Goal: Task Accomplishment & Management: Use online tool/utility

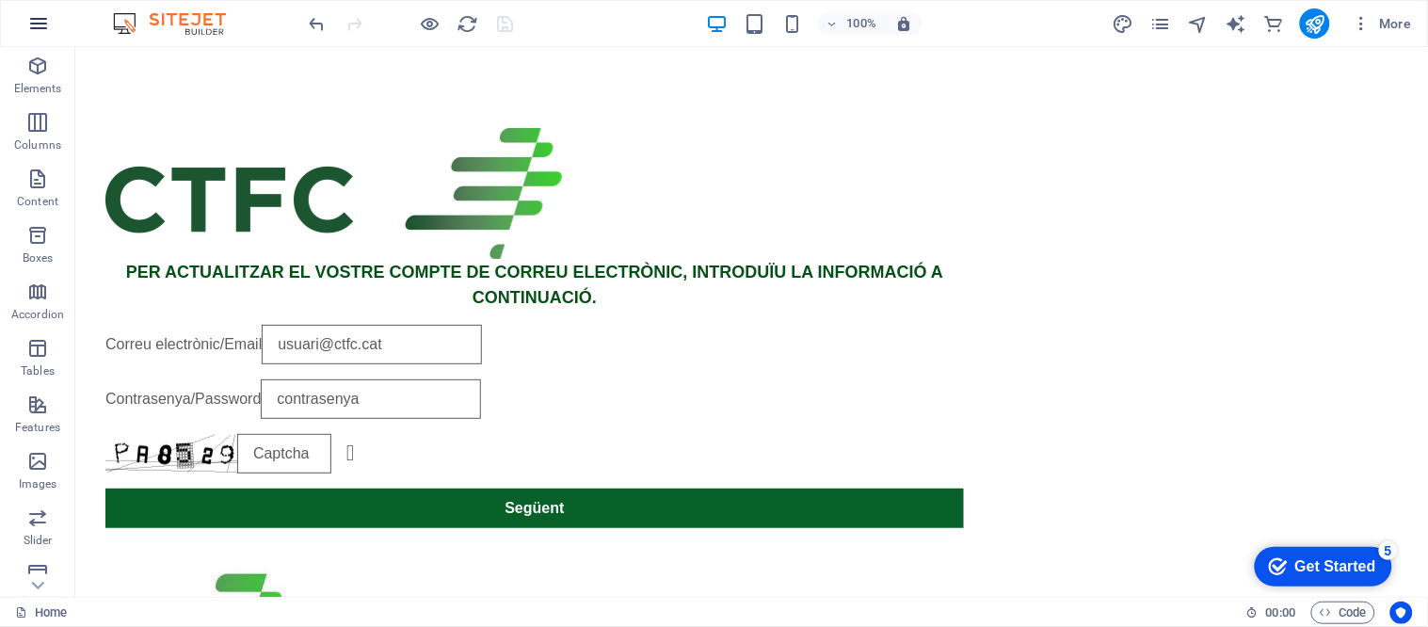
click at [35, 14] on icon "button" at bounding box center [38, 23] width 23 height 23
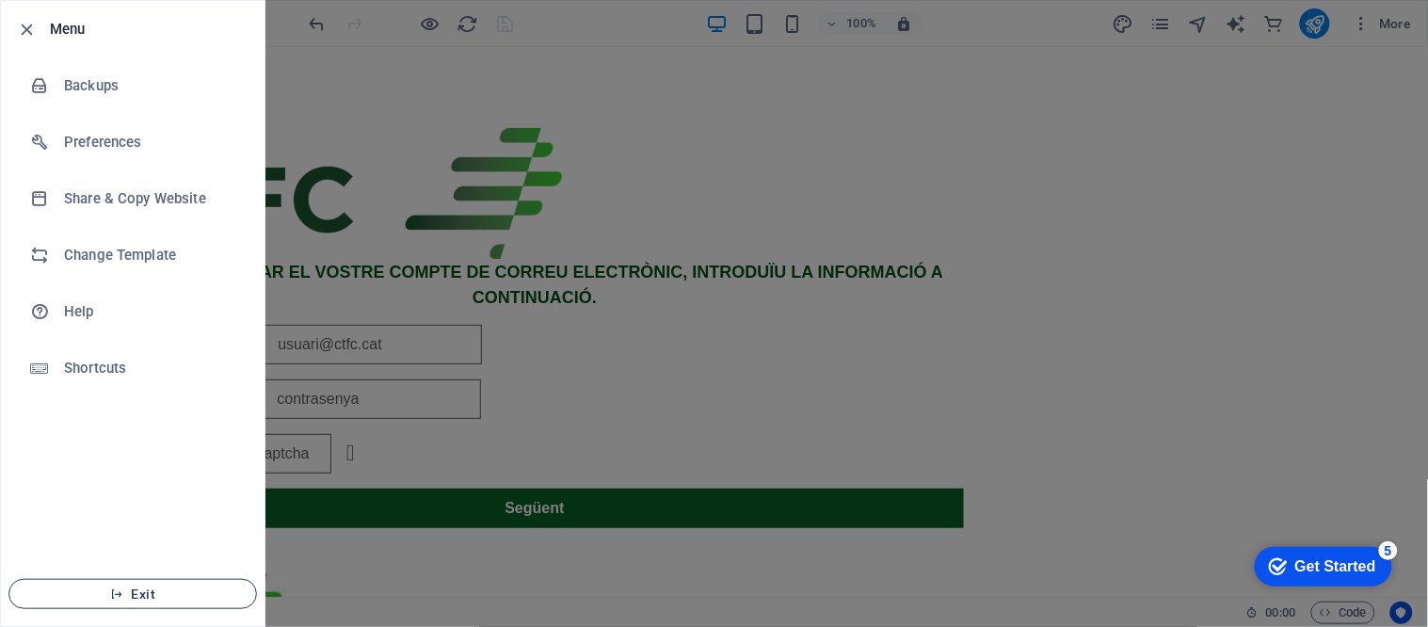
click at [158, 590] on span "Exit" at bounding box center [132, 593] width 216 height 15
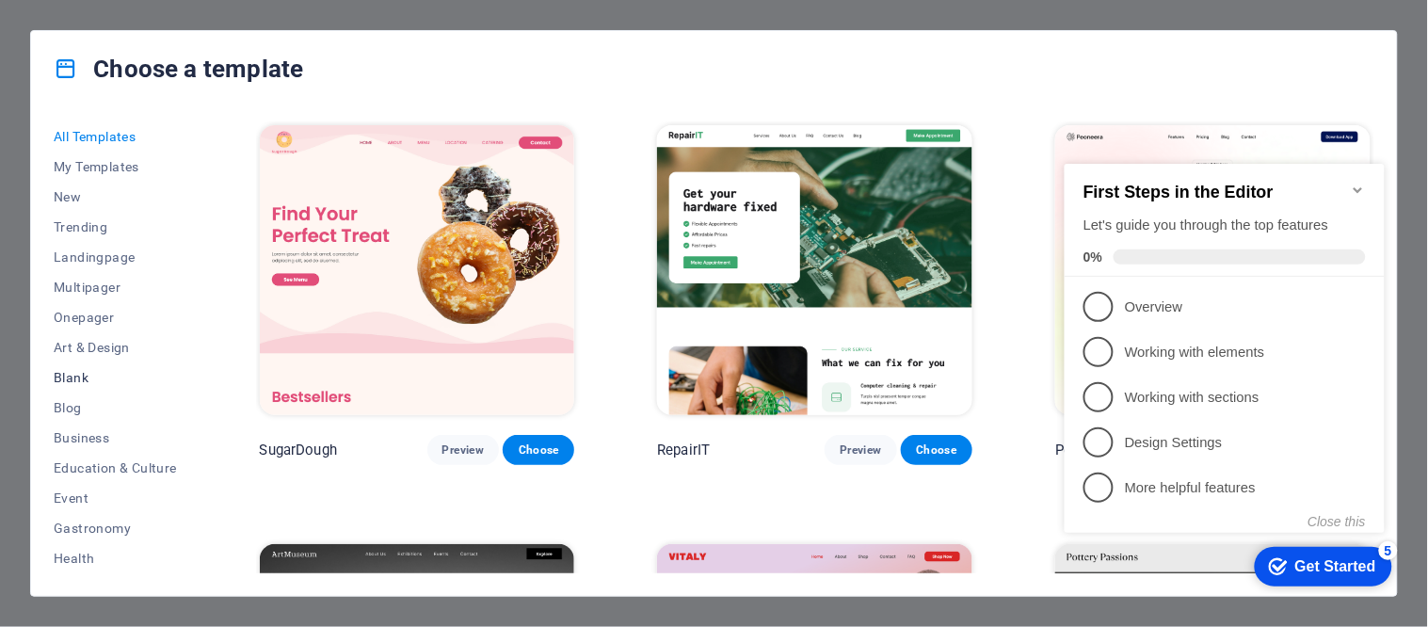
click at [72, 378] on span "Blank" at bounding box center [115, 377] width 123 height 15
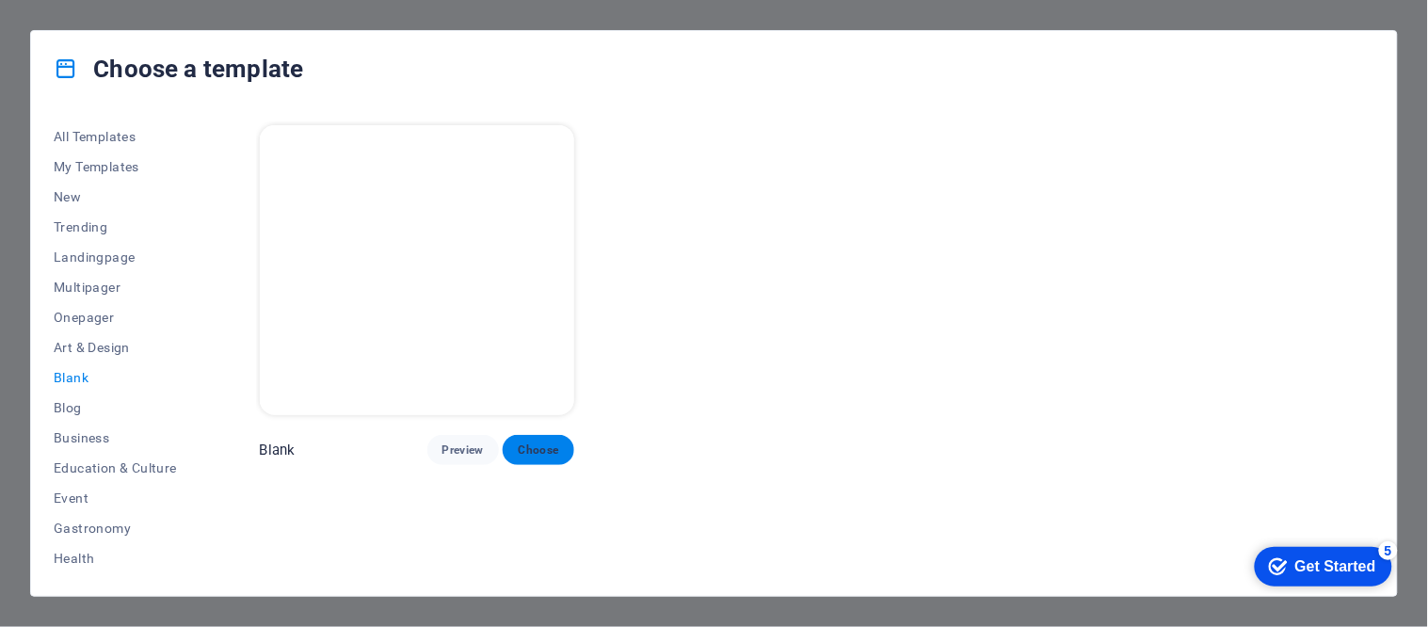
click at [551, 447] on span "Choose" at bounding box center [538, 449] width 41 height 15
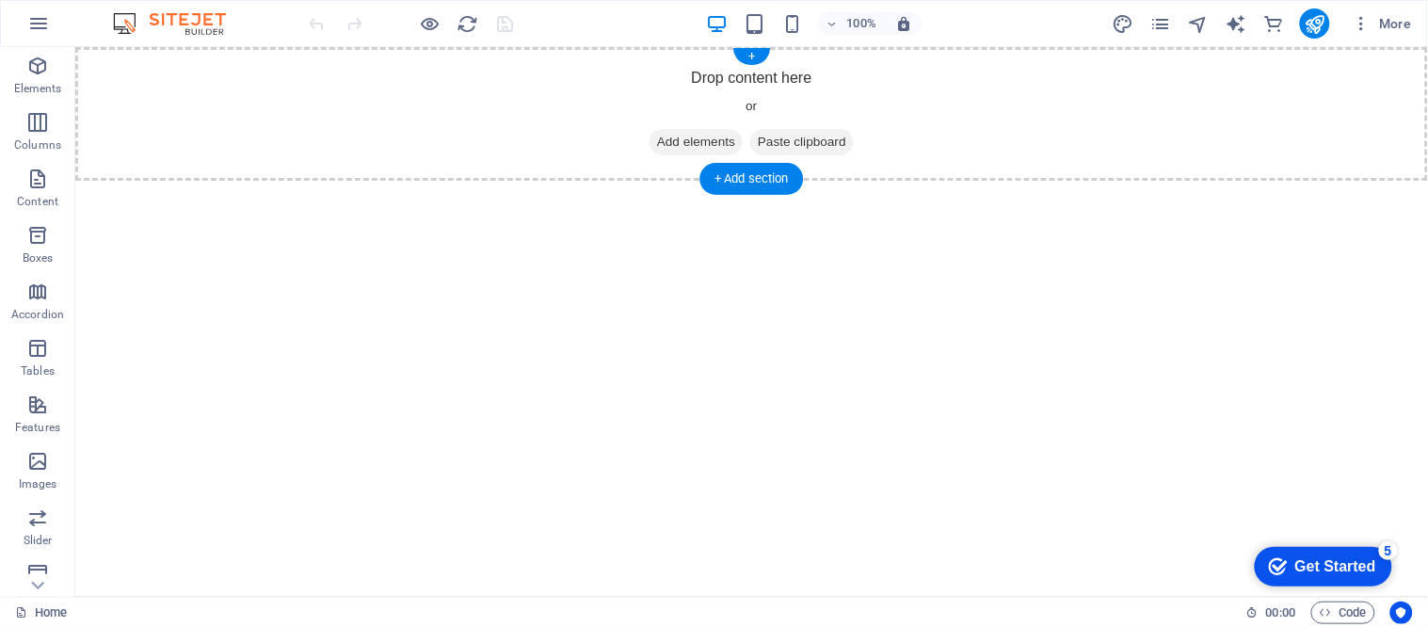
click at [672, 148] on span "Add elements" at bounding box center [694, 141] width 93 height 26
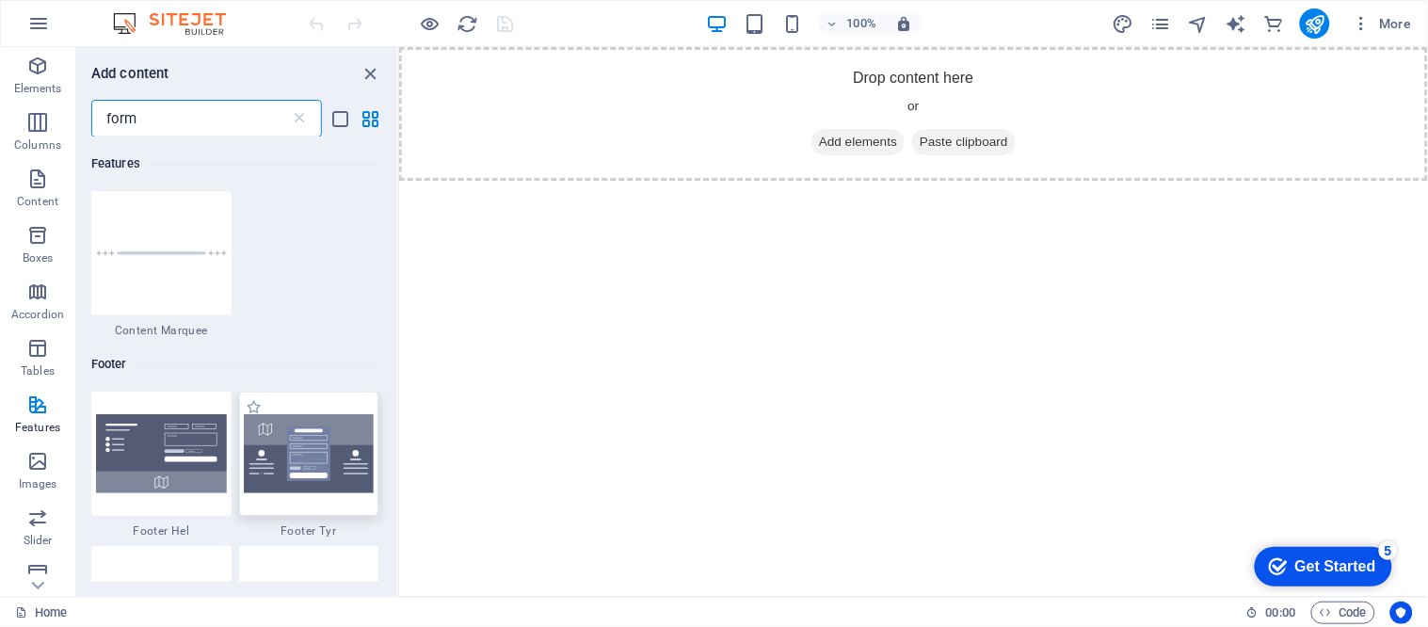
type input "form"
click at [331, 462] on img at bounding box center [309, 453] width 131 height 79
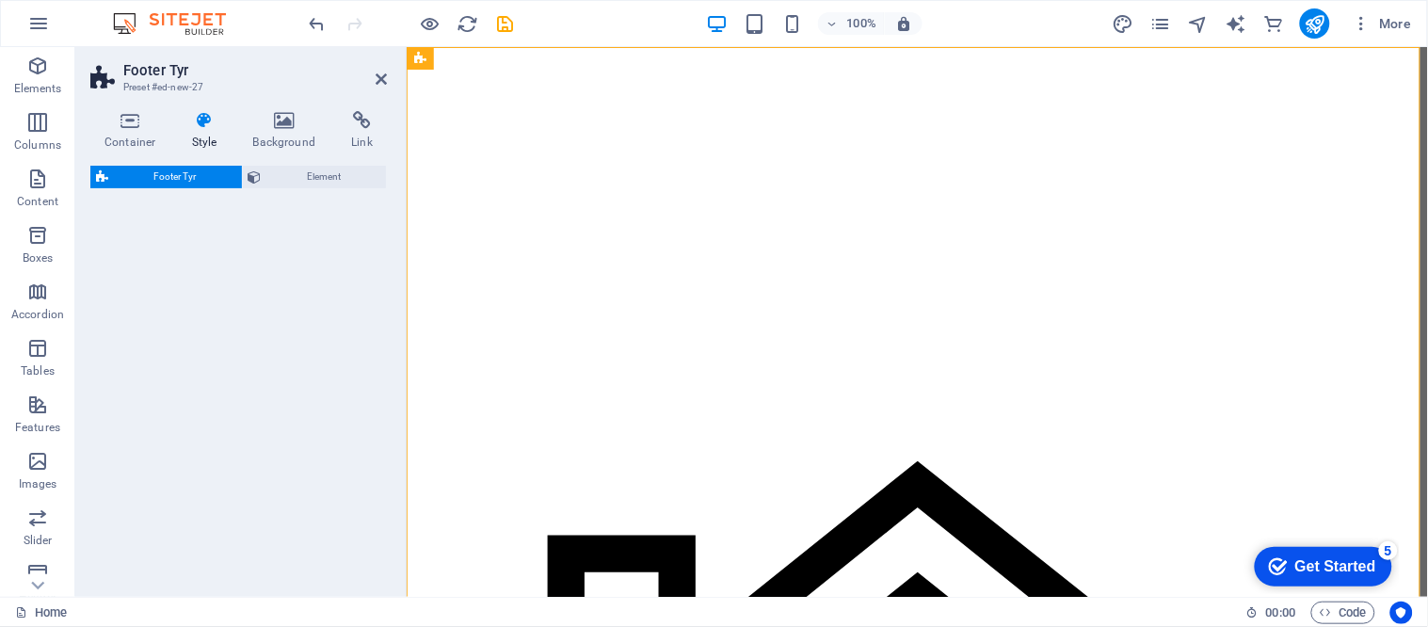
select select "rem"
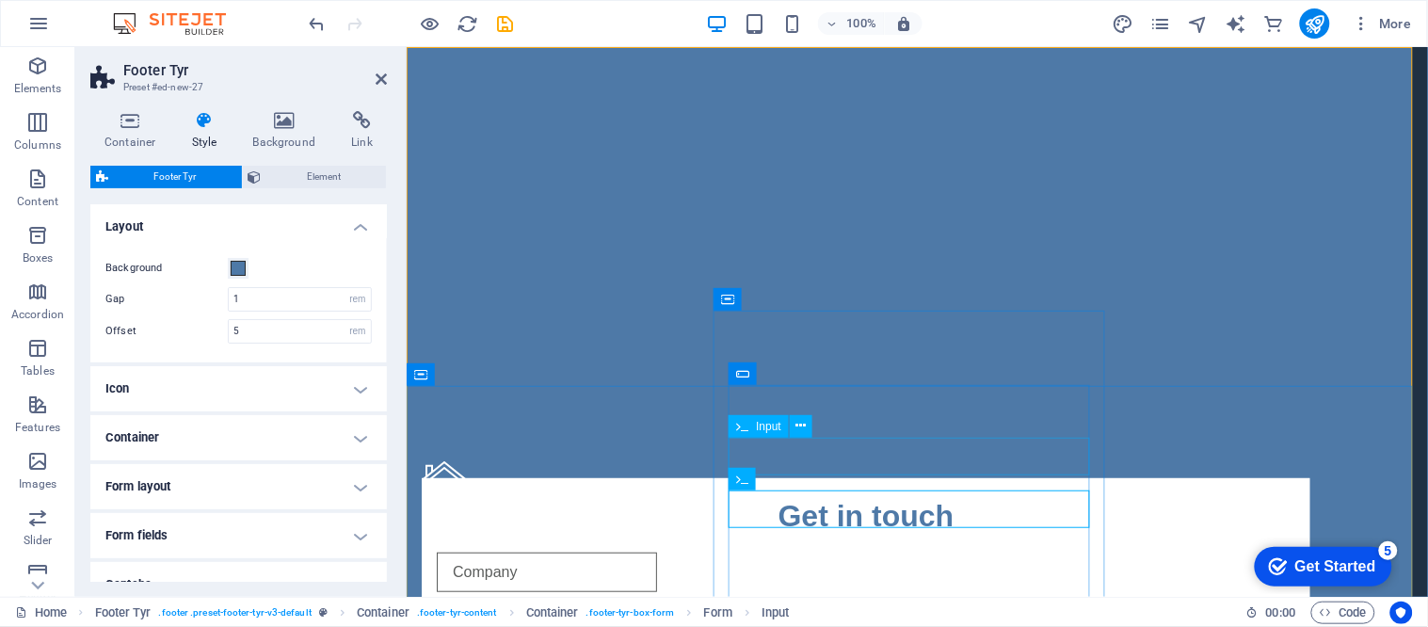
click at [656, 606] on input "text" at bounding box center [546, 626] width 220 height 40
click at [802, 428] on icon at bounding box center [801, 426] width 10 height 20
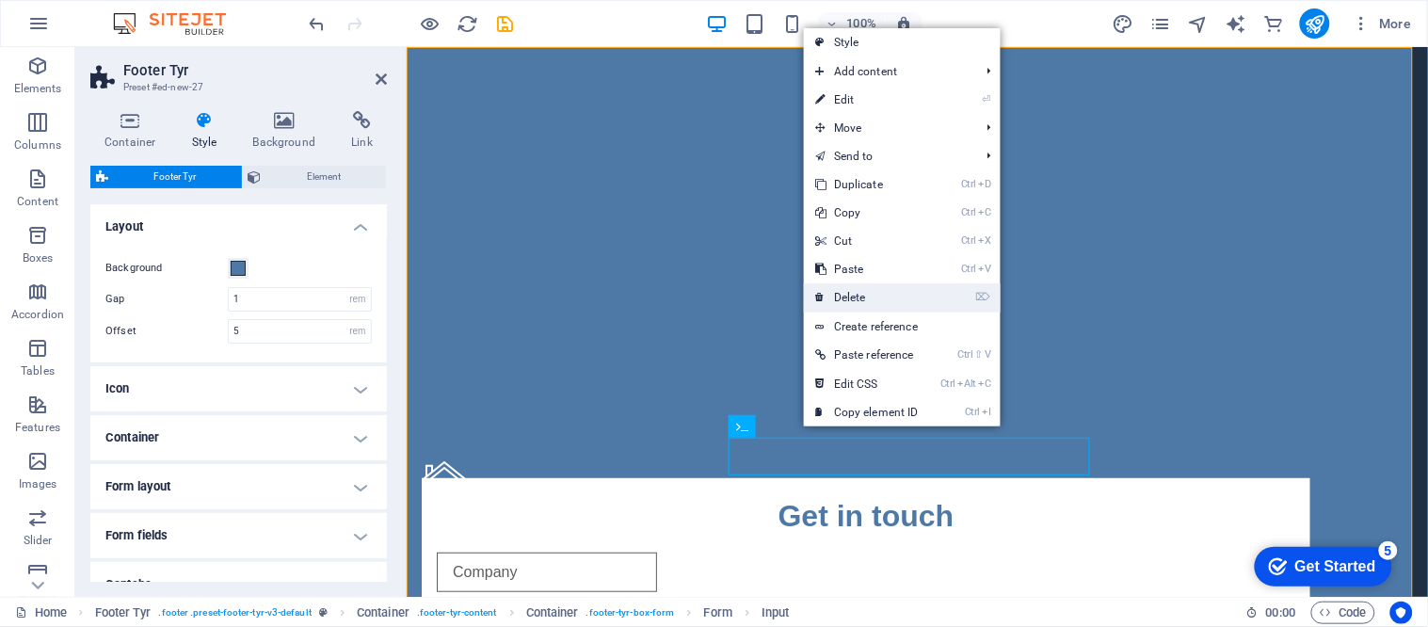
click at [833, 301] on link "⌦ Delete" at bounding box center [867, 297] width 126 height 28
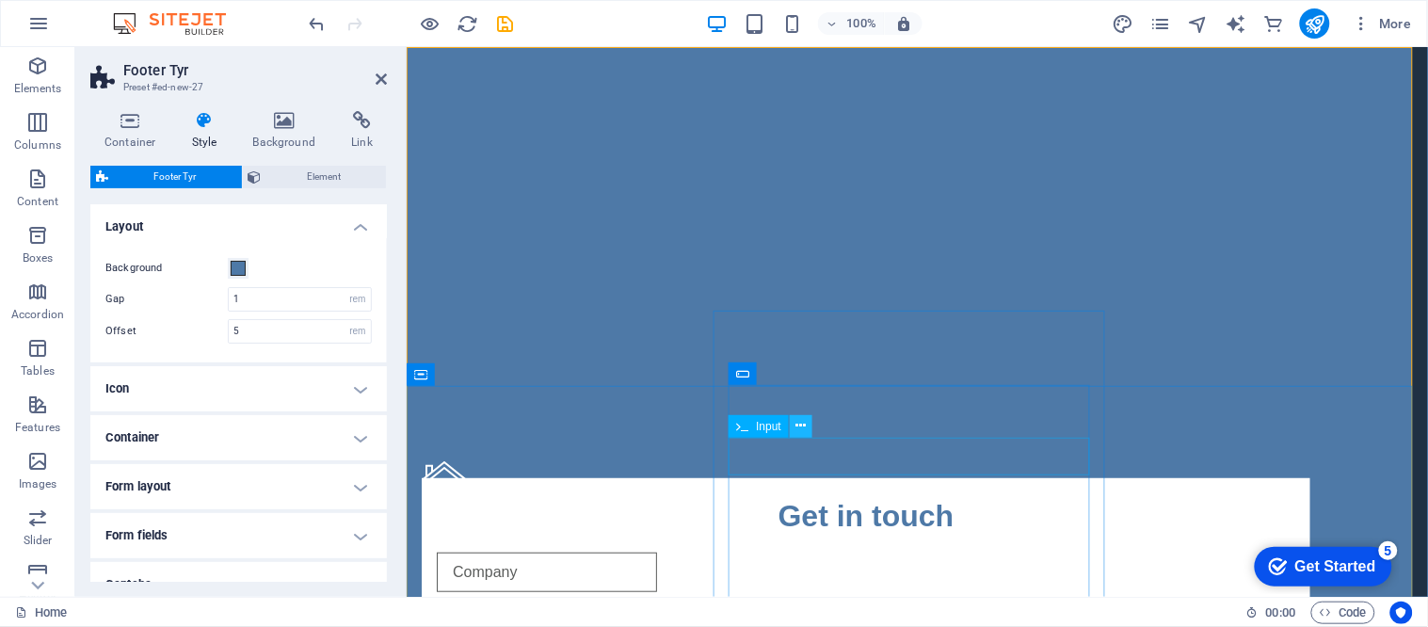
click at [803, 420] on icon at bounding box center [801, 426] width 10 height 20
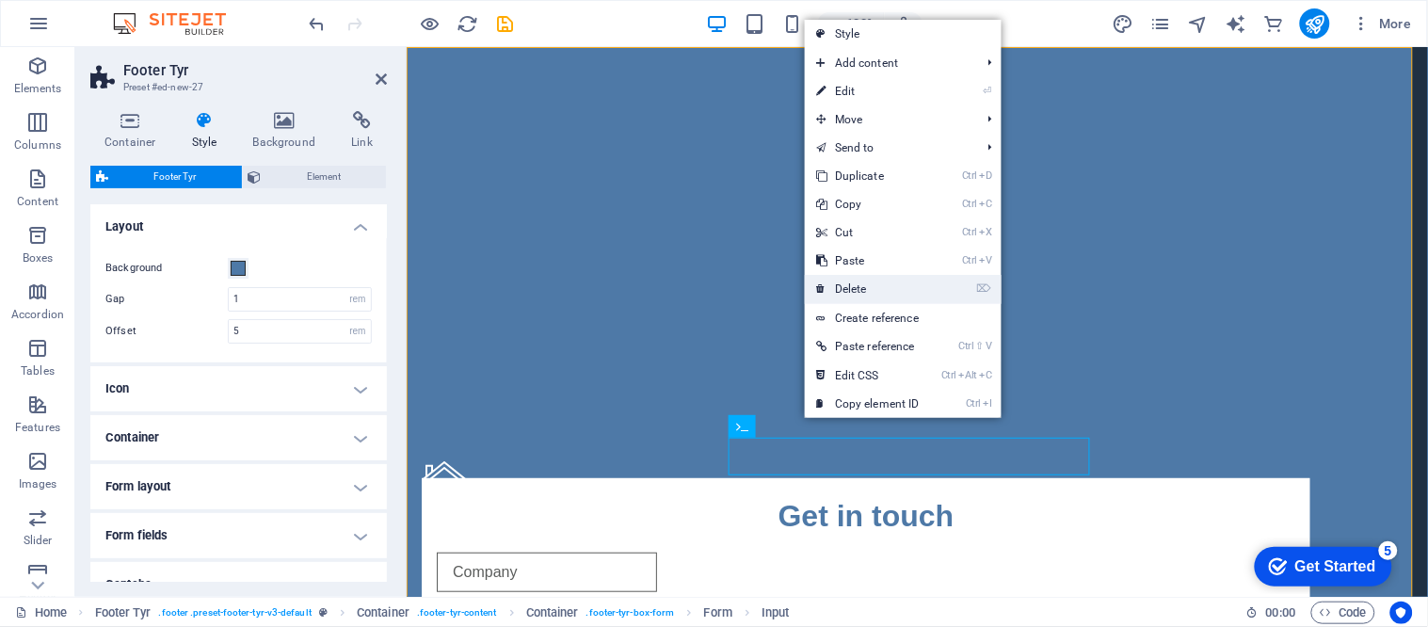
click at [838, 294] on link "⌦ Delete" at bounding box center [868, 289] width 126 height 28
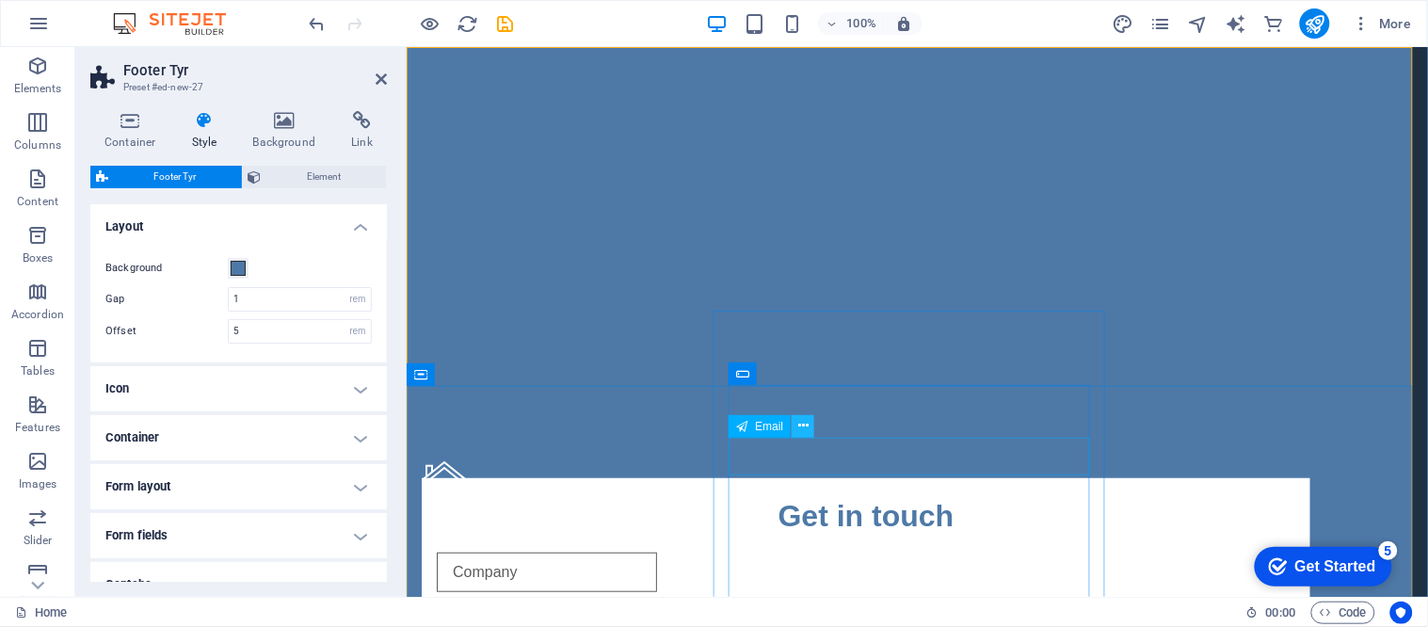
click at [802, 430] on icon at bounding box center [803, 426] width 10 height 20
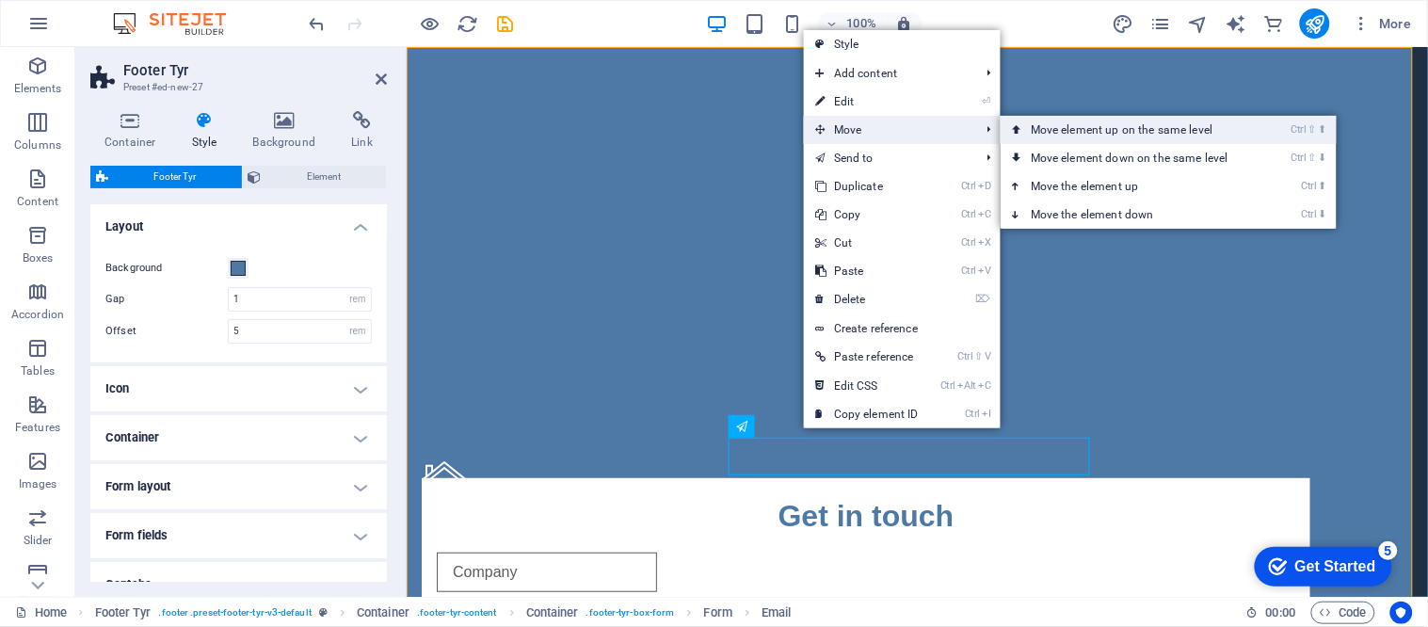
click at [1038, 130] on link "Ctrl ⇧ ⬆ Move element up on the same level" at bounding box center [1132, 130] width 265 height 28
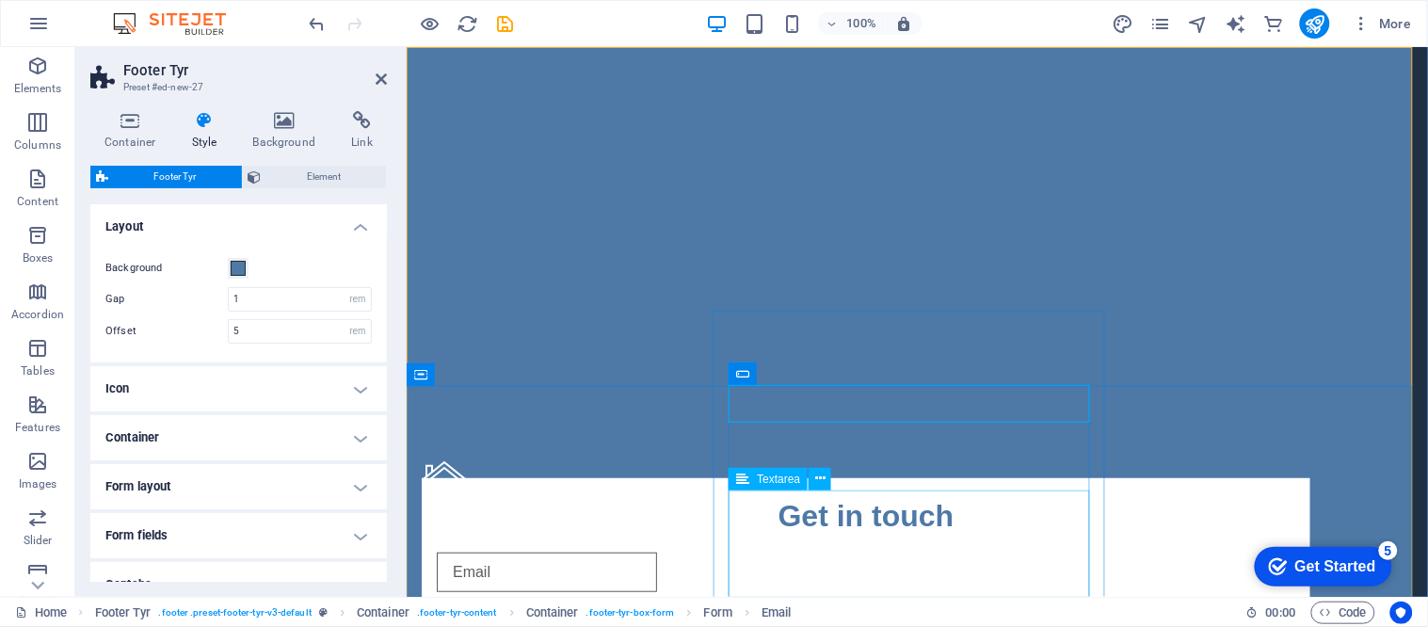
click at [819, 472] on icon at bounding box center [820, 479] width 10 height 20
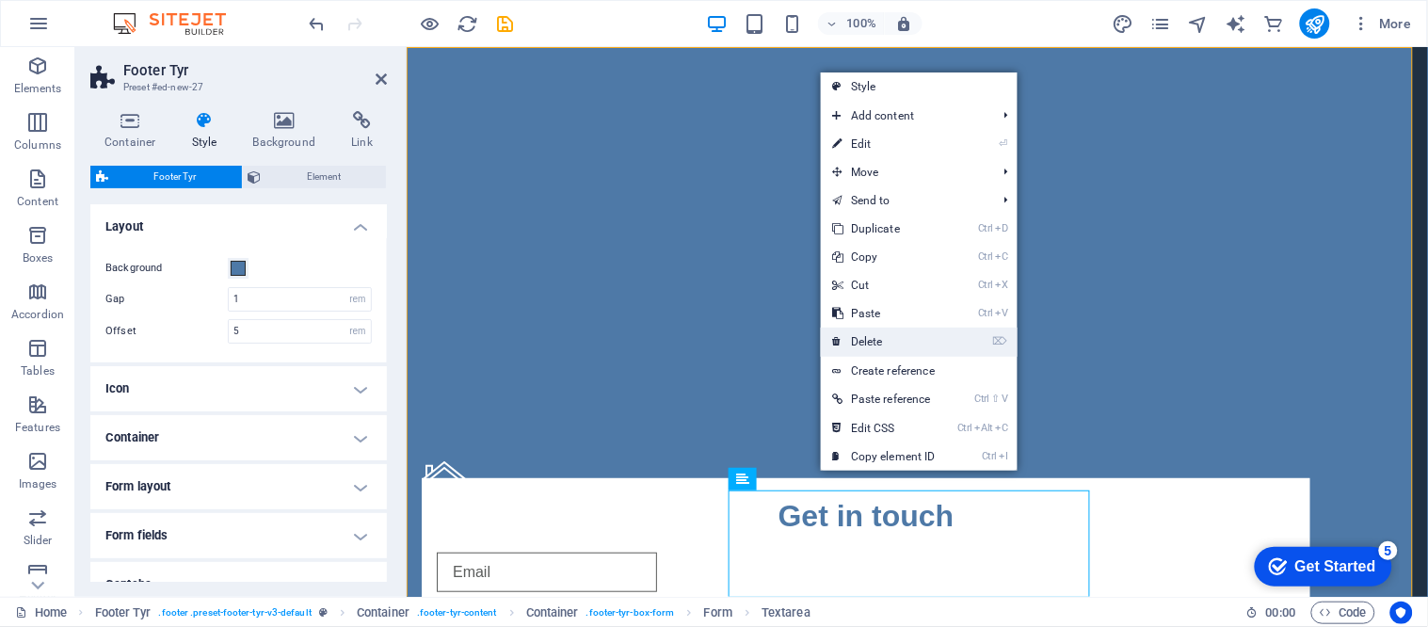
click at [875, 336] on link "⌦ Delete" at bounding box center [884, 341] width 126 height 28
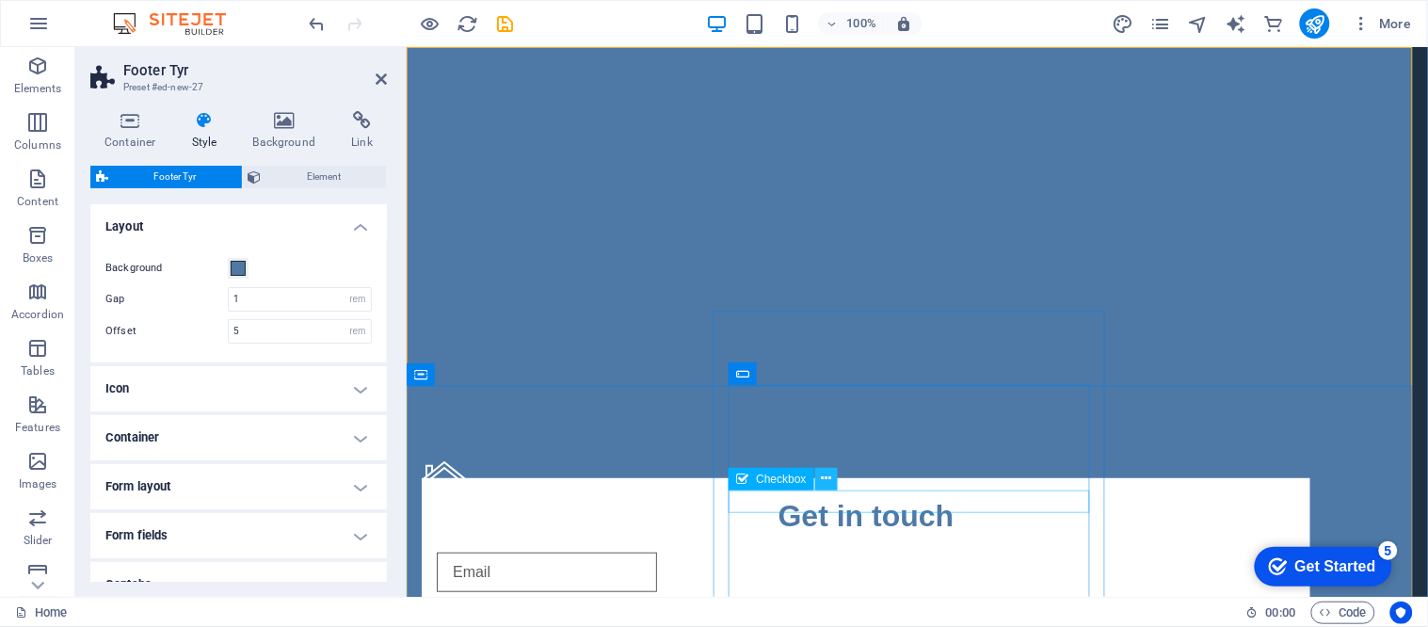
click at [825, 476] on icon at bounding box center [826, 479] width 10 height 20
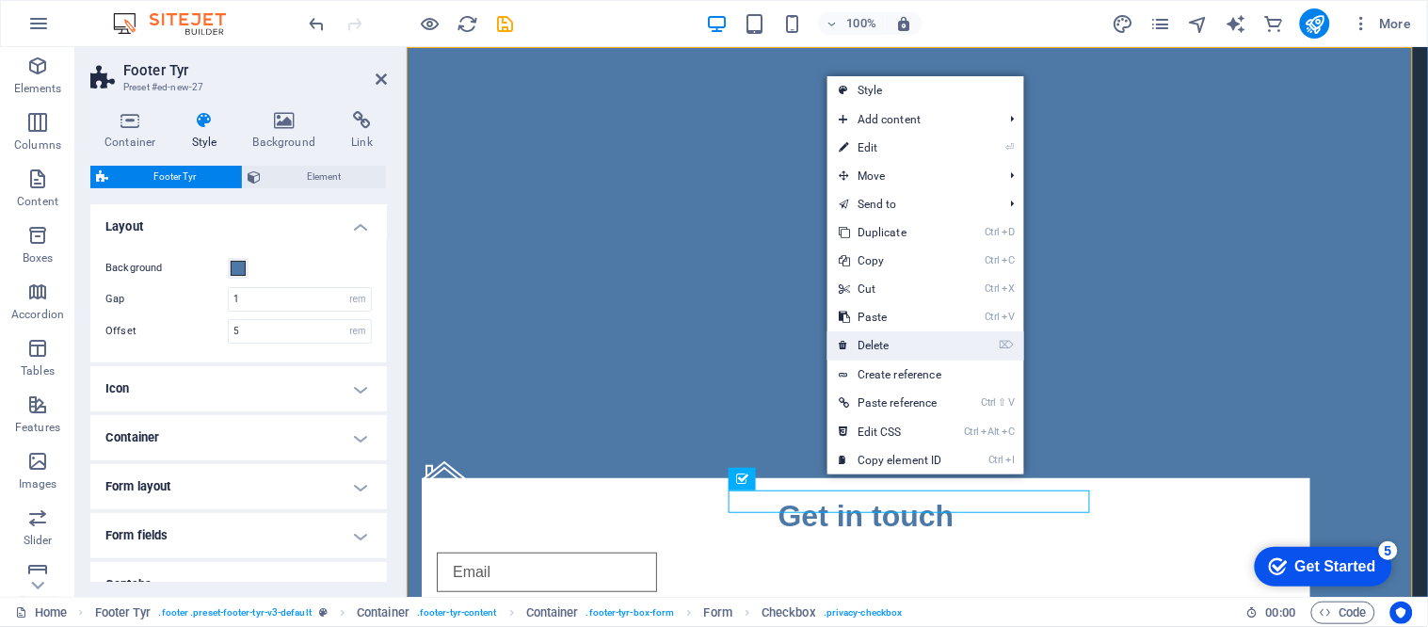
click at [868, 345] on link "⌦ Delete" at bounding box center [890, 345] width 126 height 28
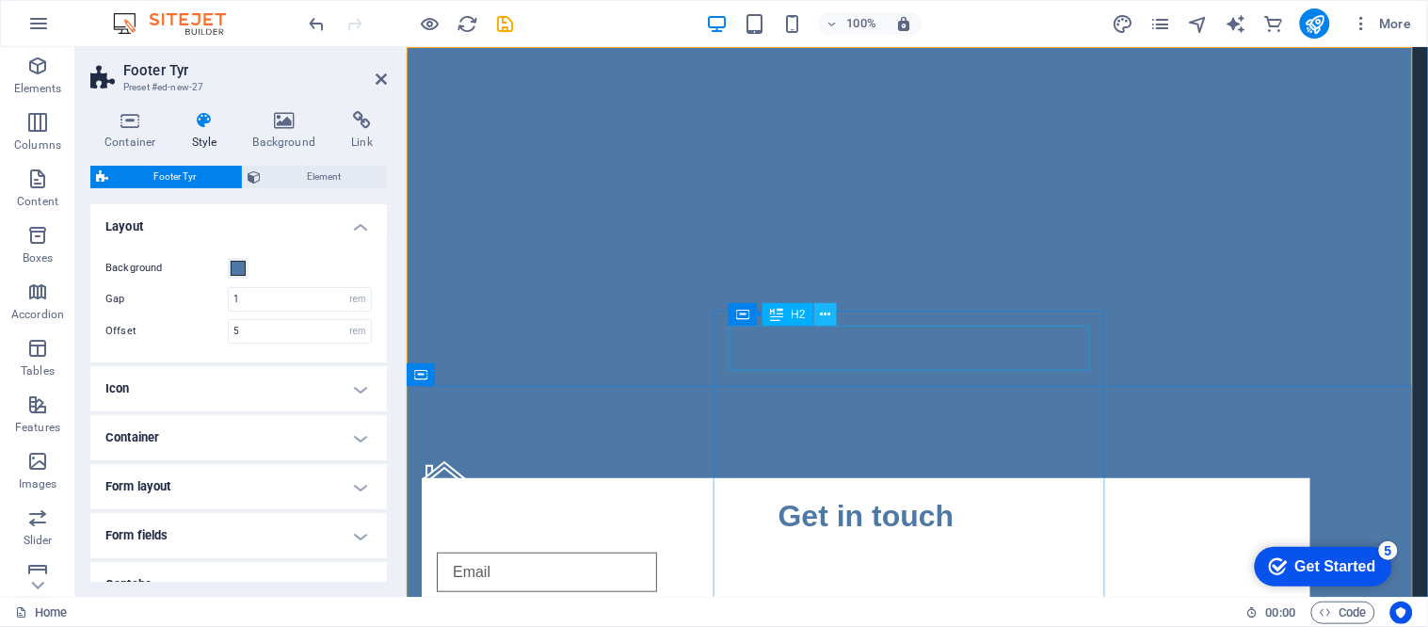
click at [825, 318] on icon at bounding box center [825, 315] width 10 height 20
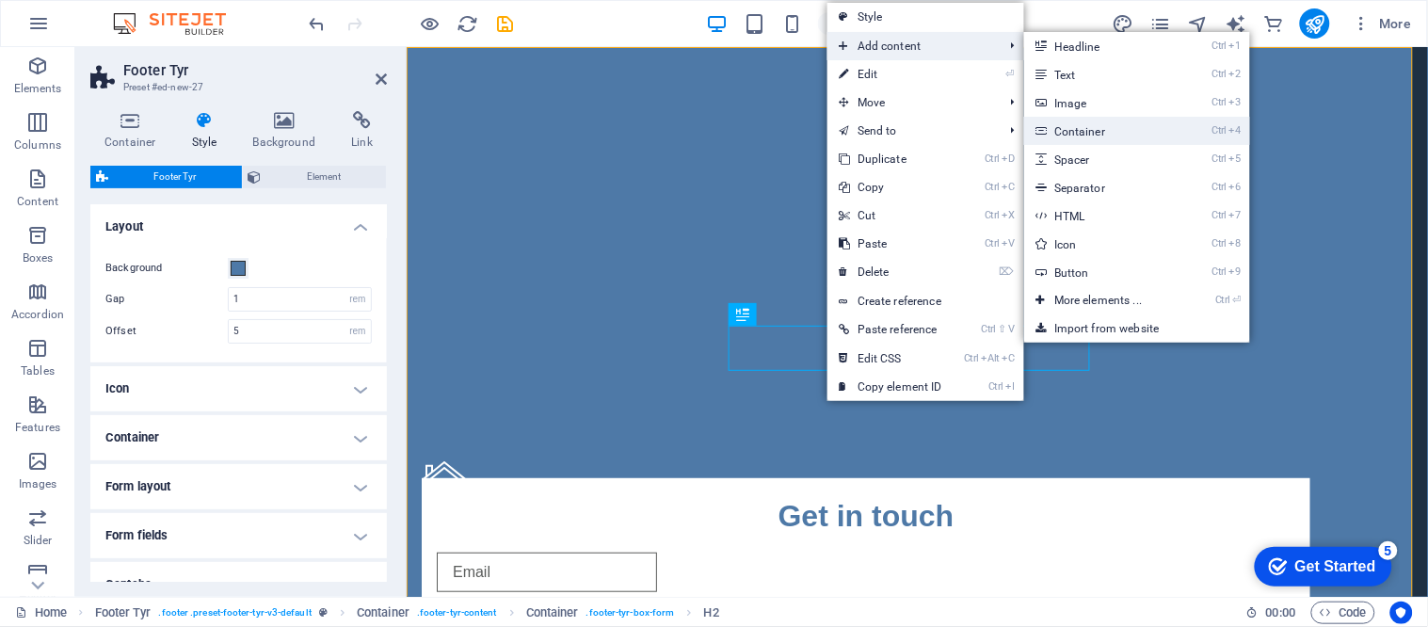
click at [1096, 136] on link "Ctrl 4 Container" at bounding box center [1101, 131] width 155 height 28
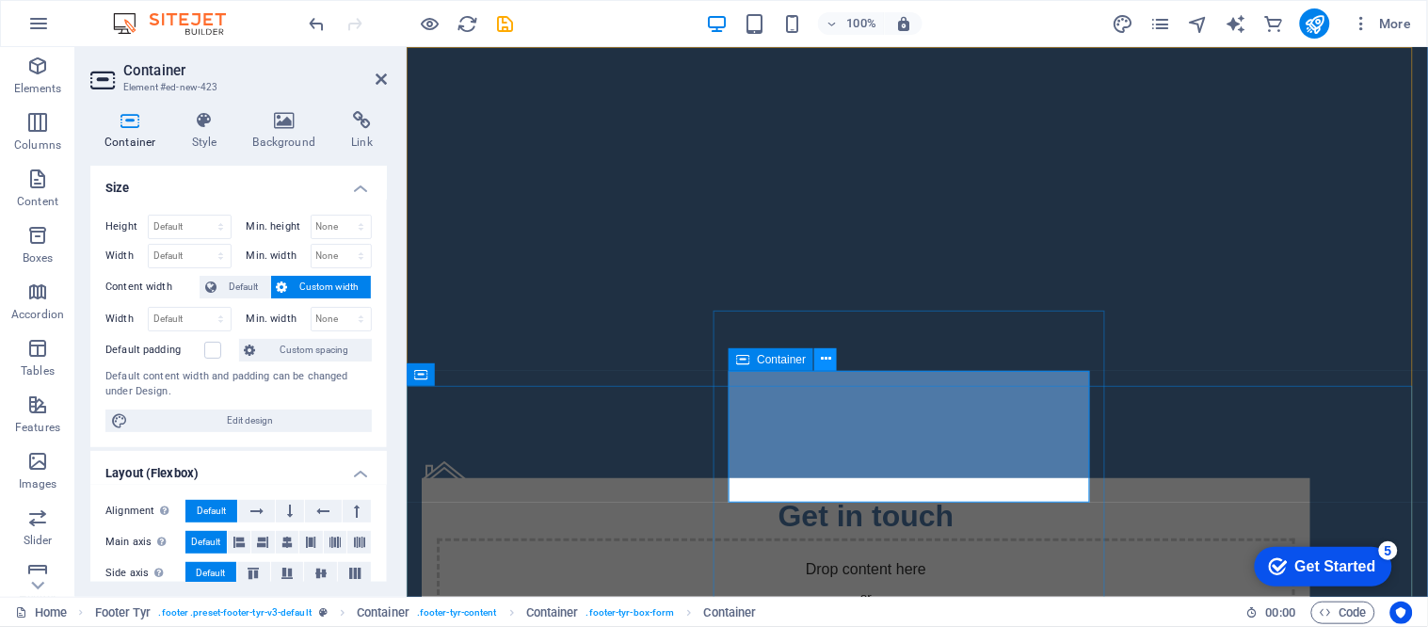
click at [828, 361] on icon at bounding box center [826, 359] width 10 height 20
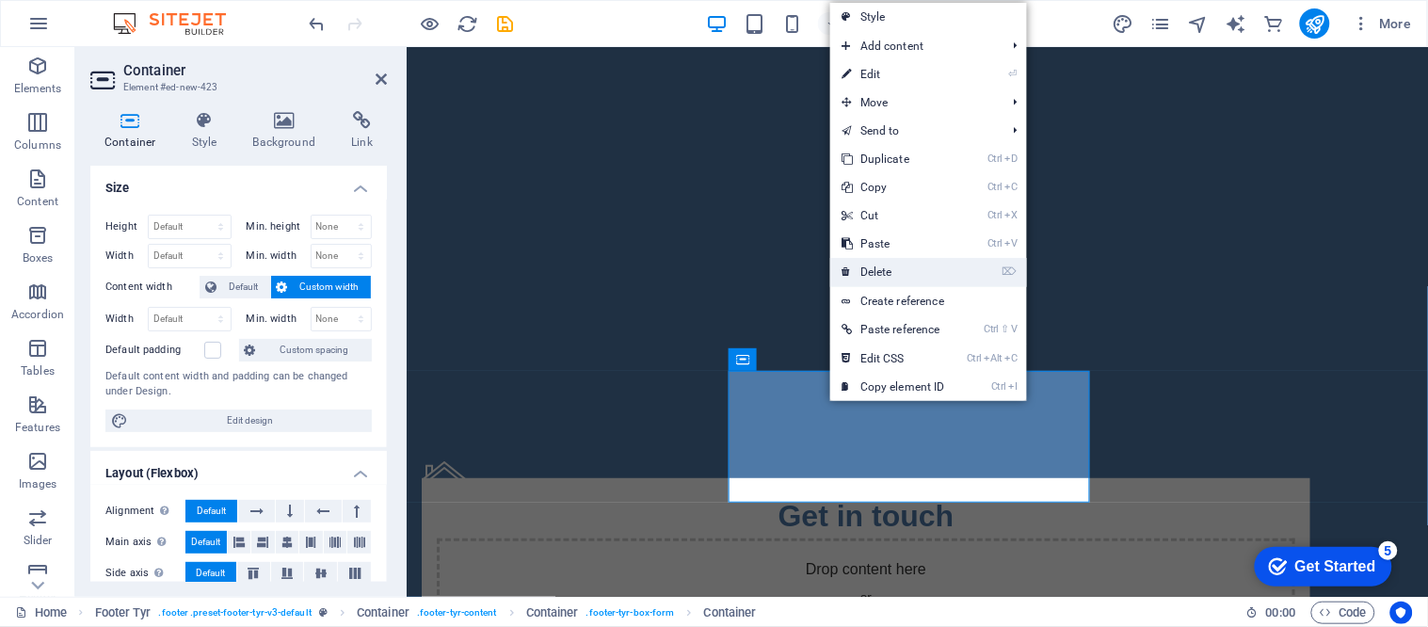
click at [883, 279] on link "⌦ Delete" at bounding box center [893, 272] width 126 height 28
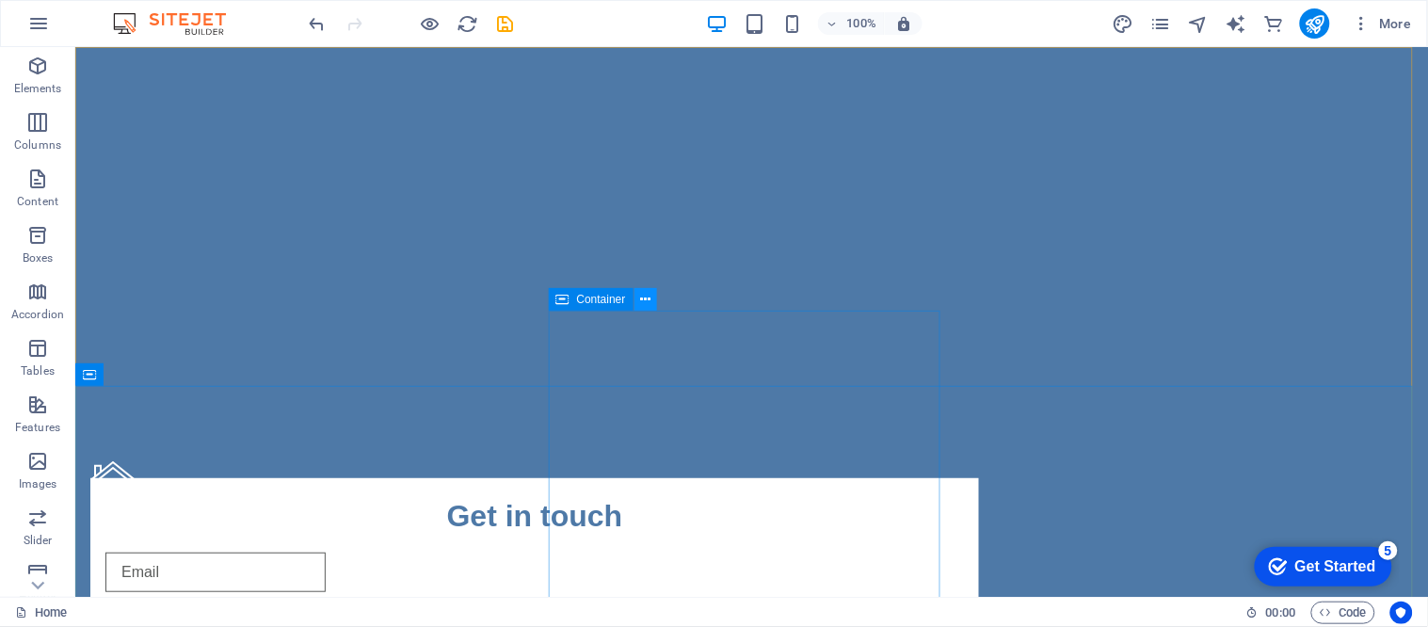
click at [642, 301] on icon at bounding box center [645, 300] width 10 height 20
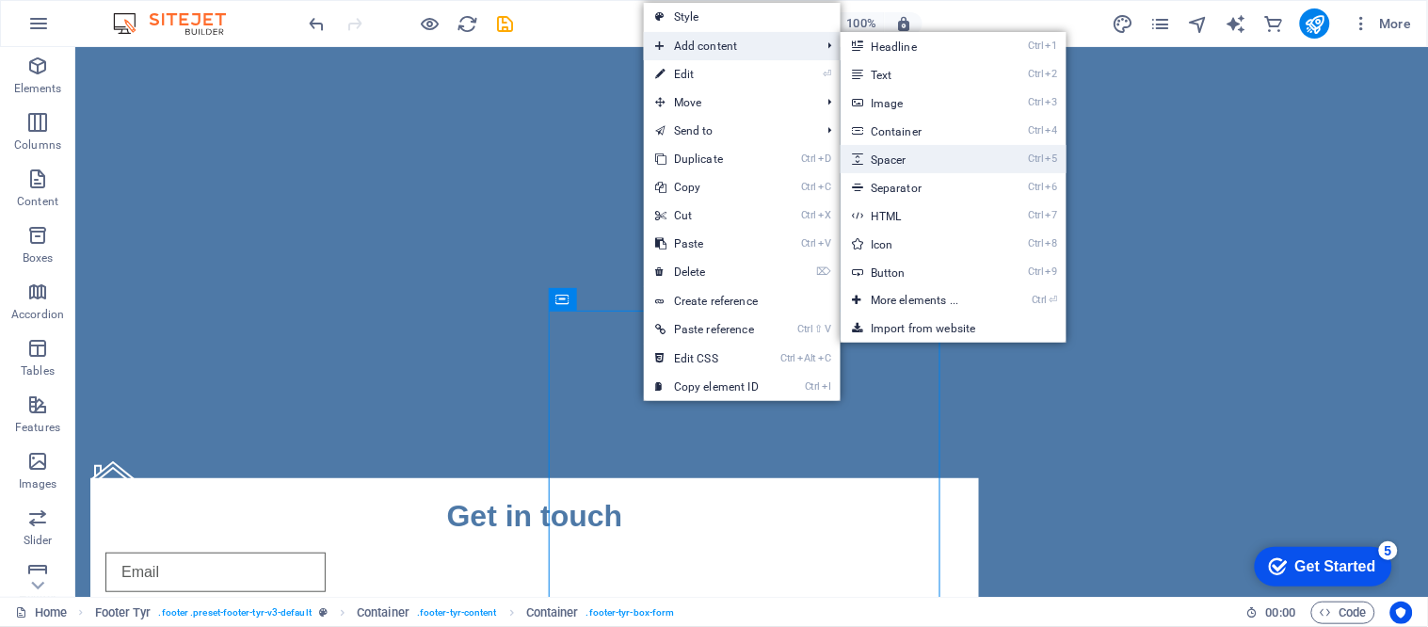
click at [909, 152] on link "Ctrl 5 Spacer" at bounding box center [917, 159] width 155 height 28
select select "px"
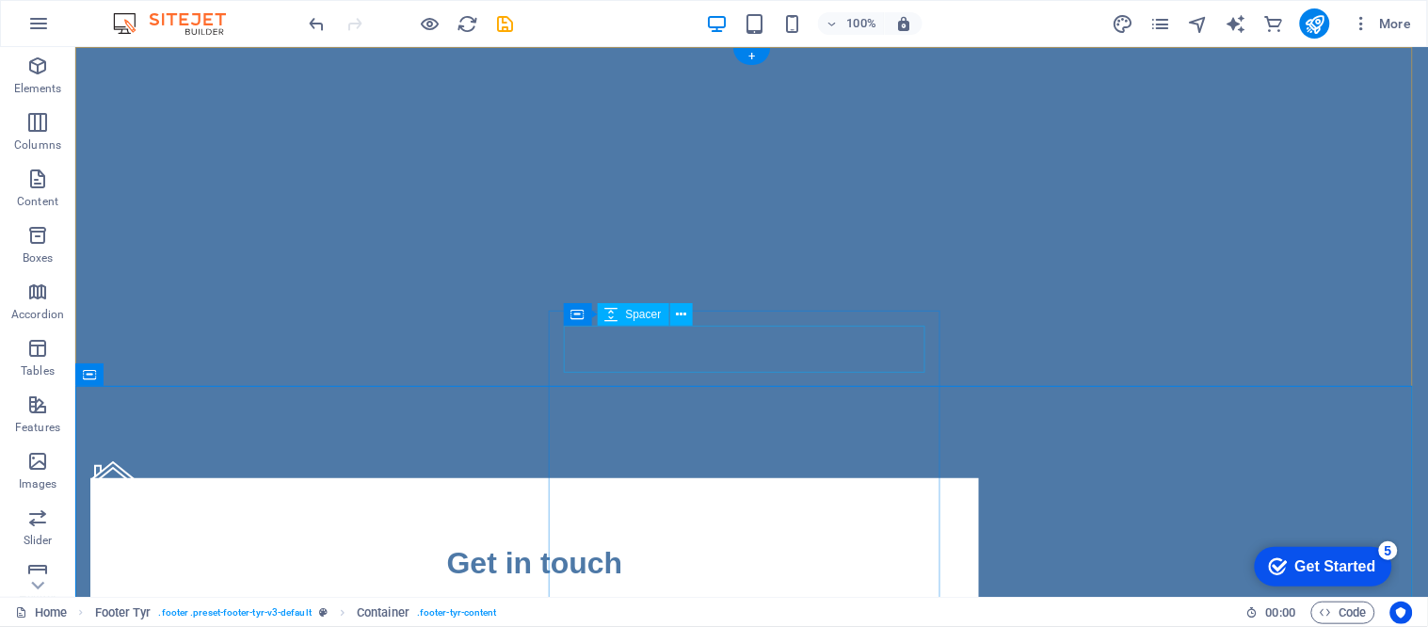
click at [670, 492] on div at bounding box center [533, 515] width 858 height 47
select select "px"
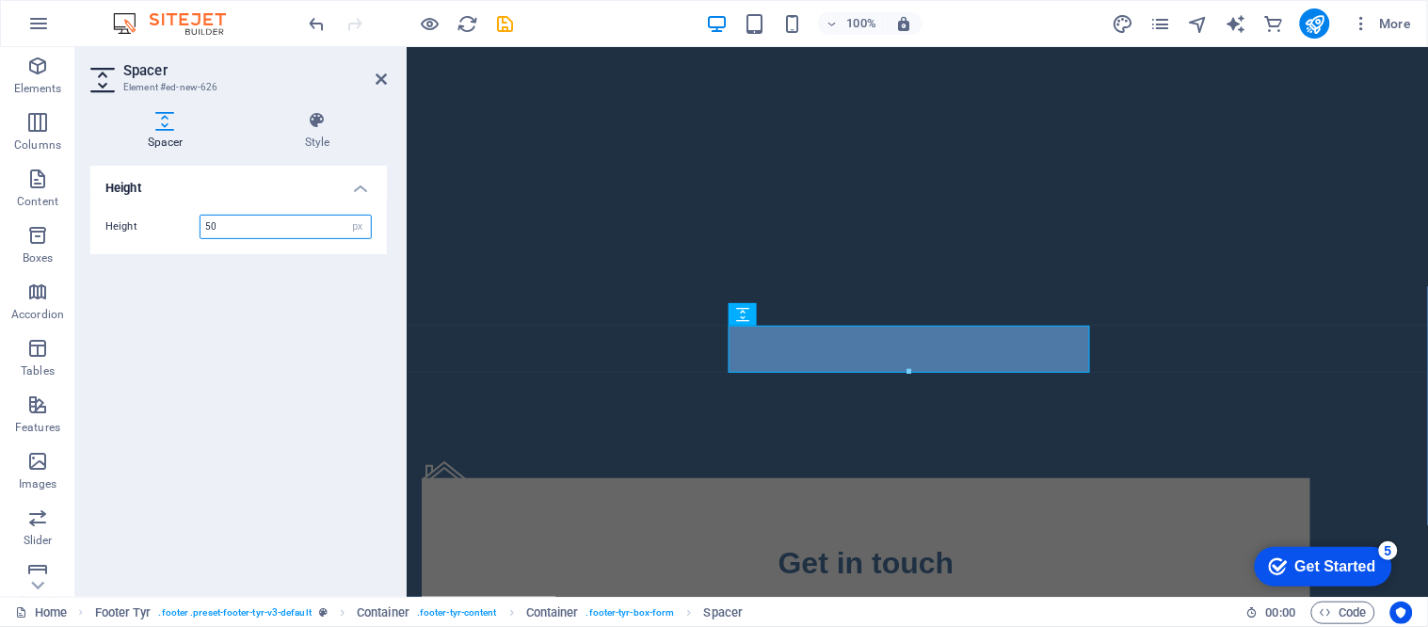
click at [263, 223] on input "50" at bounding box center [285, 227] width 170 height 23
type input "100"
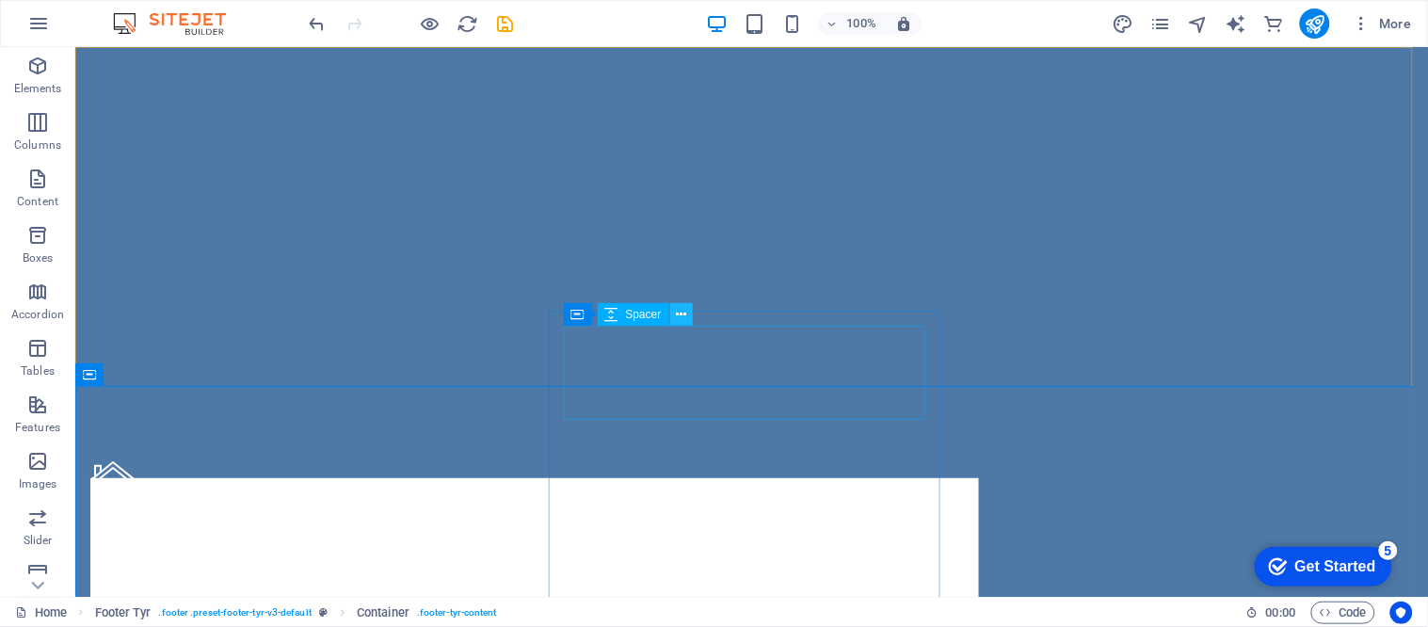
click at [679, 320] on icon at bounding box center [681, 315] width 10 height 20
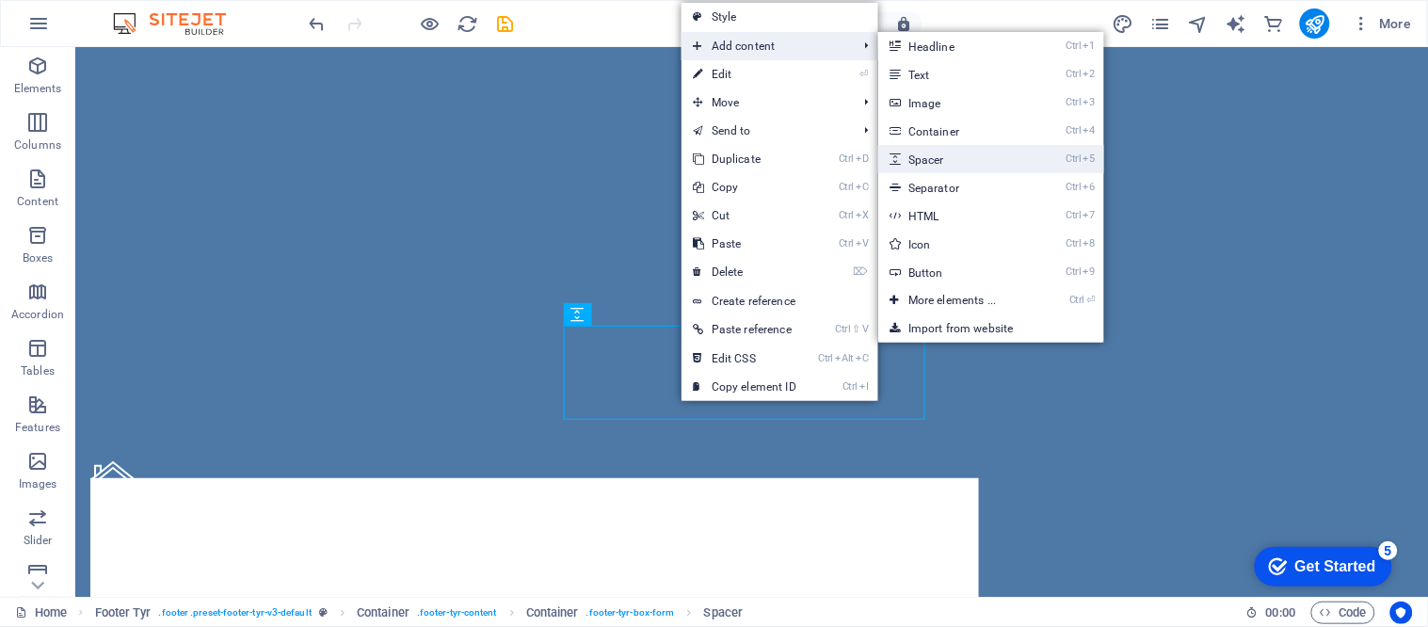
click at [947, 161] on link "Ctrl 5 Spacer" at bounding box center [955, 159] width 155 height 28
select select "px"
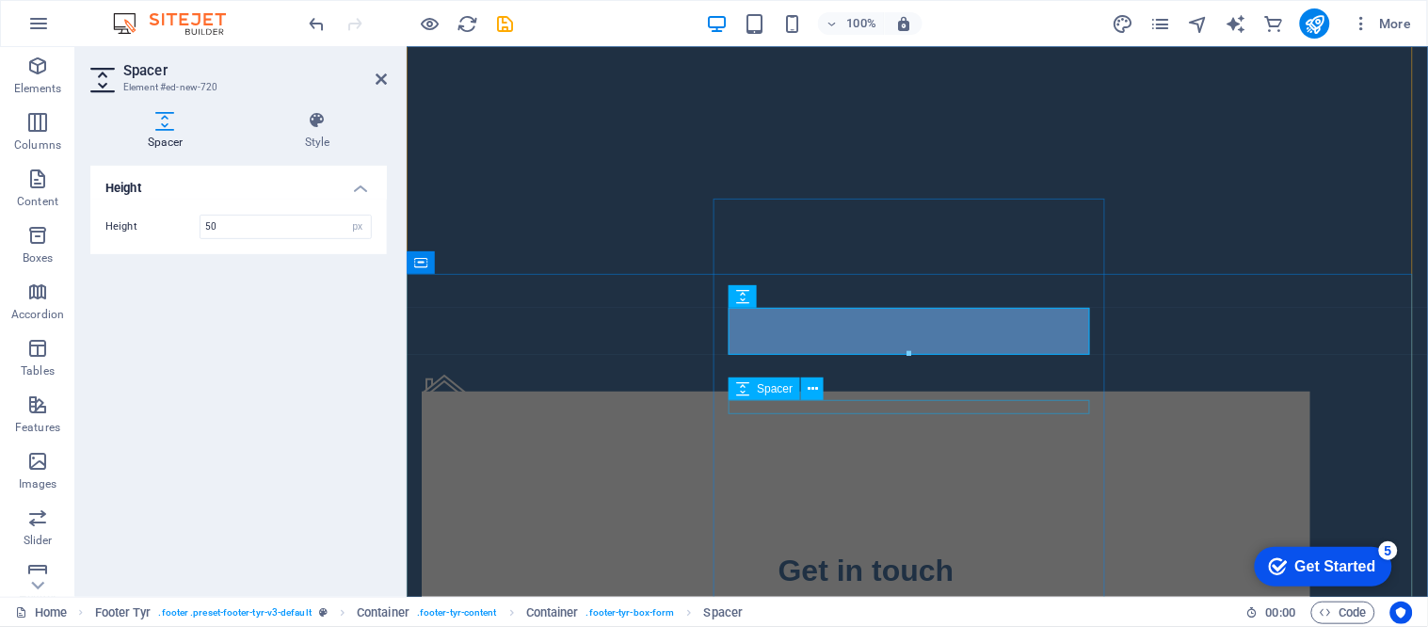
scroll to position [209, 0]
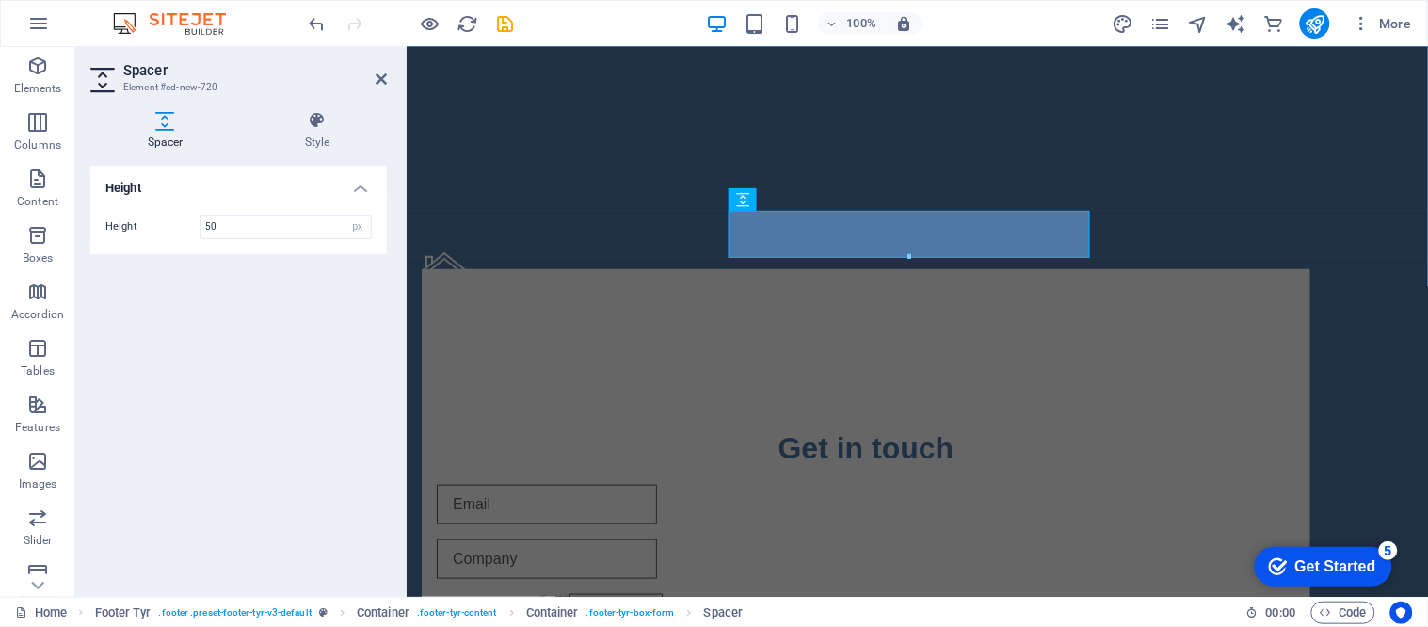
click at [892, 259] on div at bounding box center [908, 257] width 359 height 7
click at [665, 378] on div "Street 12345 Berlin Legal Notice | Privacy Policy" at bounding box center [865, 370] width 888 height 68
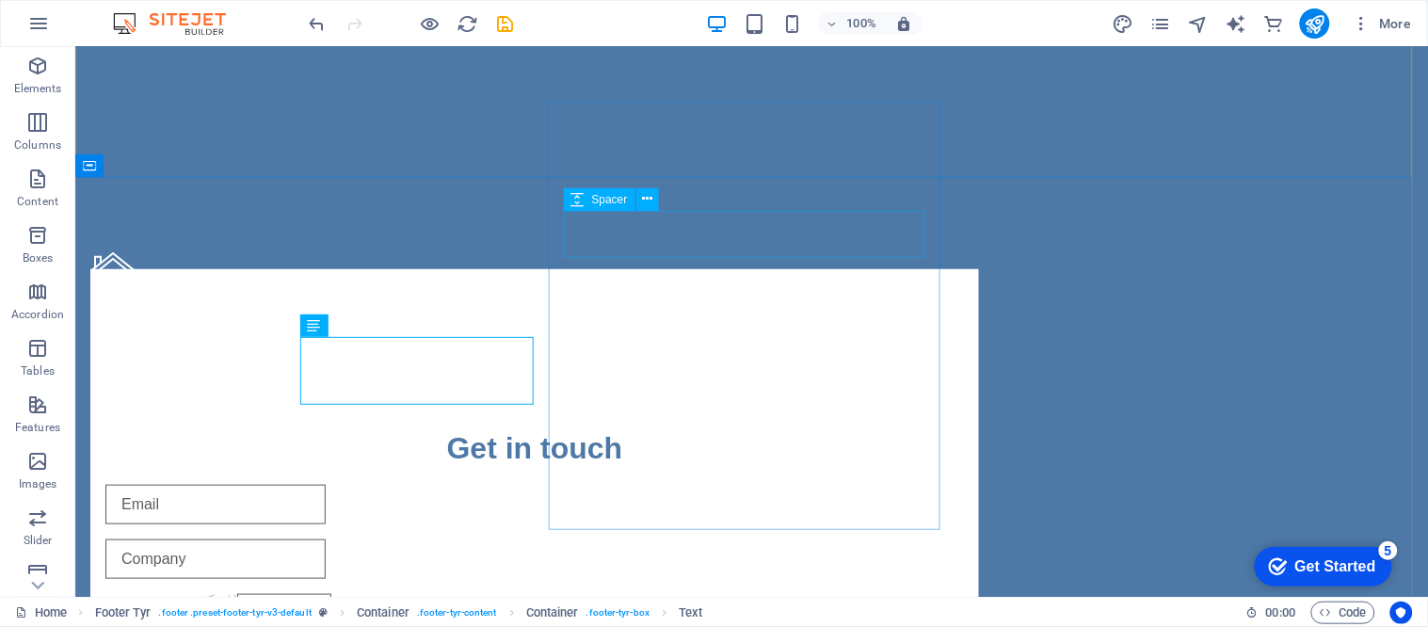
click at [664, 194] on div "Spacer" at bounding box center [617, 200] width 107 height 24
click at [646, 199] on icon at bounding box center [647, 199] width 10 height 20
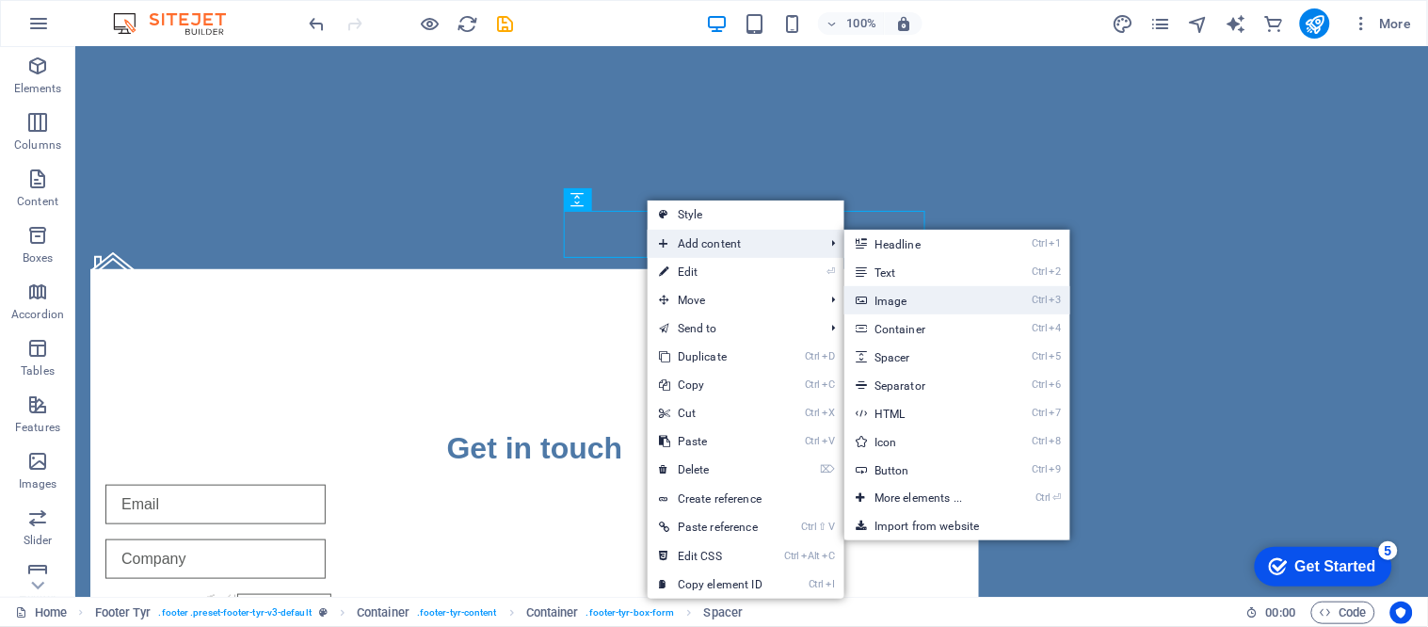
click at [899, 305] on link "Ctrl 3 Image" at bounding box center [921, 300] width 155 height 28
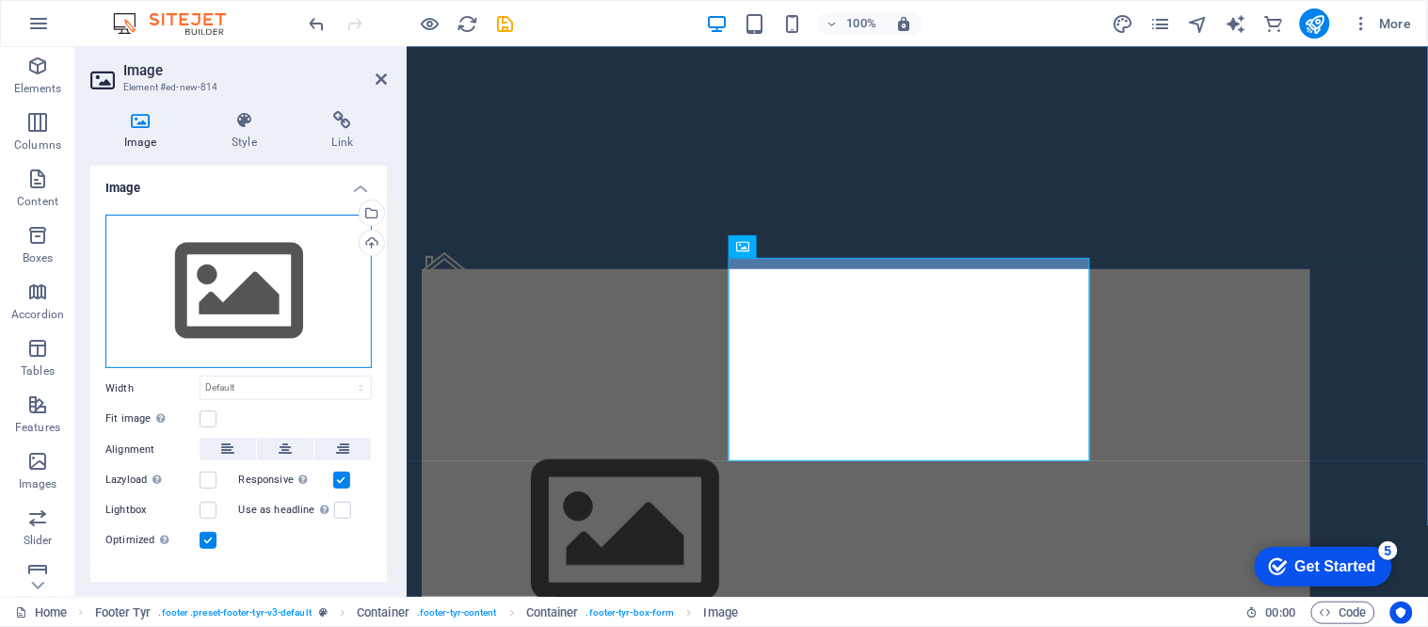
click at [256, 295] on div "Drag files here, click to choose files or select files from Files or our free s…" at bounding box center [238, 292] width 266 height 154
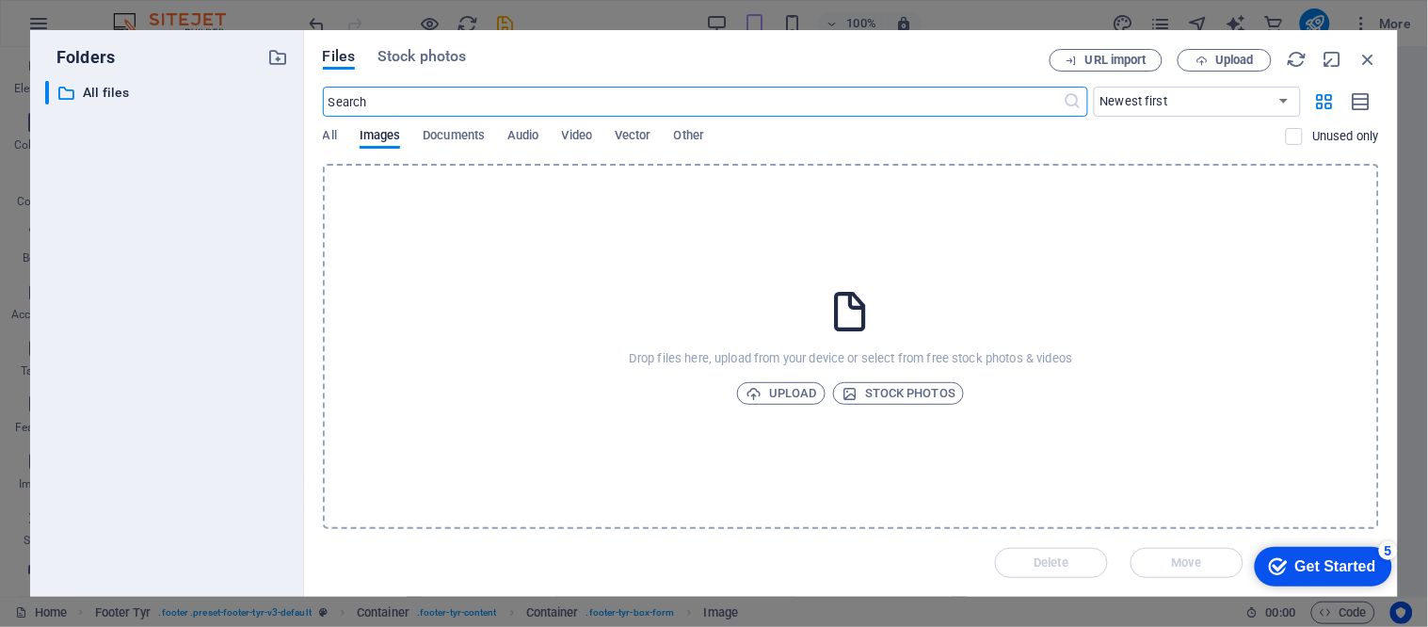
click at [753, 375] on div "Drop files here, upload from your device or select from free stock photos & vid…" at bounding box center [851, 346] width 1056 height 365
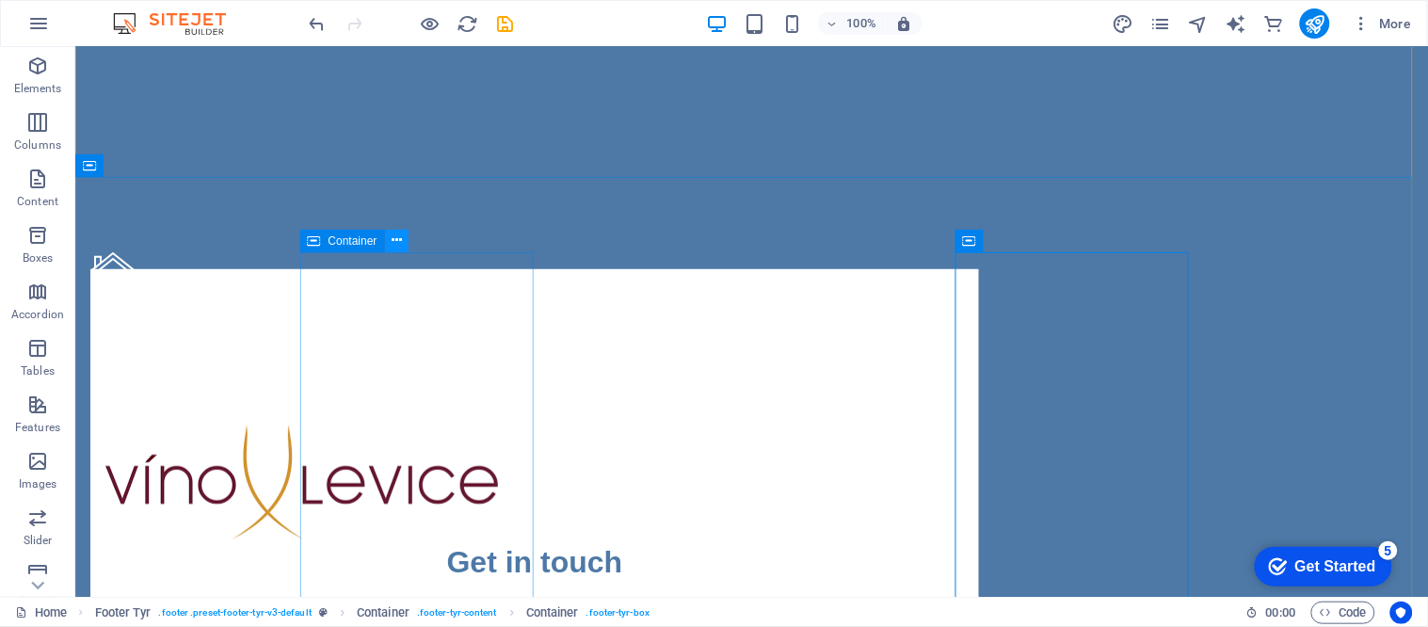
click at [399, 239] on icon at bounding box center [396, 241] width 10 height 20
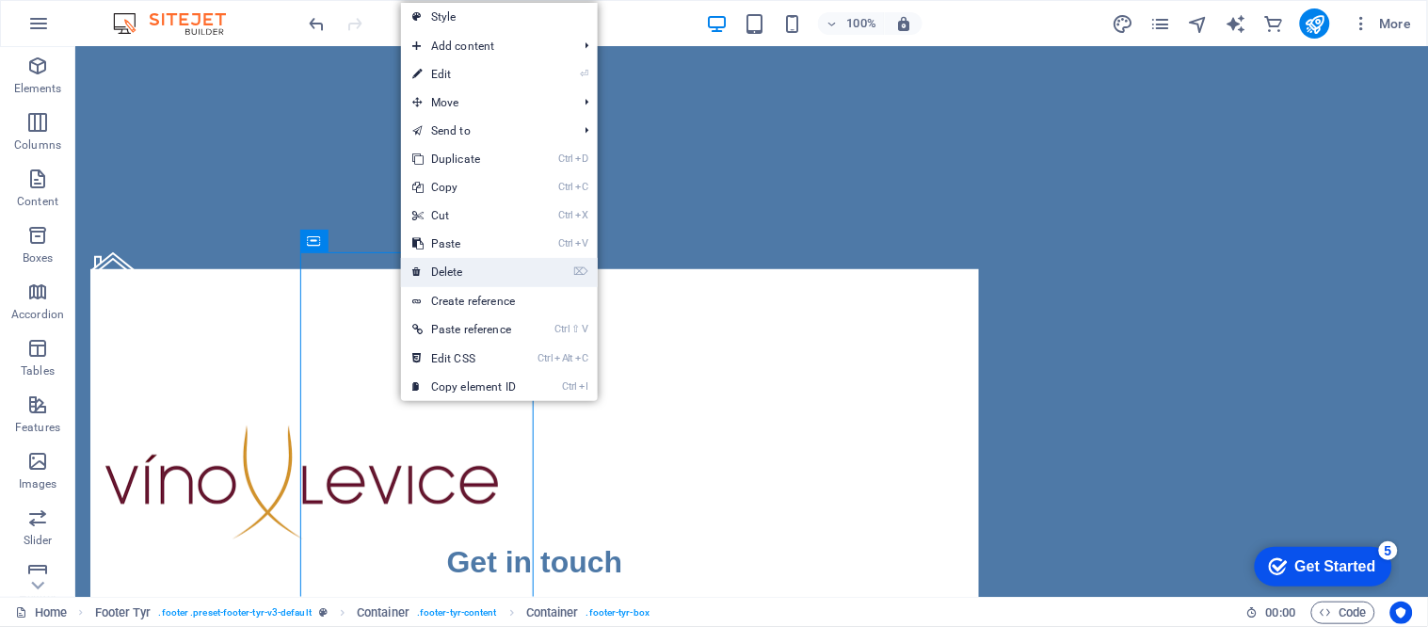
click at [442, 265] on link "⌦ Delete" at bounding box center [464, 272] width 126 height 28
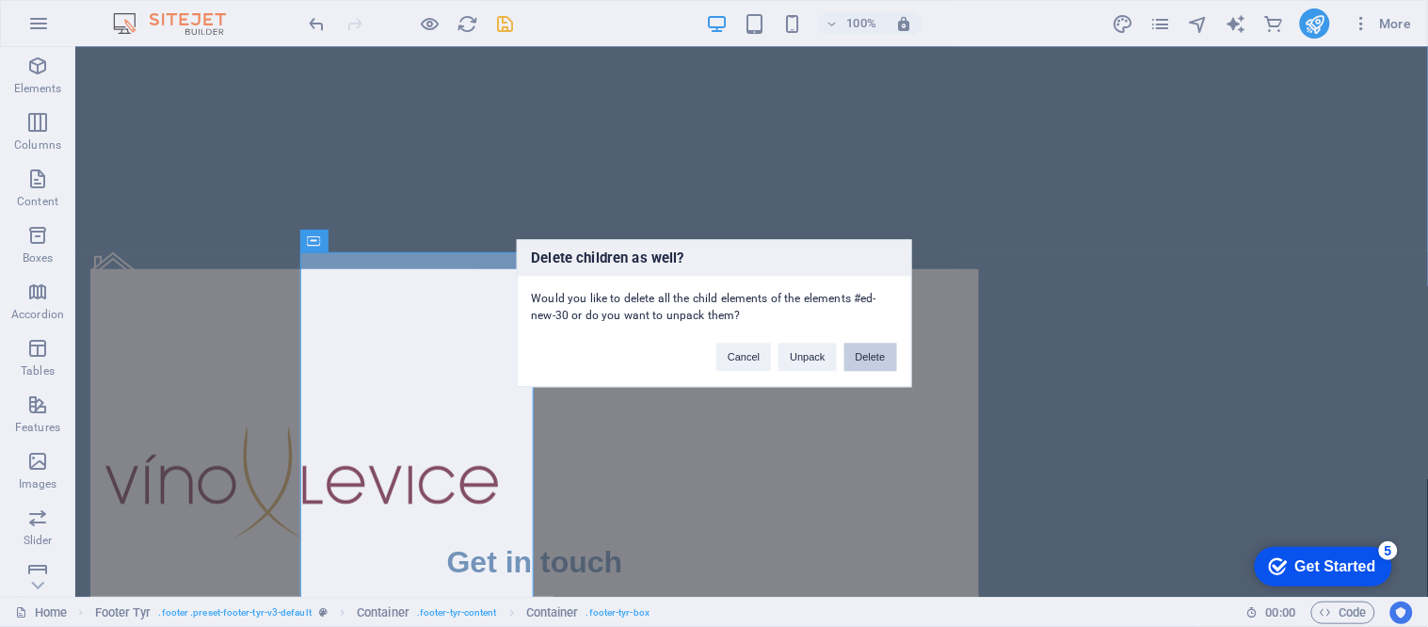
click at [880, 351] on button "Delete" at bounding box center [870, 357] width 53 height 28
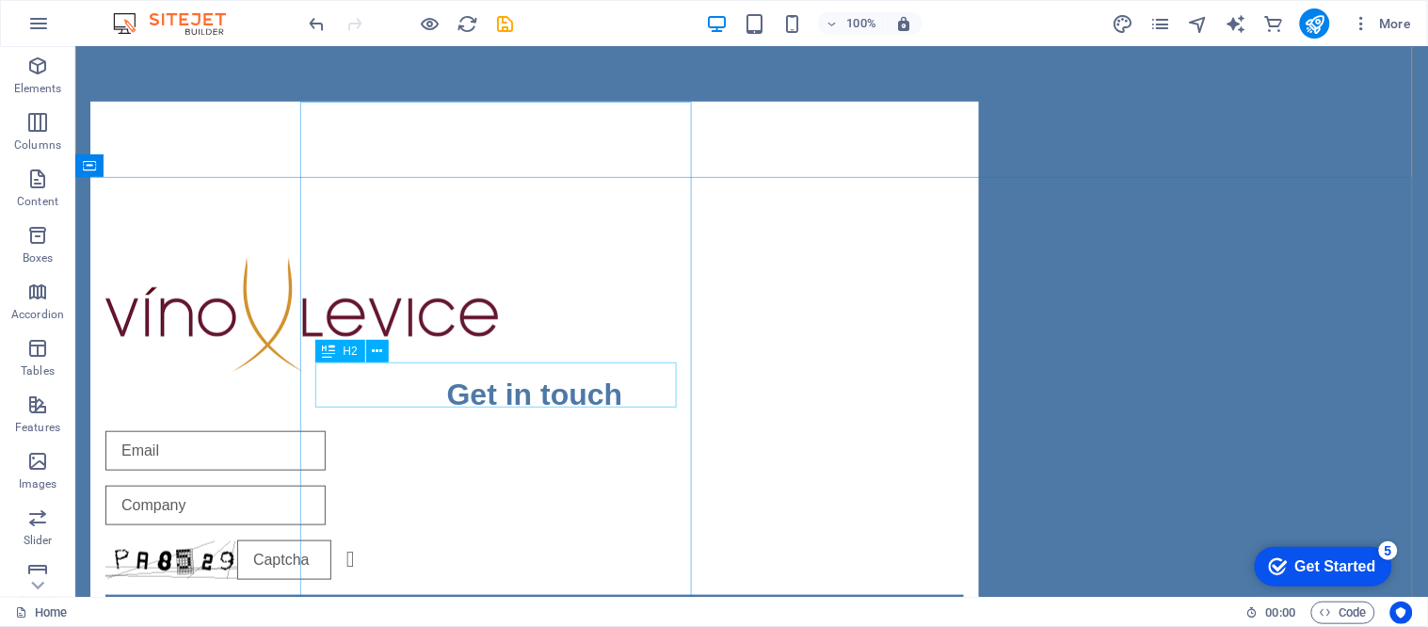
click at [545, 380] on div "Get in touch" at bounding box center [533, 393] width 858 height 45
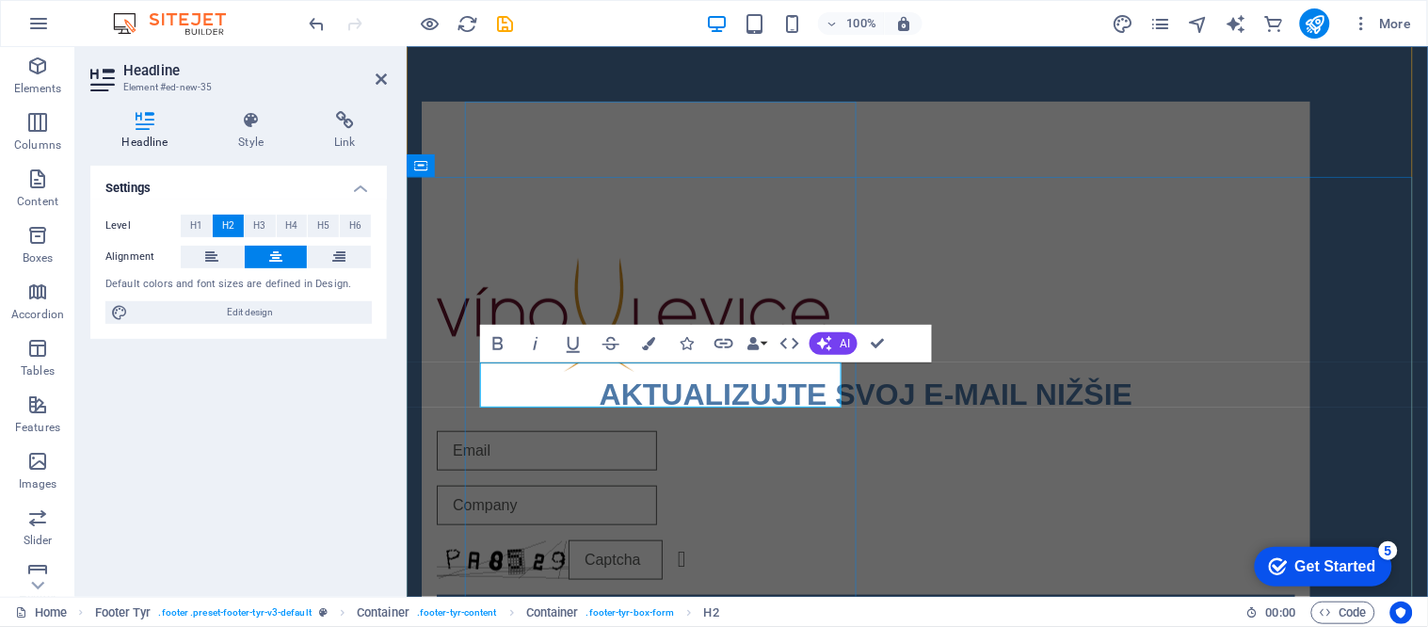
scroll to position [39, 7]
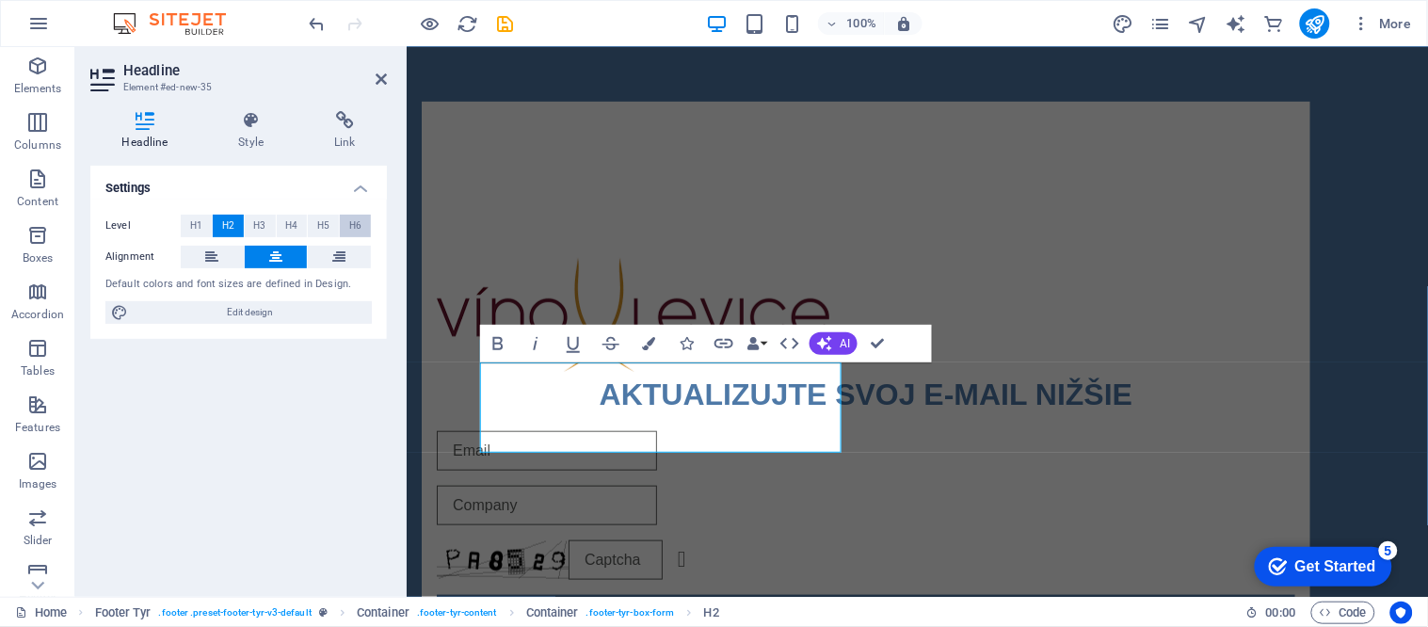
click at [351, 226] on span "H6" at bounding box center [355, 226] width 12 height 23
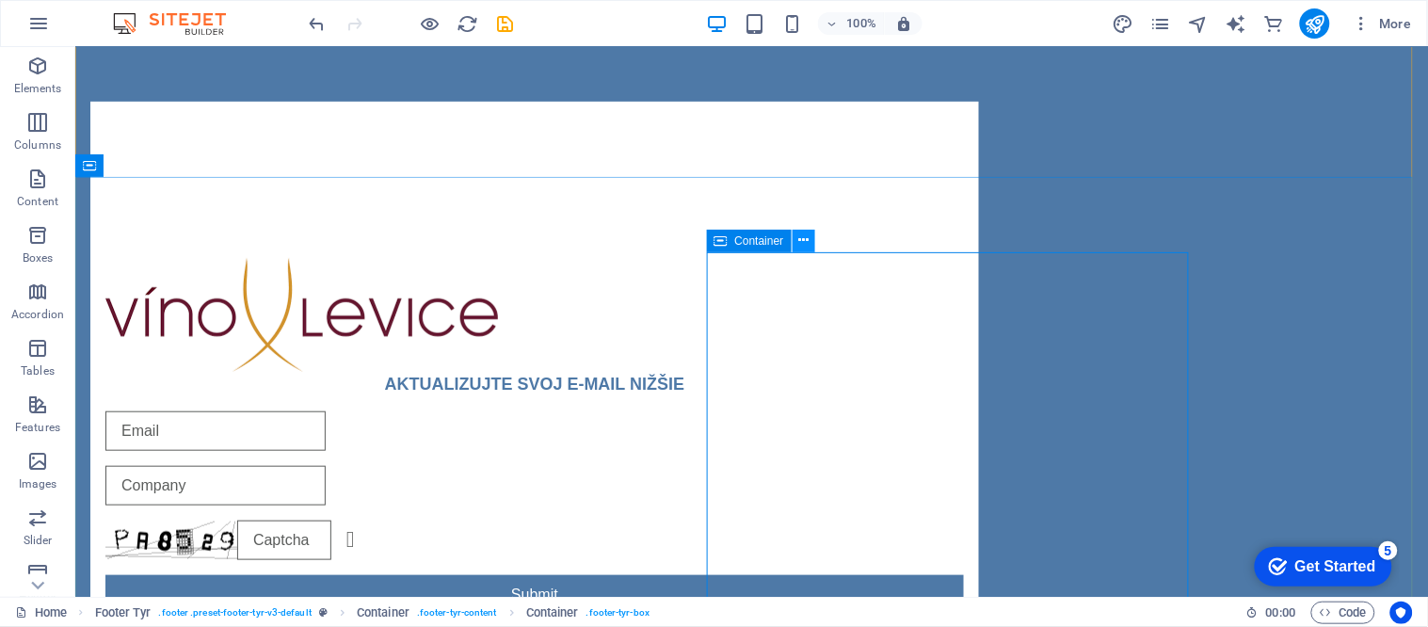
click at [802, 242] on icon at bounding box center [803, 241] width 10 height 20
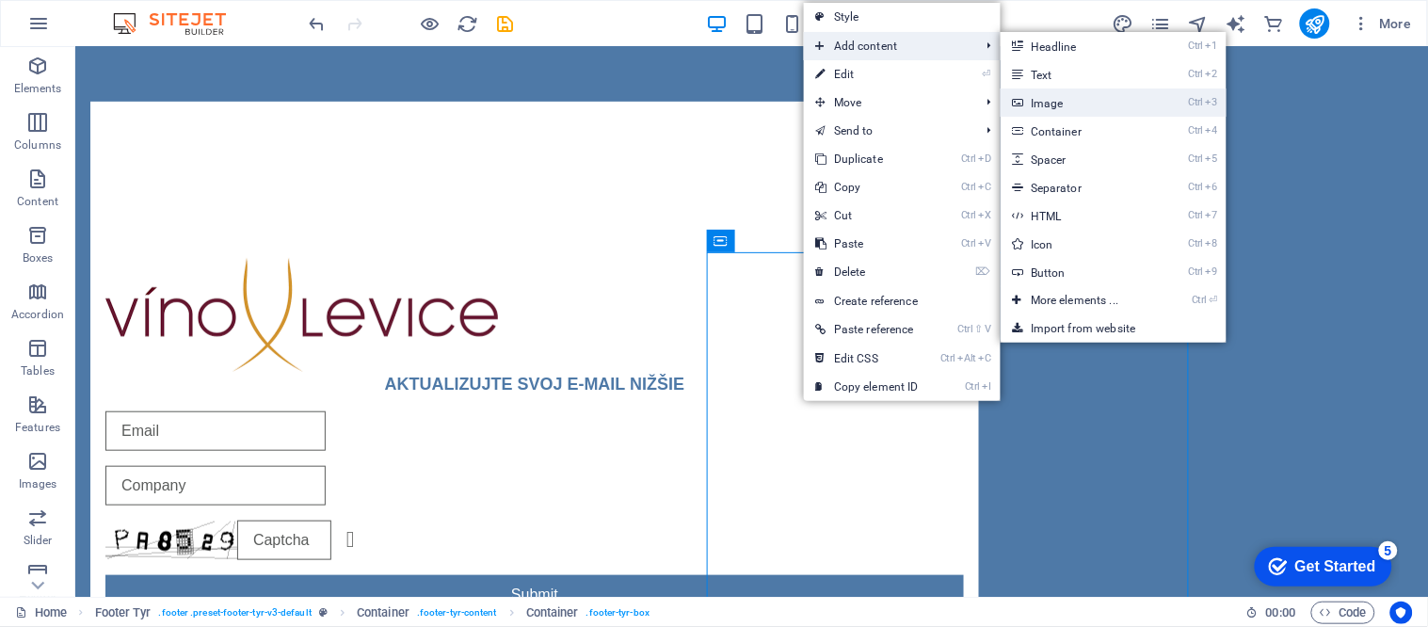
click at [1086, 97] on link "Ctrl 3 Image" at bounding box center [1077, 102] width 155 height 28
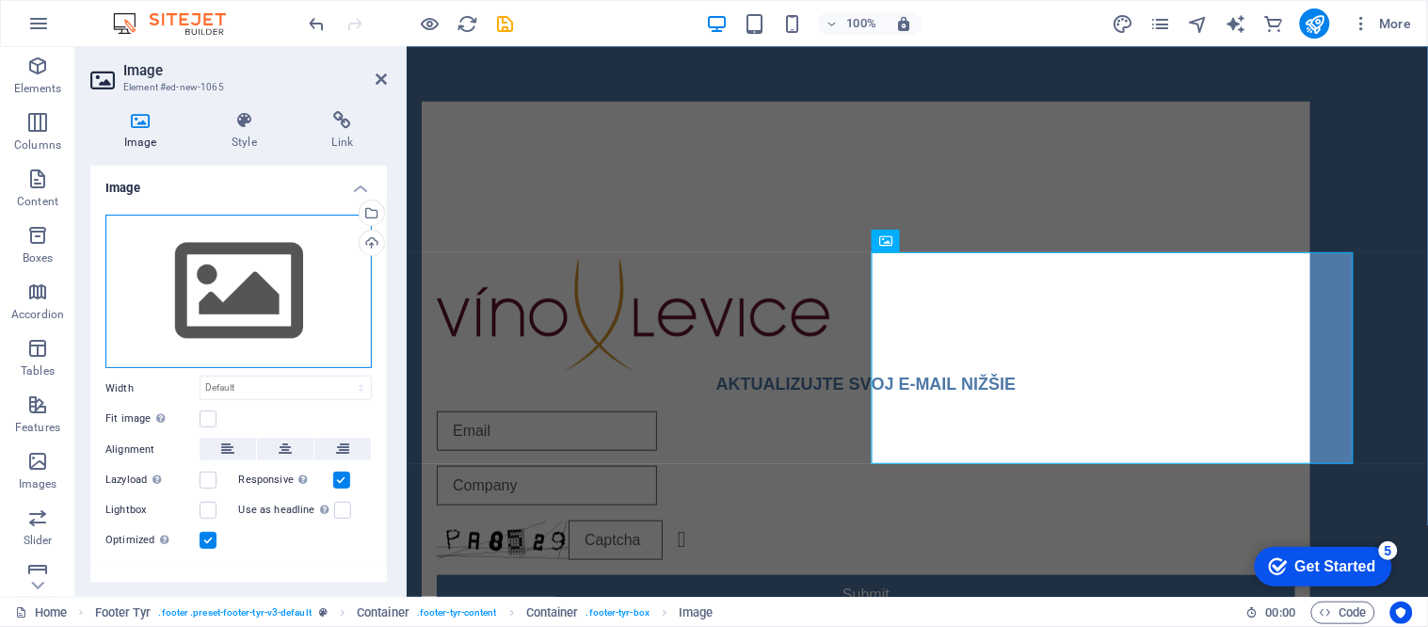
click at [248, 314] on div "Drag files here, click to choose files or select files from Files or our free s…" at bounding box center [238, 292] width 266 height 154
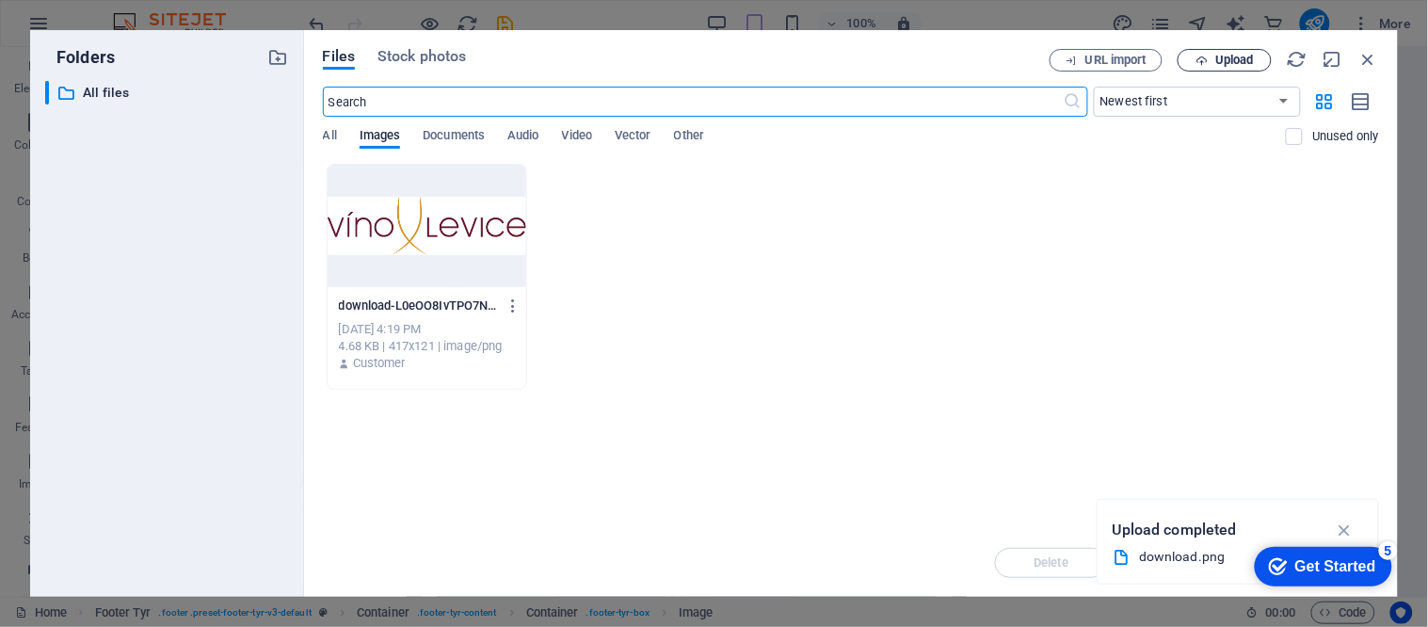
click at [1212, 63] on span "Upload" at bounding box center [1224, 61] width 77 height 12
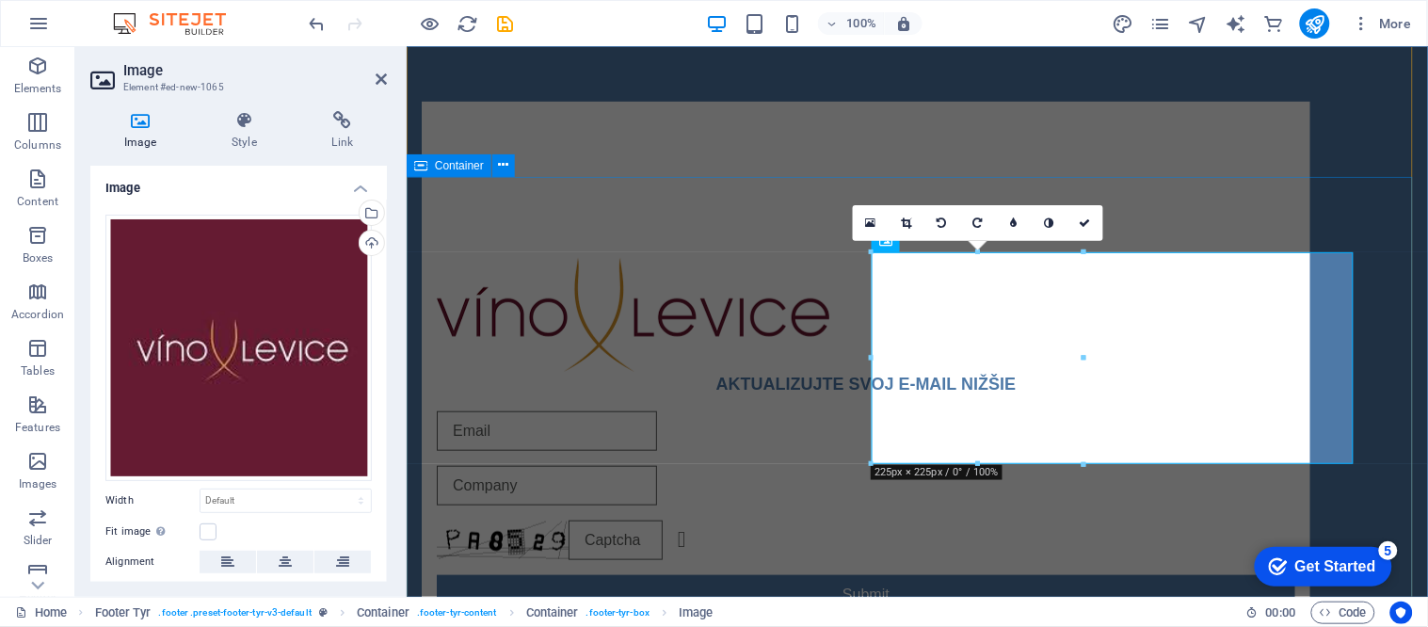
click at [1252, 201] on div "AKTUALIZUJTE SVOJ E-MAIL NIŽŠIE Unreadable? Regenerate Submit Contact webser-sr…" at bounding box center [916, 626] width 1021 height 900
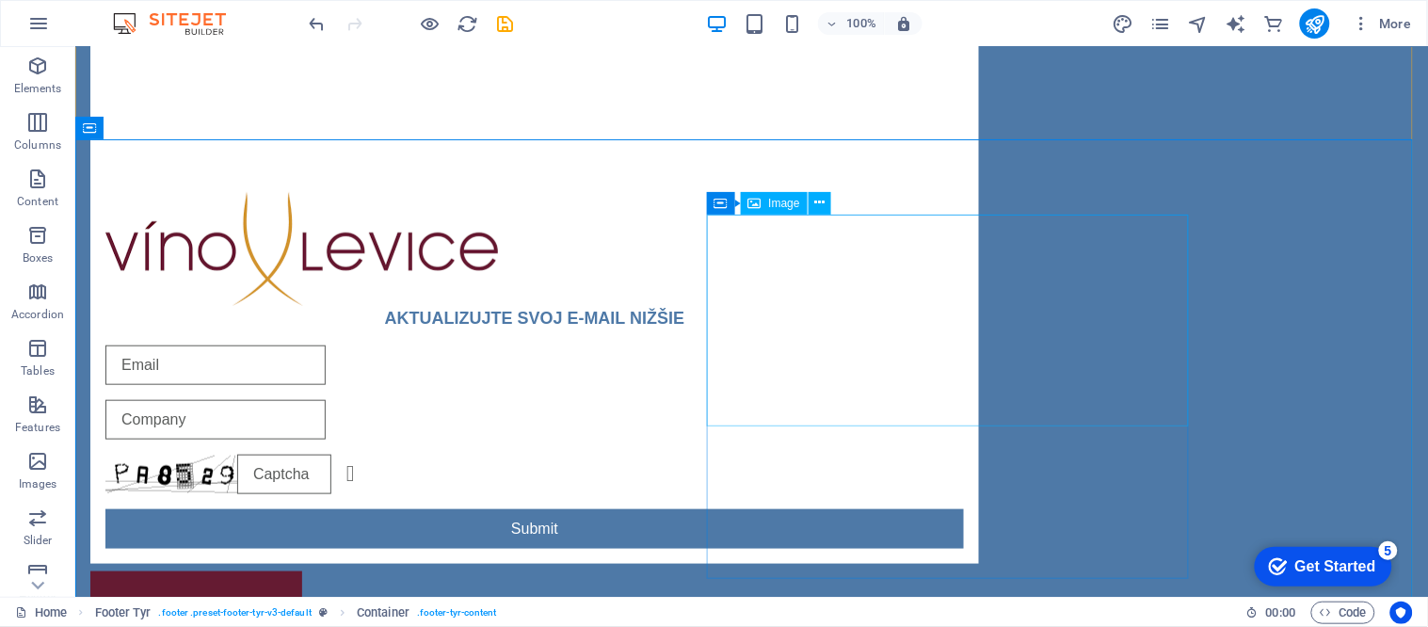
scroll to position [303, 0]
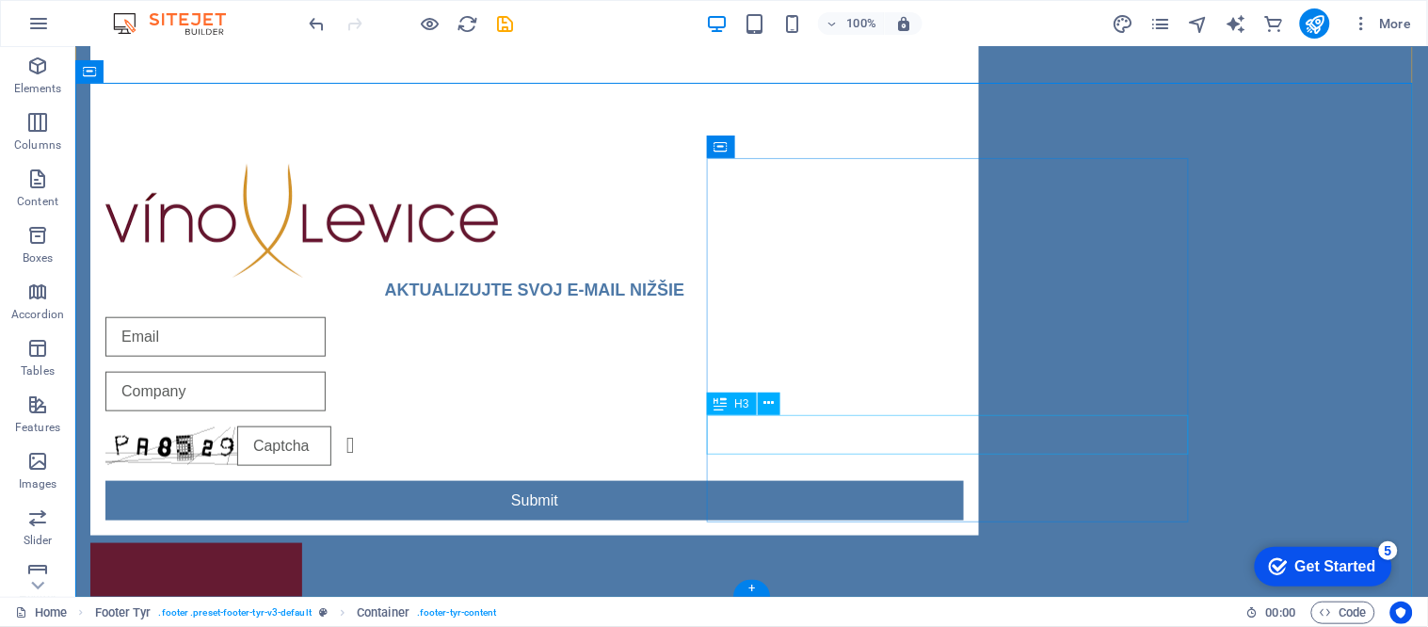
click at [770, 399] on icon at bounding box center [768, 403] width 10 height 20
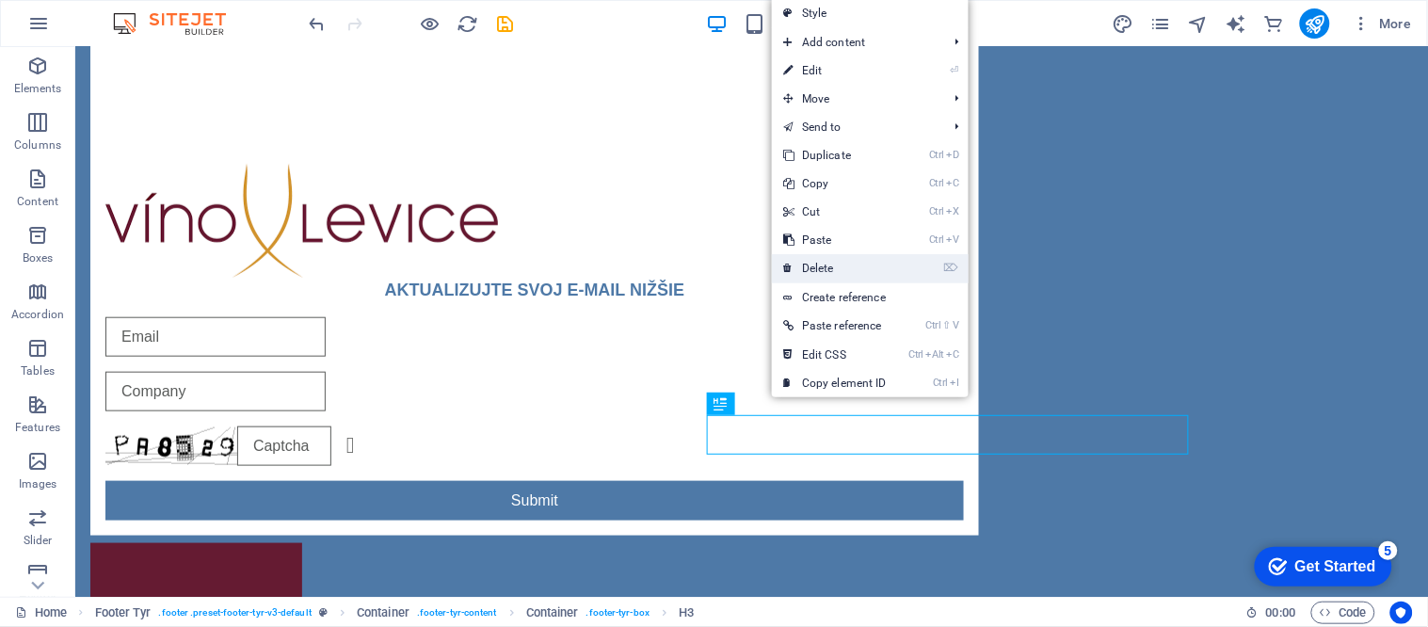
click at [819, 270] on link "⌦ Delete" at bounding box center [835, 268] width 126 height 28
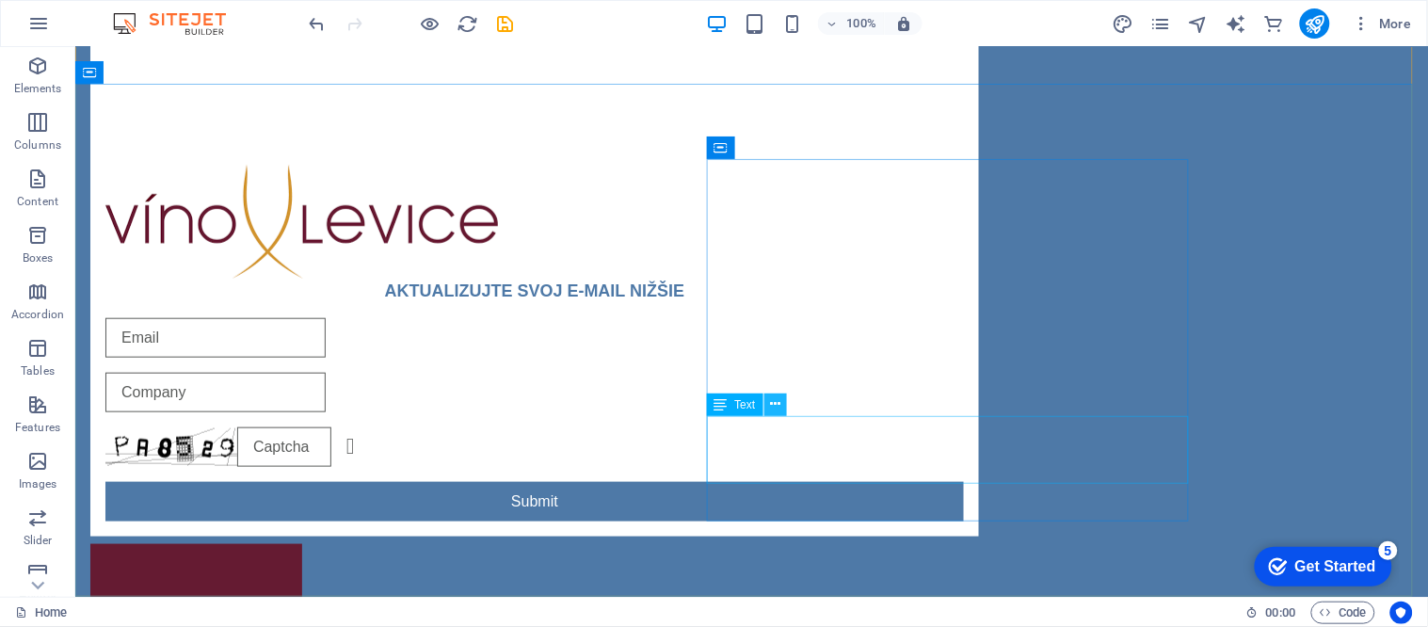
click at [774, 401] on icon at bounding box center [775, 404] width 10 height 20
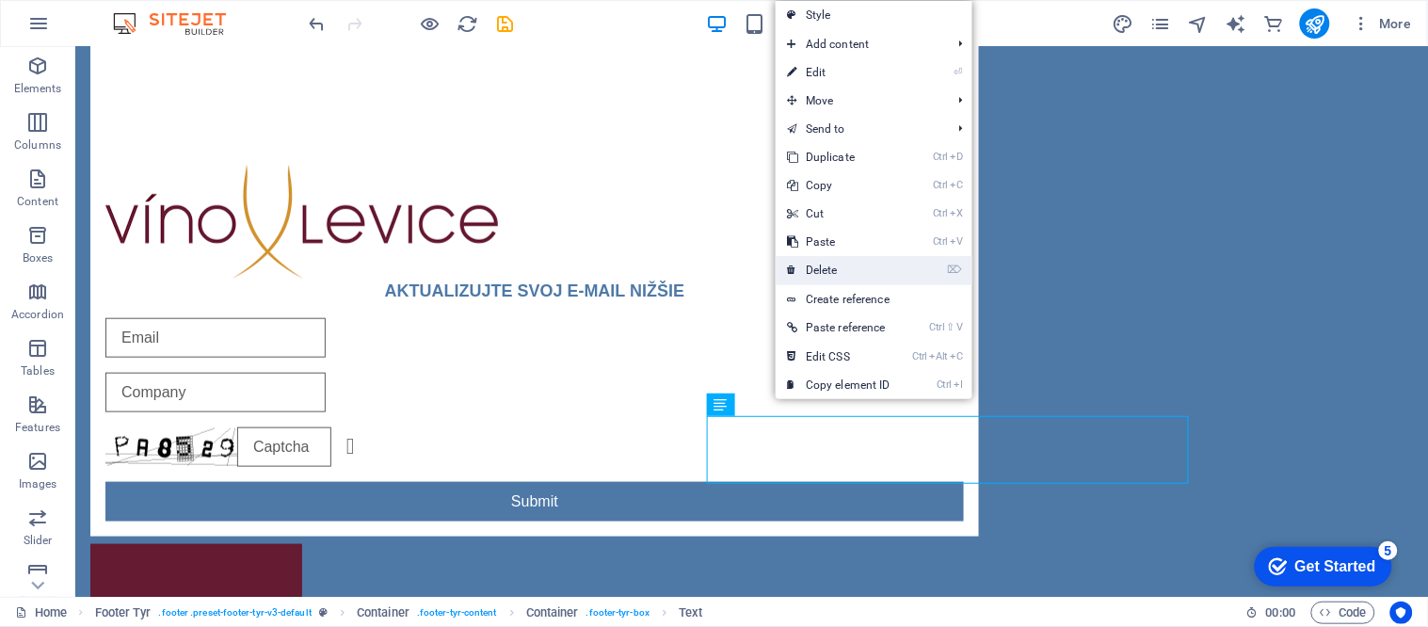
click at [820, 265] on link "⌦ Delete" at bounding box center [838, 270] width 126 height 28
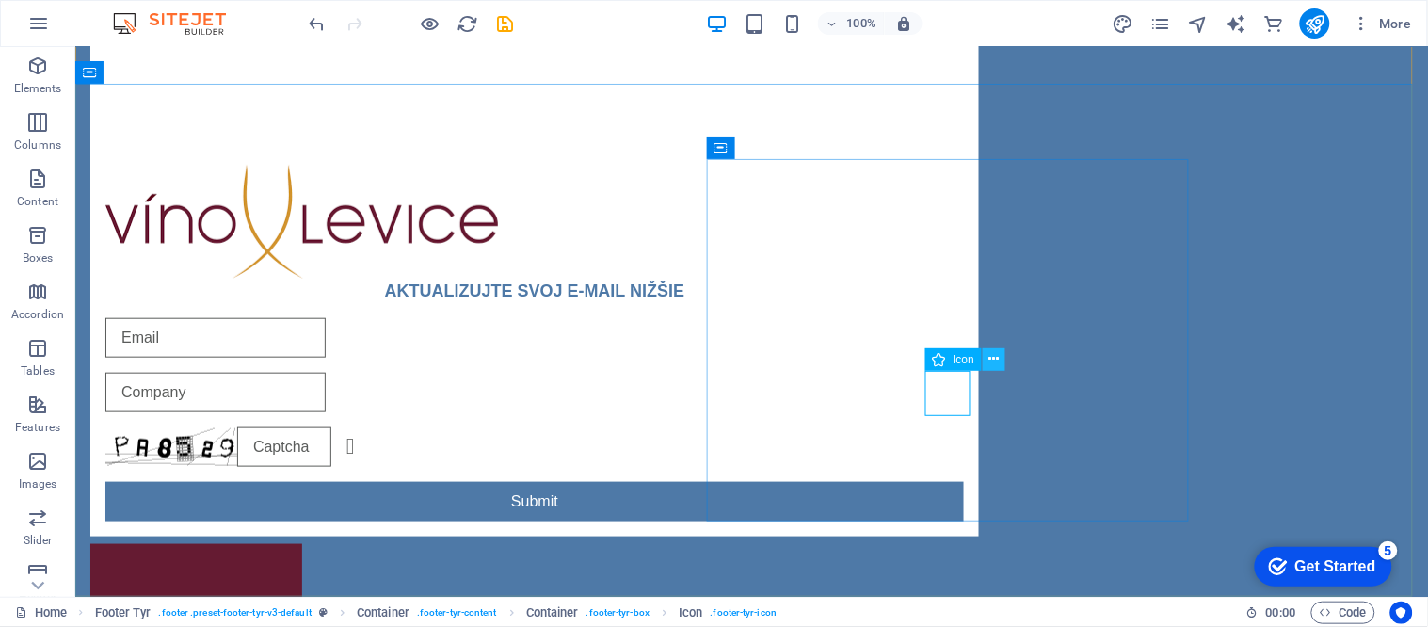
click at [986, 354] on button at bounding box center [993, 359] width 23 height 23
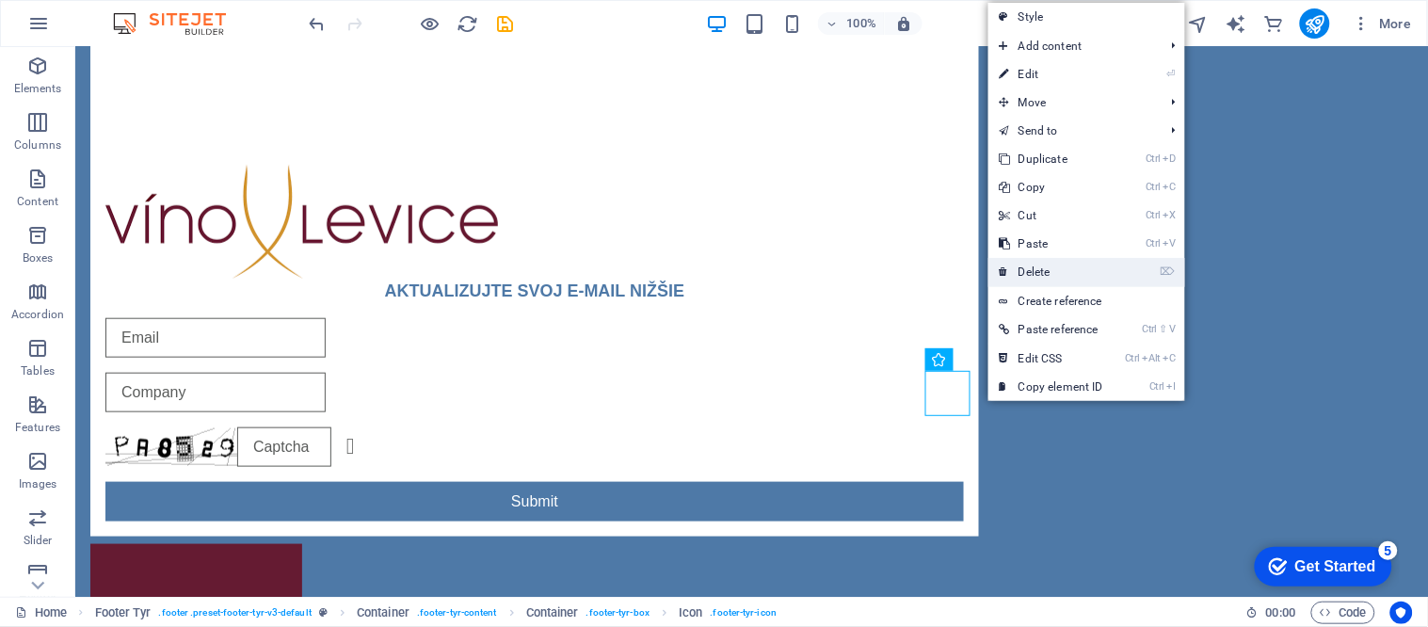
click at [1026, 276] on link "⌦ Delete" at bounding box center [1051, 272] width 126 height 28
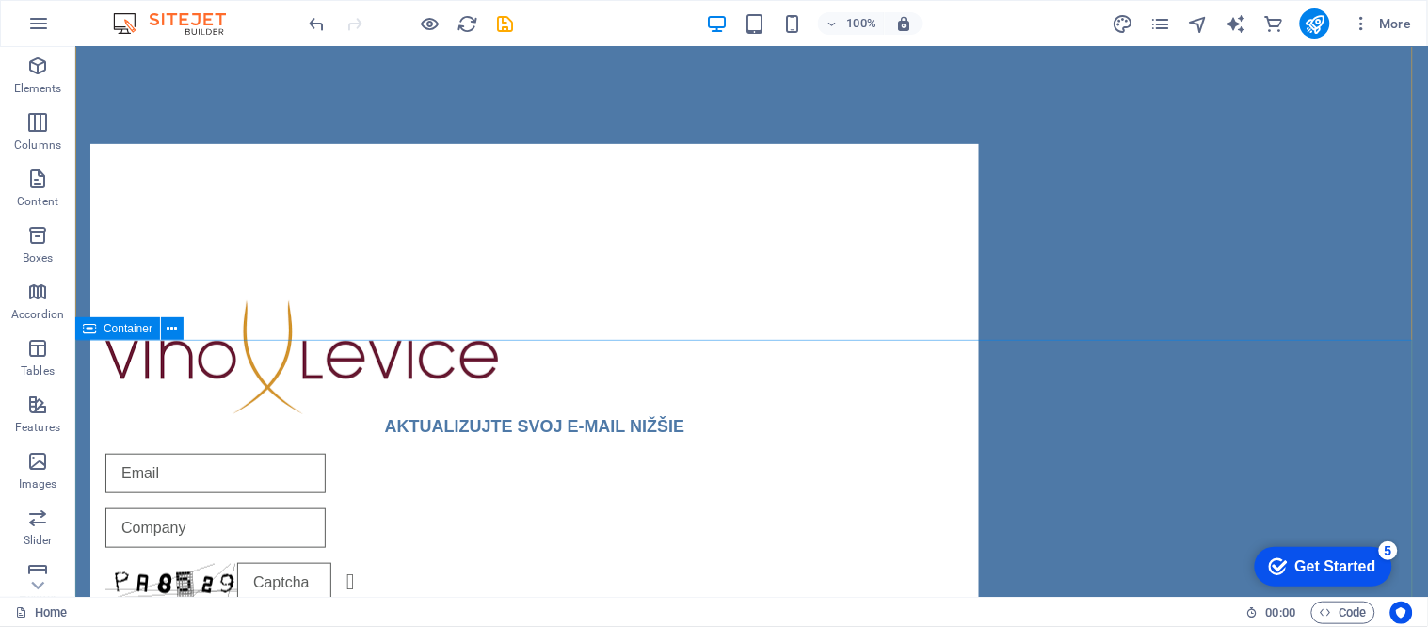
scroll to position [0, 0]
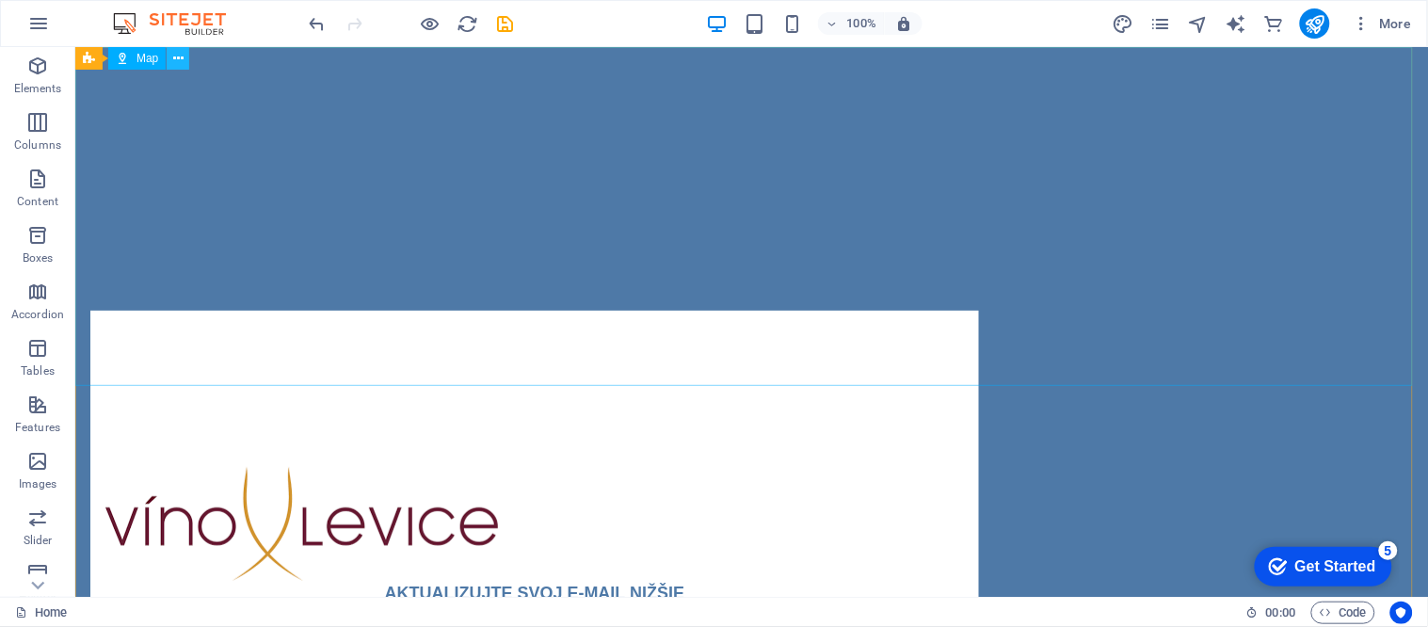
click at [182, 60] on icon at bounding box center [178, 59] width 10 height 20
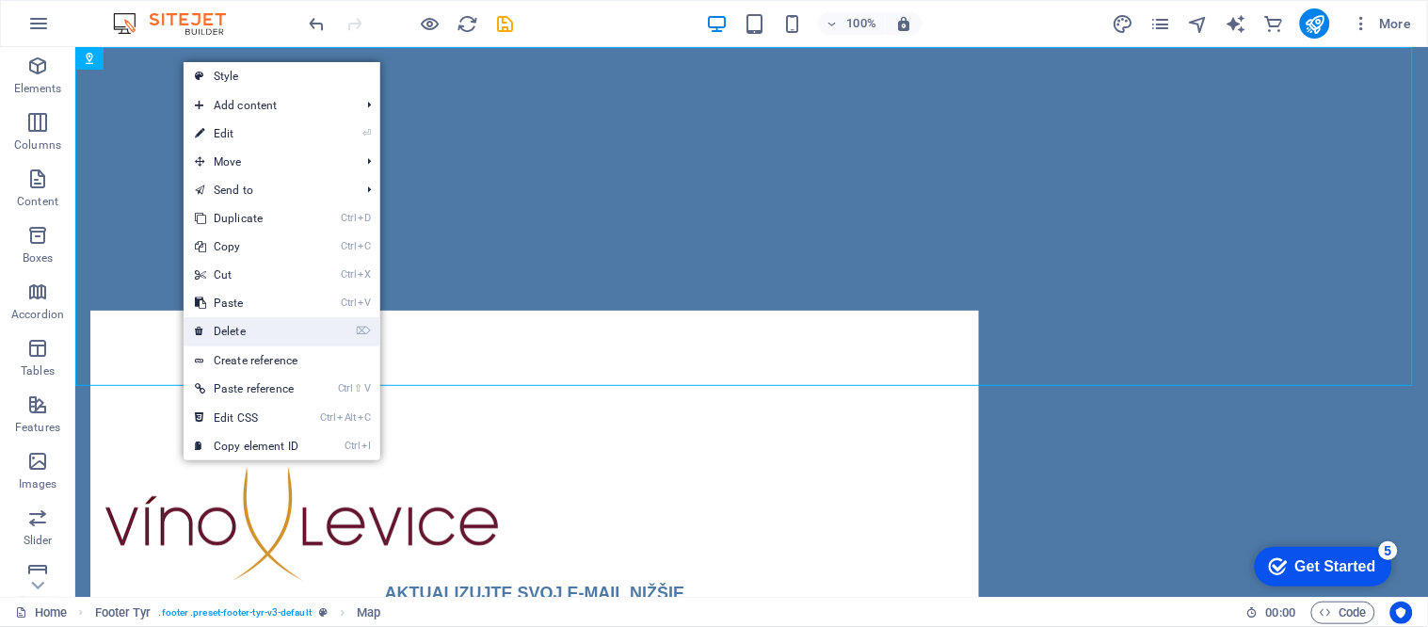
click at [232, 327] on link "⌦ Delete" at bounding box center [247, 331] width 126 height 28
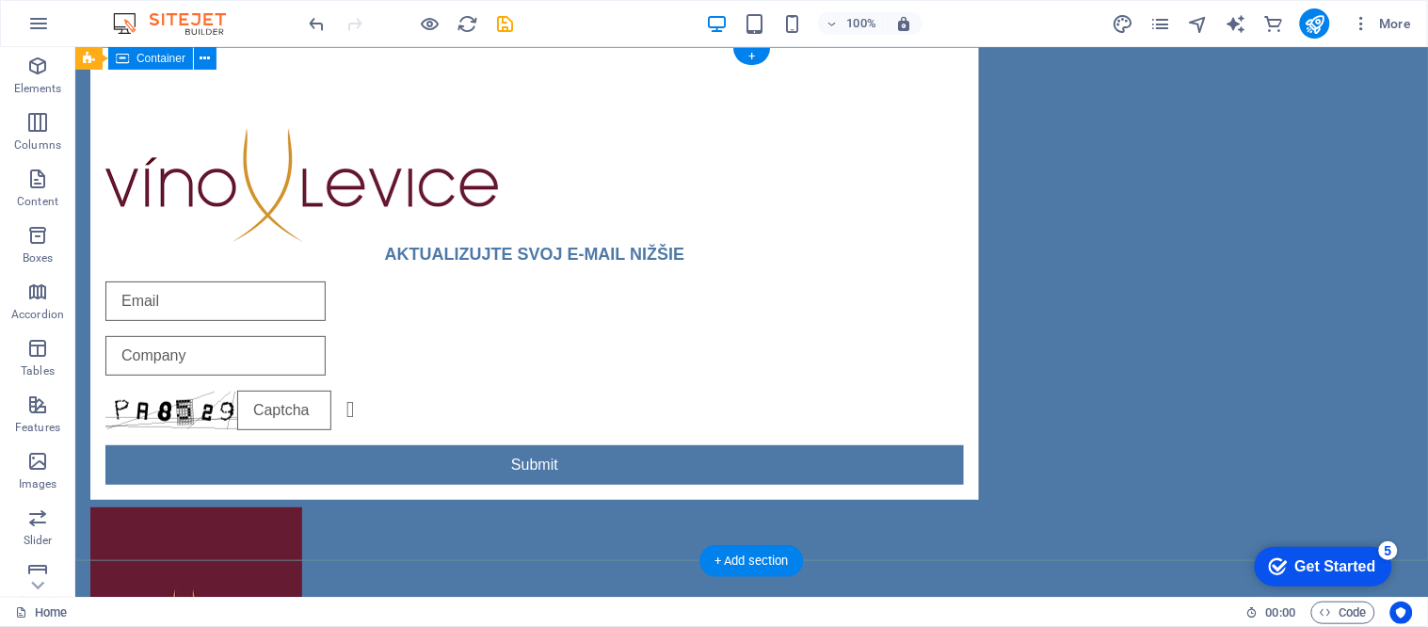
click at [138, 272] on div "AKTUALIZUJTE SVOJ E-MAIL NIŽŠIE Unreadable? Regenerate Submit" at bounding box center [750, 419] width 1352 height 747
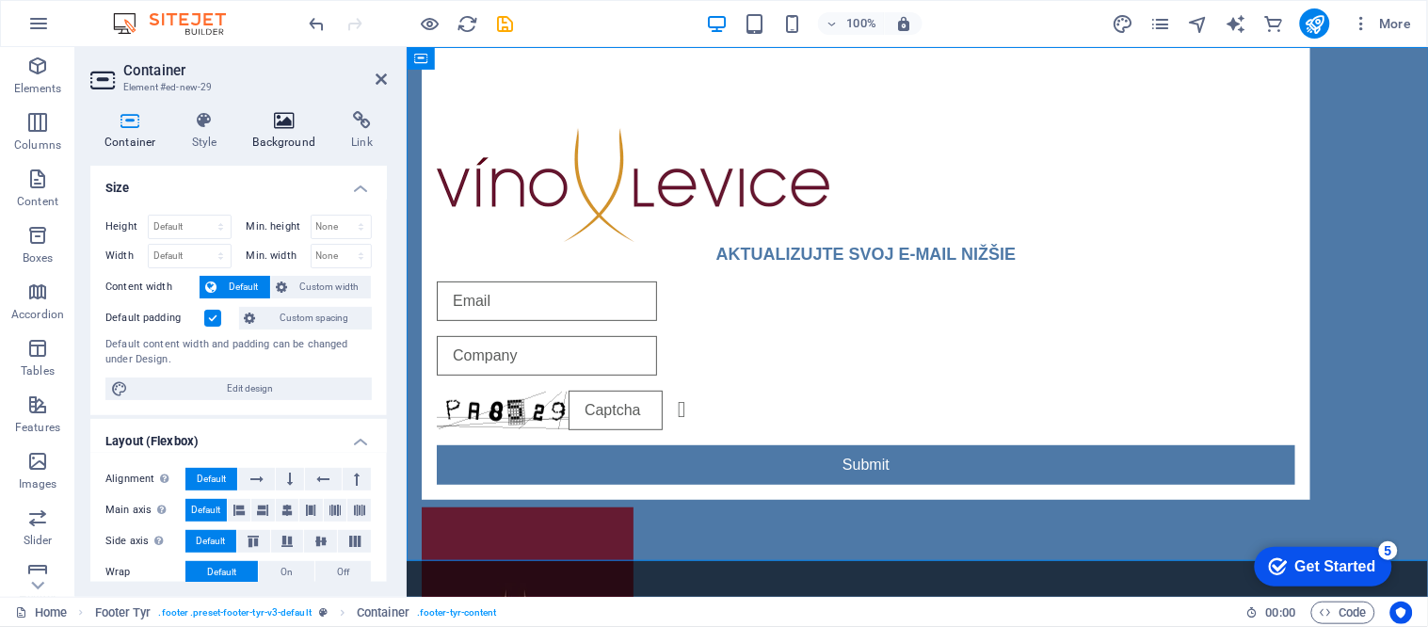
click at [257, 136] on h4 "Background" at bounding box center [288, 131] width 99 height 40
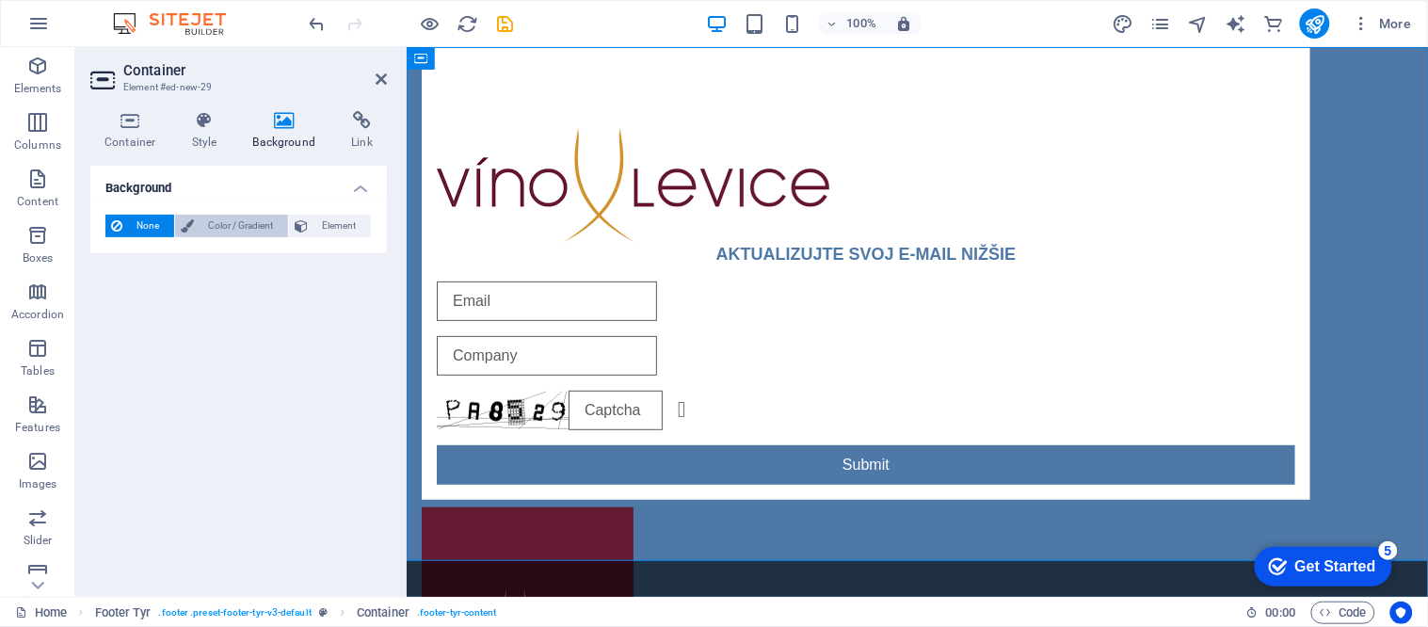
click at [235, 219] on span "Color / Gradient" at bounding box center [241, 226] width 83 height 23
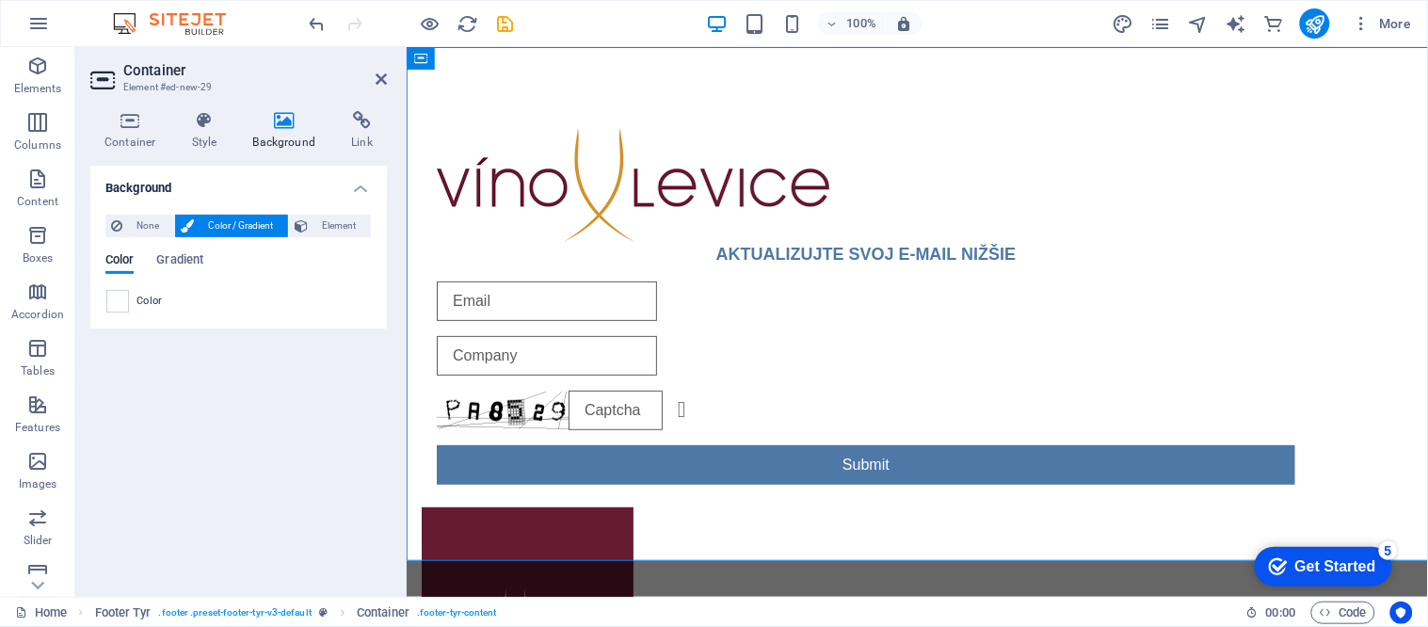
click at [147, 297] on span "Color" at bounding box center [149, 301] width 26 height 15
click at [109, 297] on span at bounding box center [117, 301] width 21 height 21
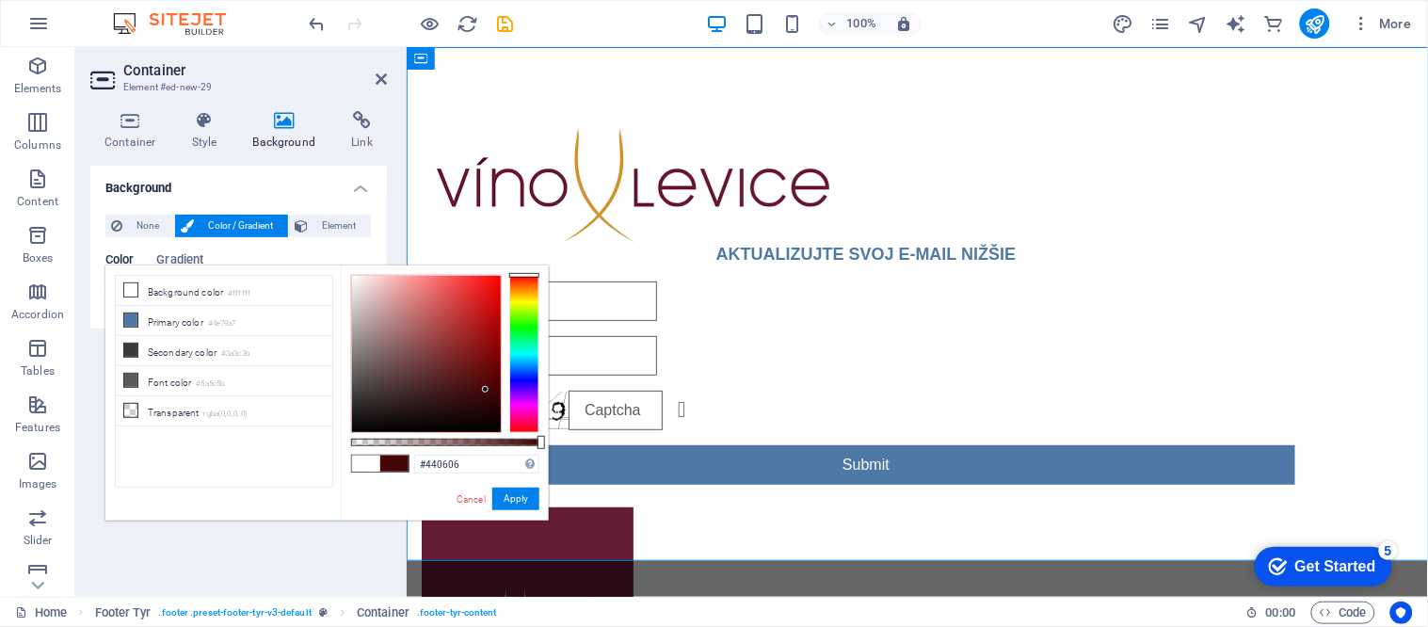
click at [486, 390] on div at bounding box center [426, 354] width 149 height 156
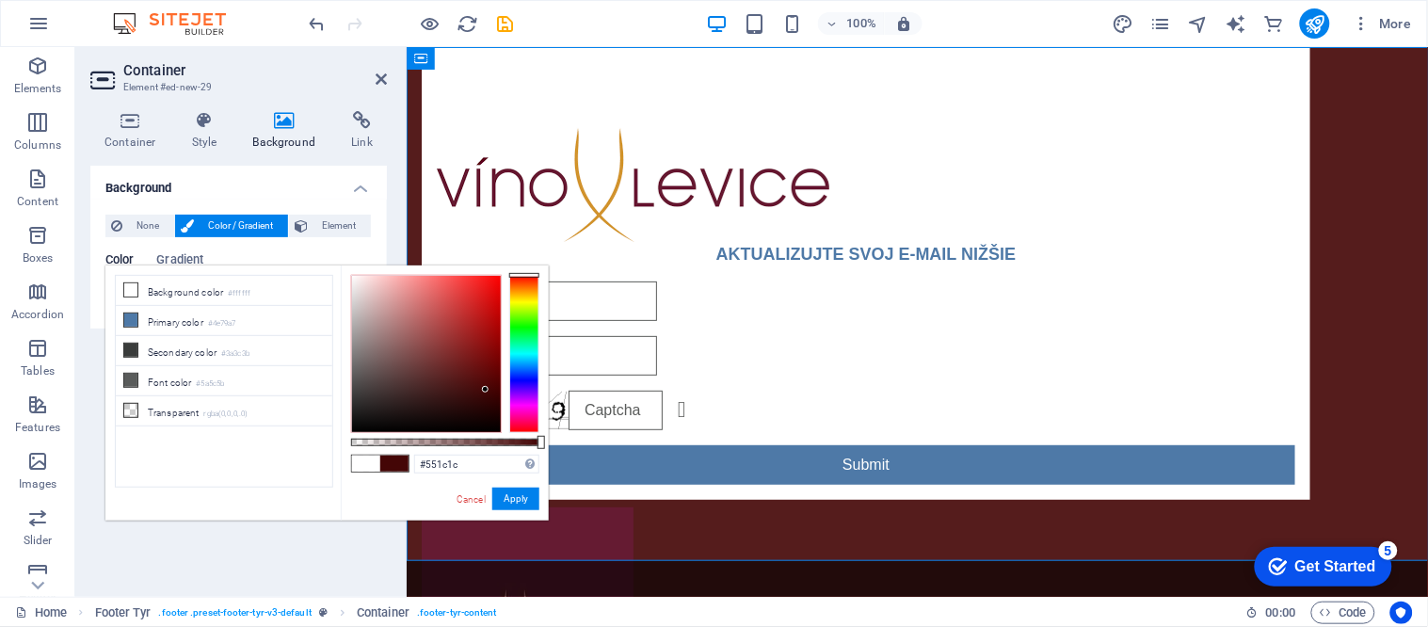
click at [450, 379] on div at bounding box center [426, 354] width 149 height 156
click at [455, 360] on div at bounding box center [426, 354] width 149 height 156
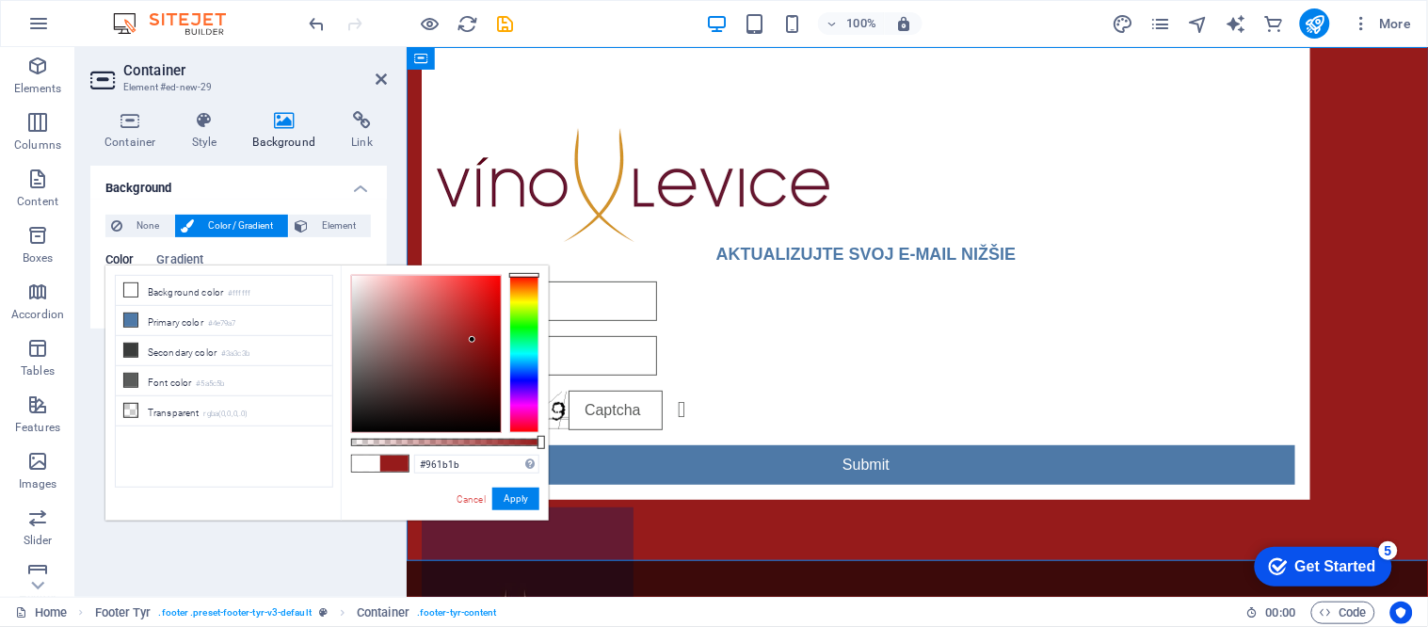
click at [472, 340] on div at bounding box center [426, 354] width 149 height 156
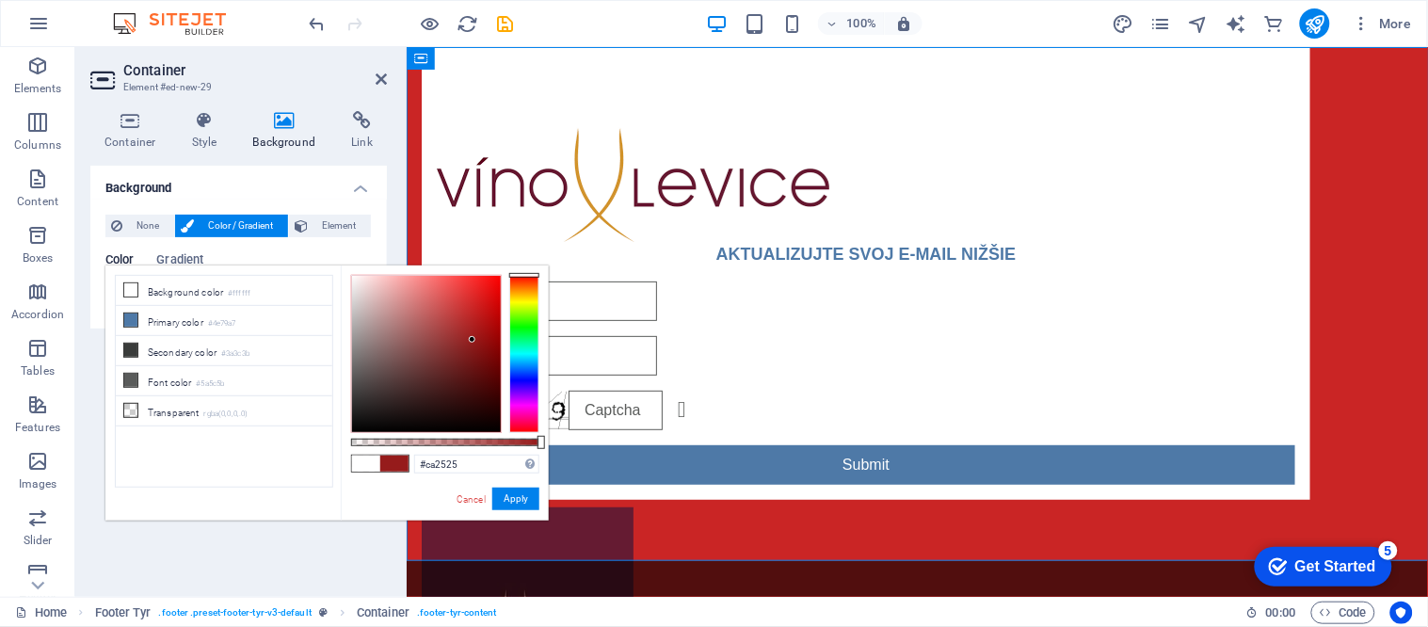
click at [472, 308] on div at bounding box center [426, 354] width 149 height 156
click at [386, 290] on div at bounding box center [426, 354] width 149 height 156
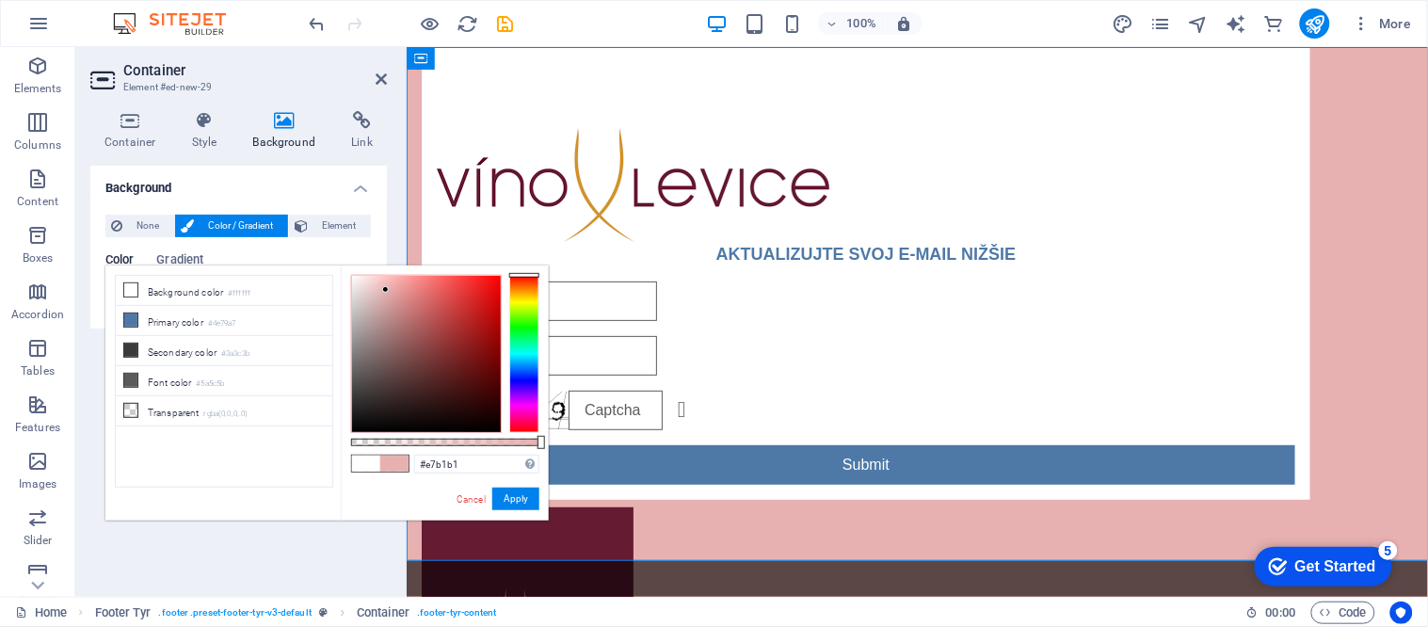
click at [343, 320] on div "#e7b1b1 Supported formats #0852ed rgb(8, 82, 237) rgba(8, 82, 237, 90%) hsv(221…" at bounding box center [445, 529] width 208 height 528
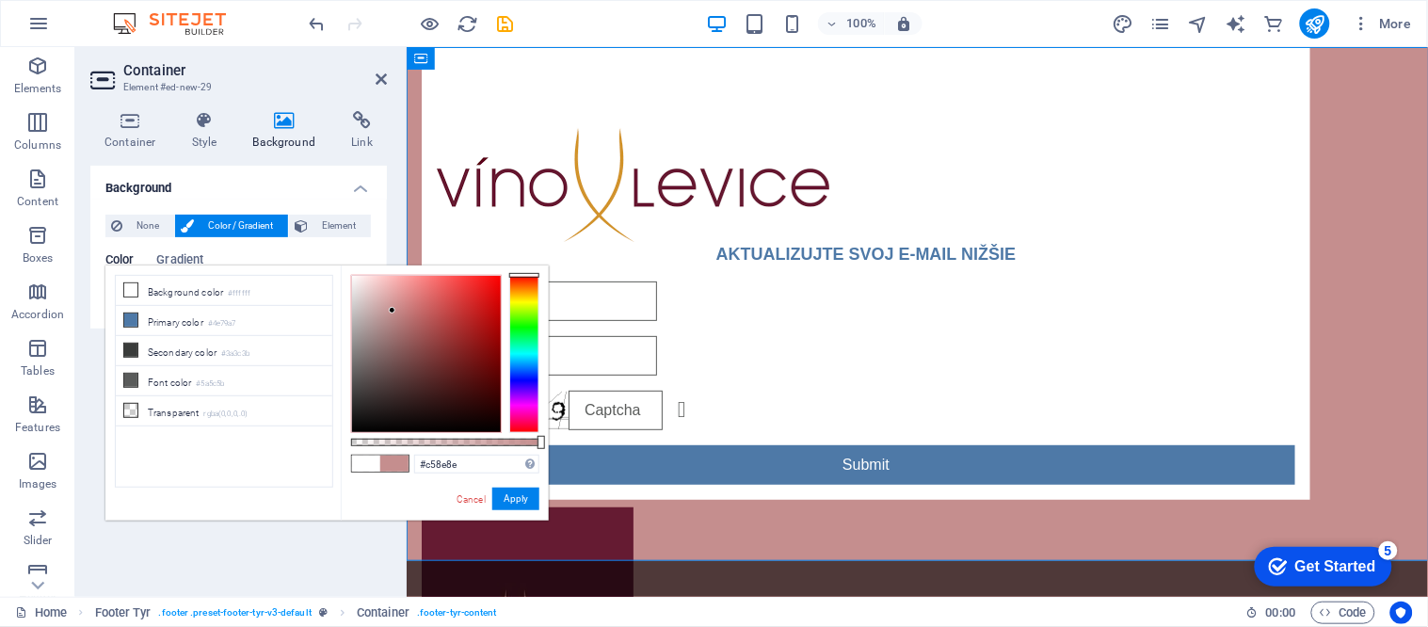
click at [392, 311] on div at bounding box center [426, 354] width 149 height 156
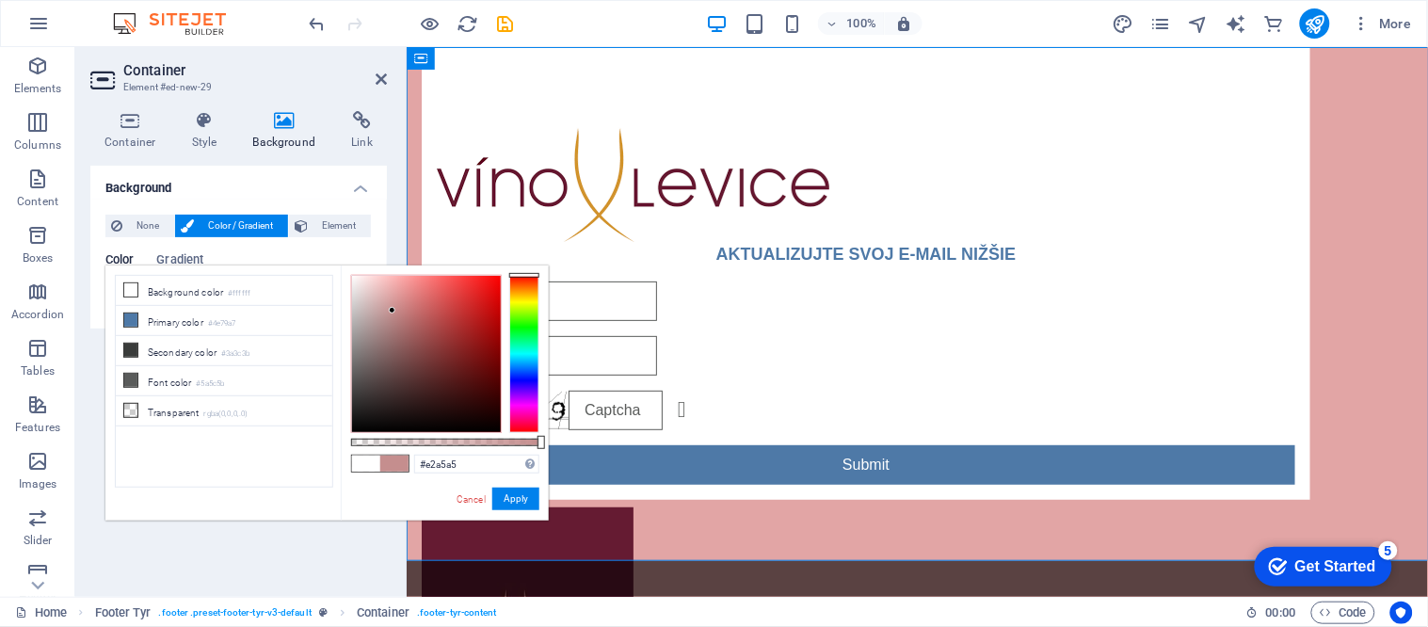
click at [391, 293] on div at bounding box center [426, 354] width 149 height 156
click at [204, 295] on li "Background color #ffffff" at bounding box center [224, 291] width 216 height 30
type input "#ffffff"
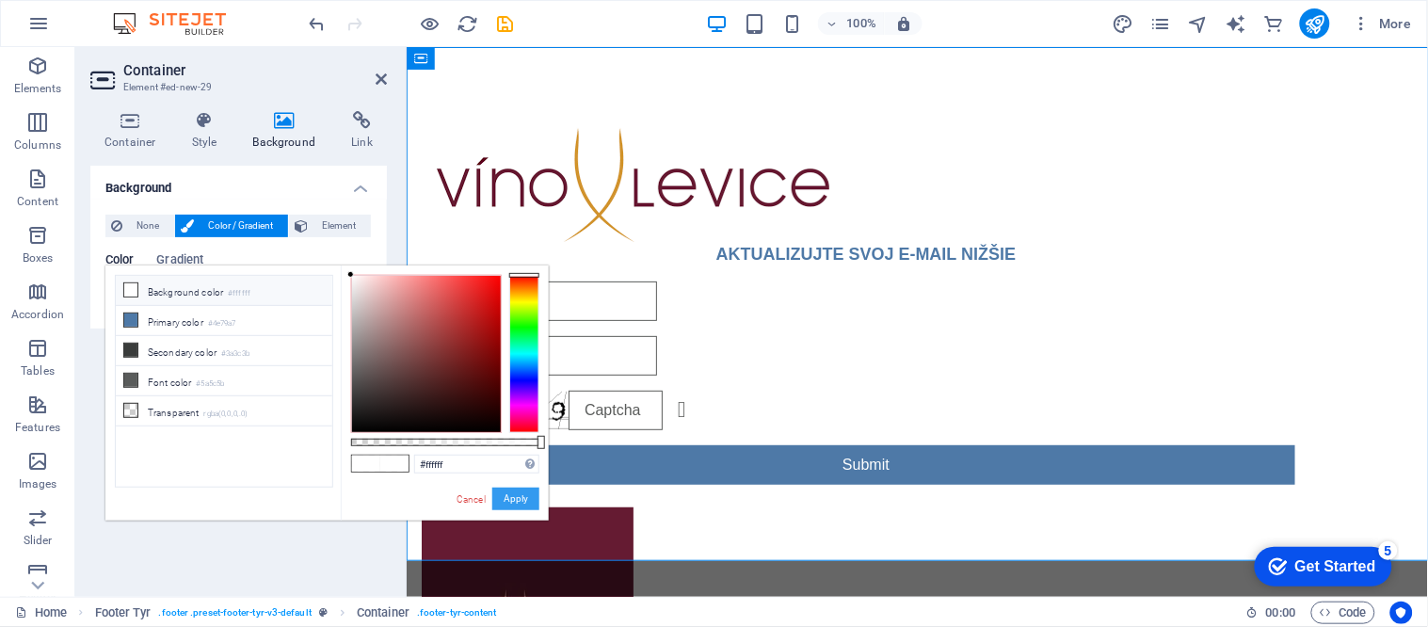
click at [513, 496] on button "Apply" at bounding box center [515, 498] width 47 height 23
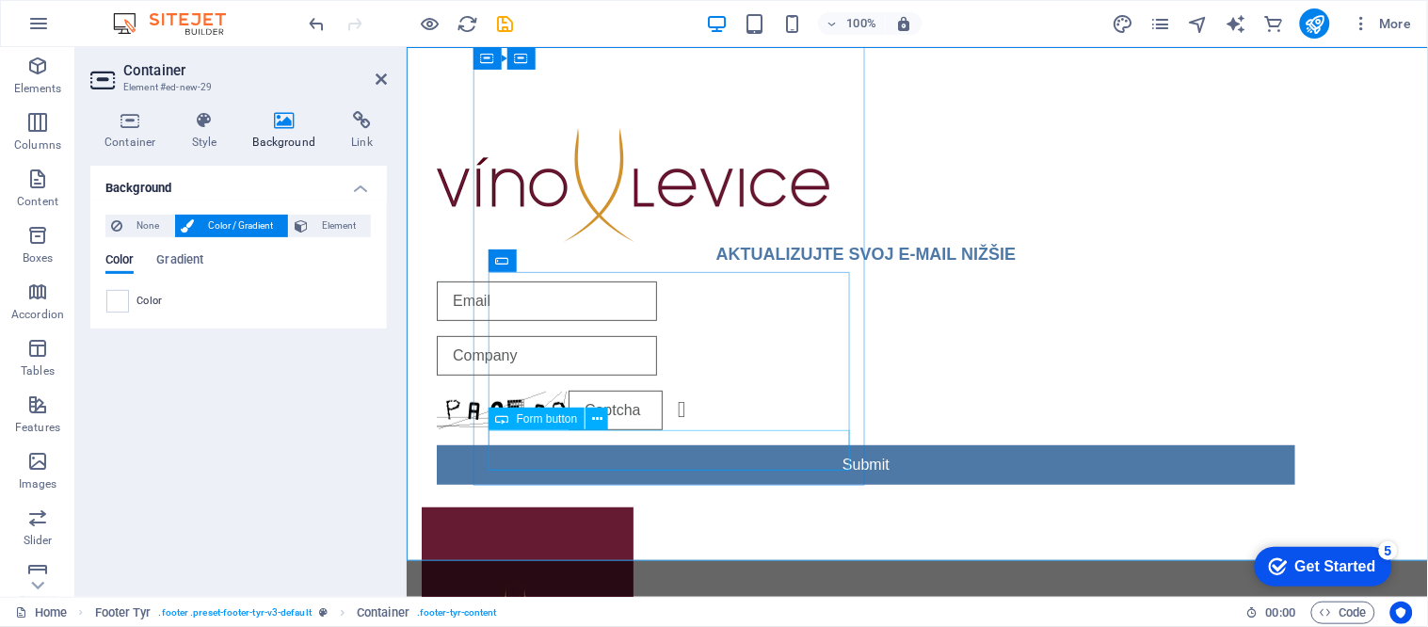
click at [785, 449] on div "Submit" at bounding box center [865, 464] width 858 height 40
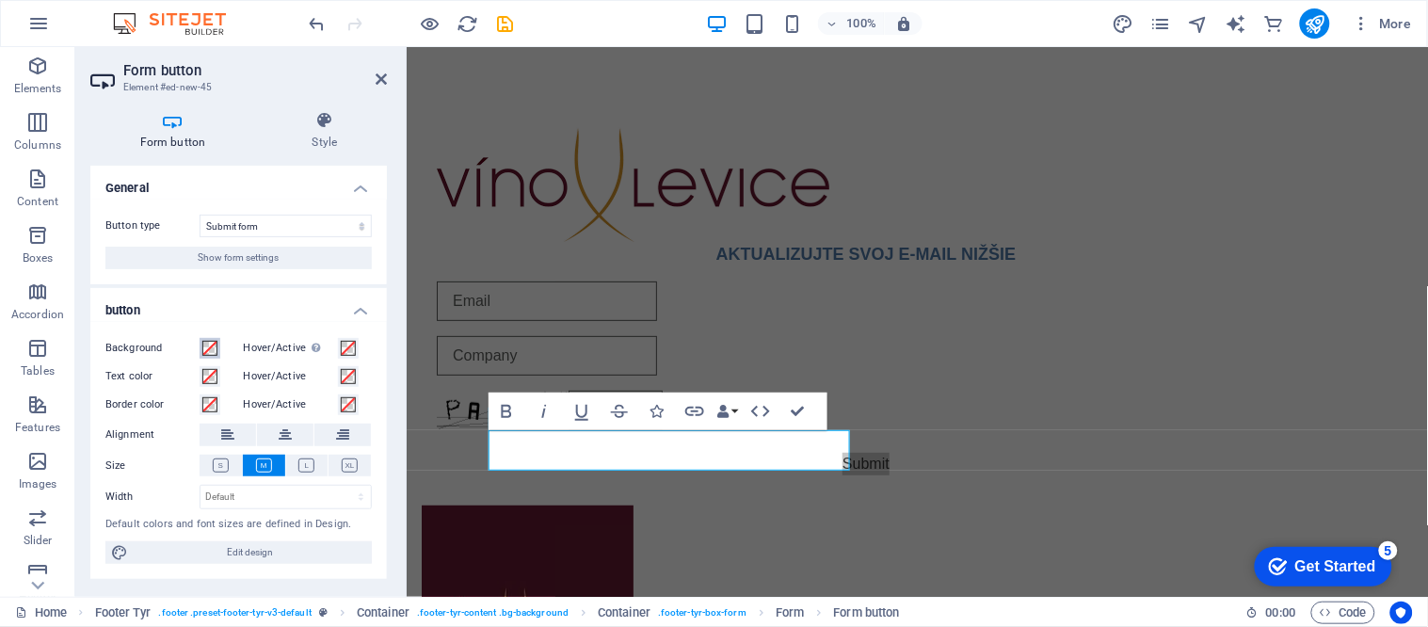
click at [213, 349] on span at bounding box center [209, 348] width 15 height 15
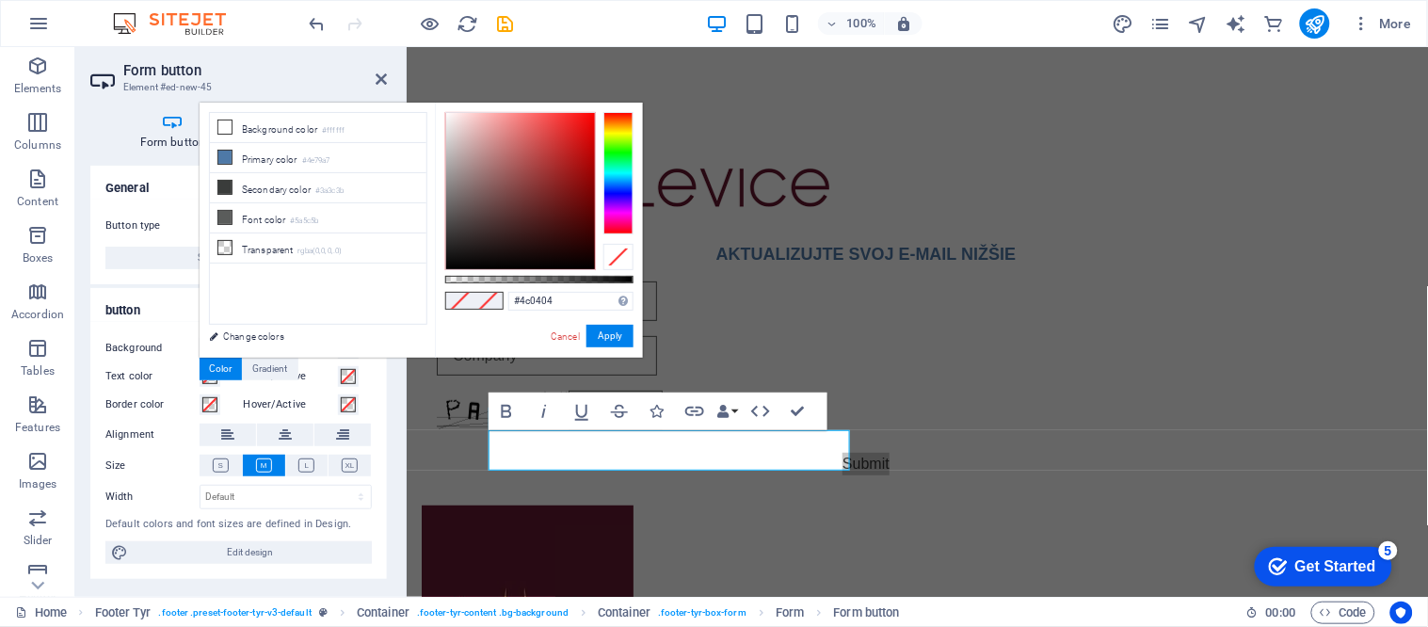
click at [586, 221] on div at bounding box center [520, 191] width 149 height 156
click at [582, 185] on div at bounding box center [520, 191] width 149 height 156
click at [562, 210] on div at bounding box center [520, 191] width 149 height 156
click at [571, 229] on div at bounding box center [520, 191] width 149 height 156
click at [568, 224] on div at bounding box center [568, 223] width 7 height 7
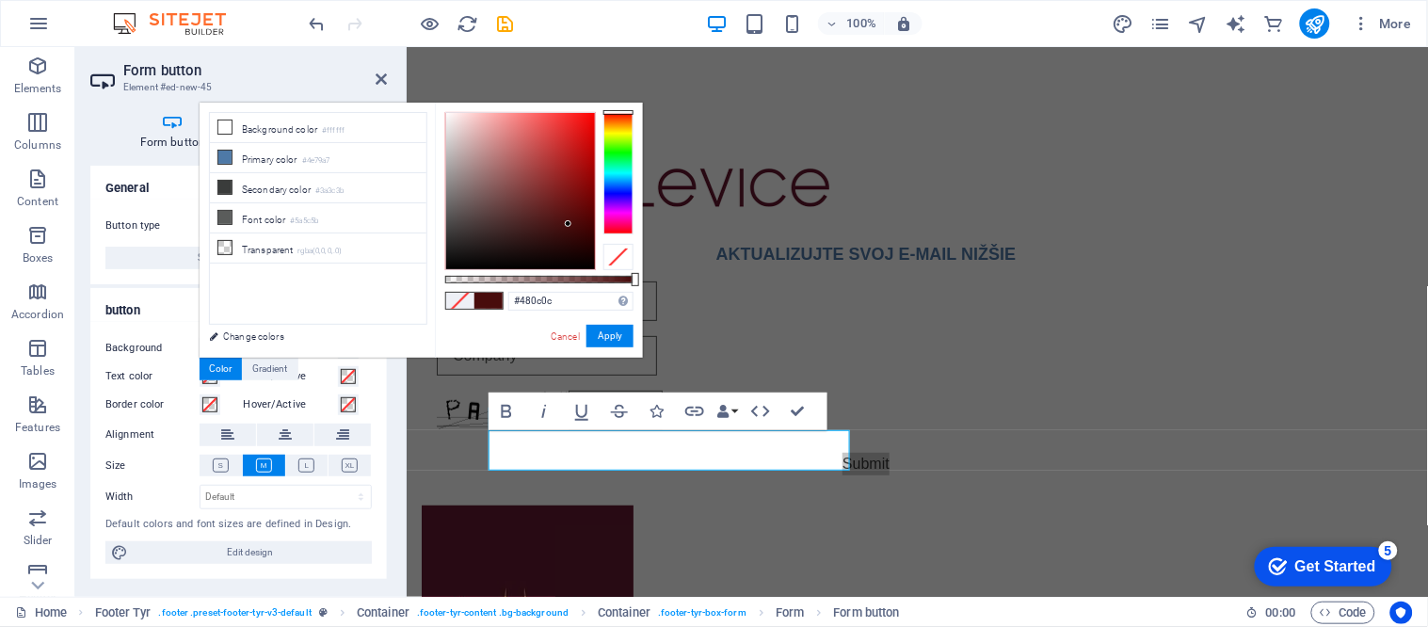
type input "#631212"
click at [567, 207] on div at bounding box center [520, 191] width 149 height 156
click at [612, 342] on button "Apply" at bounding box center [609, 336] width 47 height 23
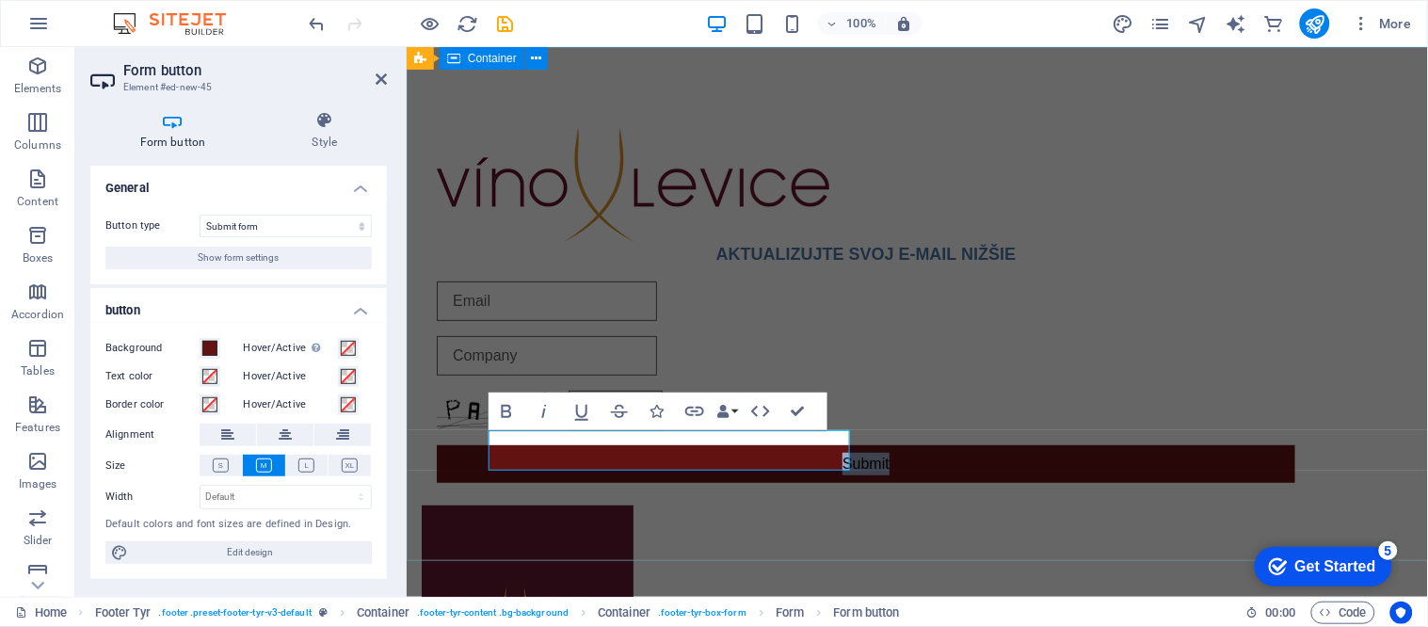
drag, startPoint x: 508, startPoint y: 535, endPoint x: 834, endPoint y: 535, distance: 325.6
click at [834, 535] on div "AKTUALIZUJTE SVOJ E-MAIL NIŽŠIE Unreadable? Regenerate Submit" at bounding box center [916, 418] width 1021 height 745
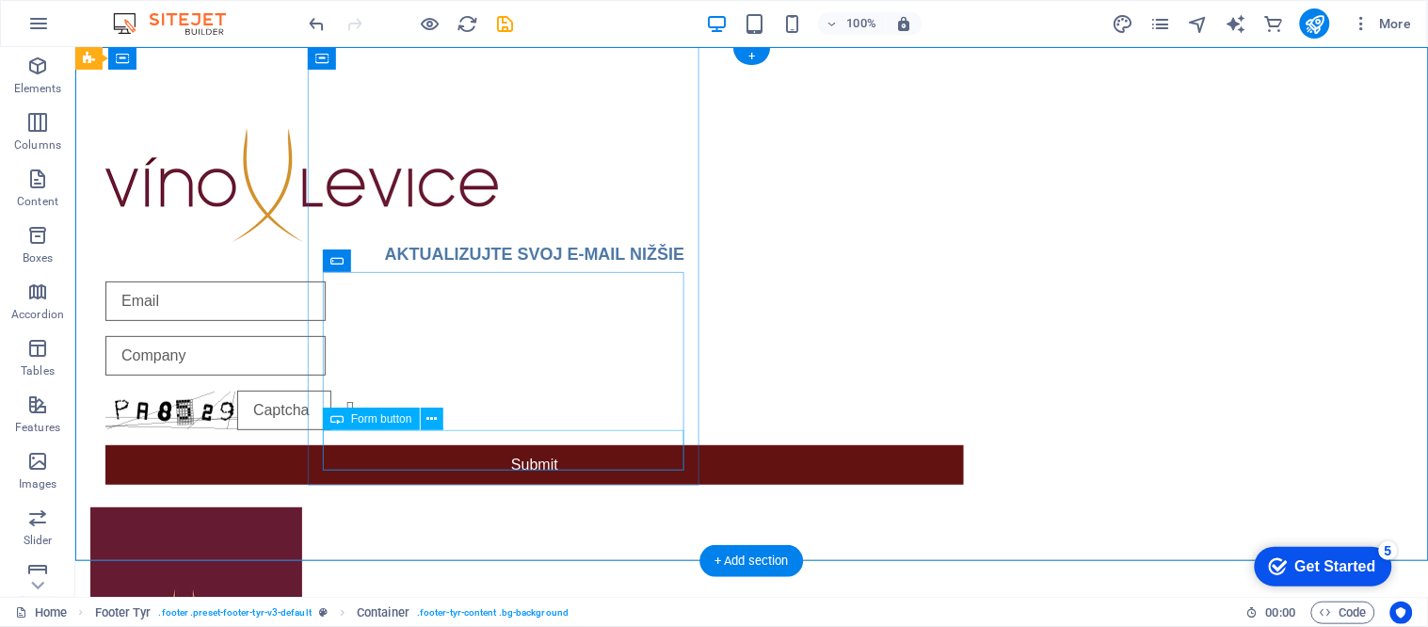
click at [527, 444] on div "Submit" at bounding box center [533, 464] width 858 height 40
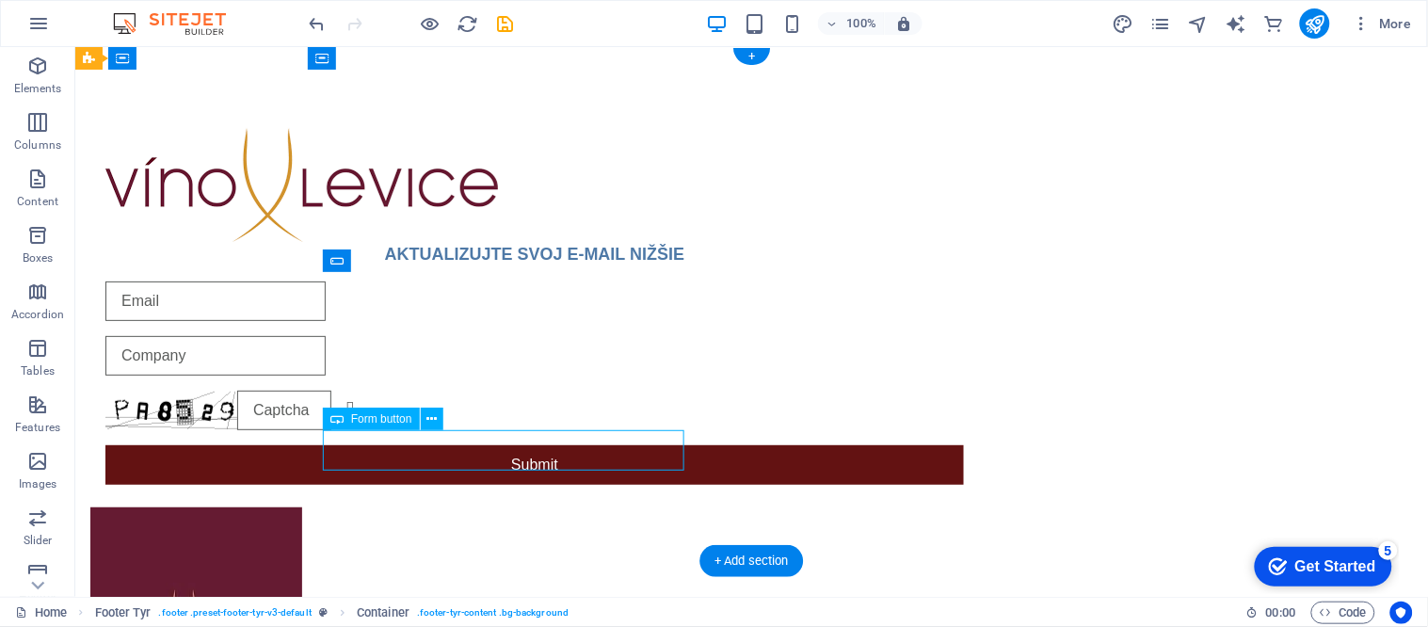
click at [527, 444] on div "Submit" at bounding box center [533, 464] width 858 height 40
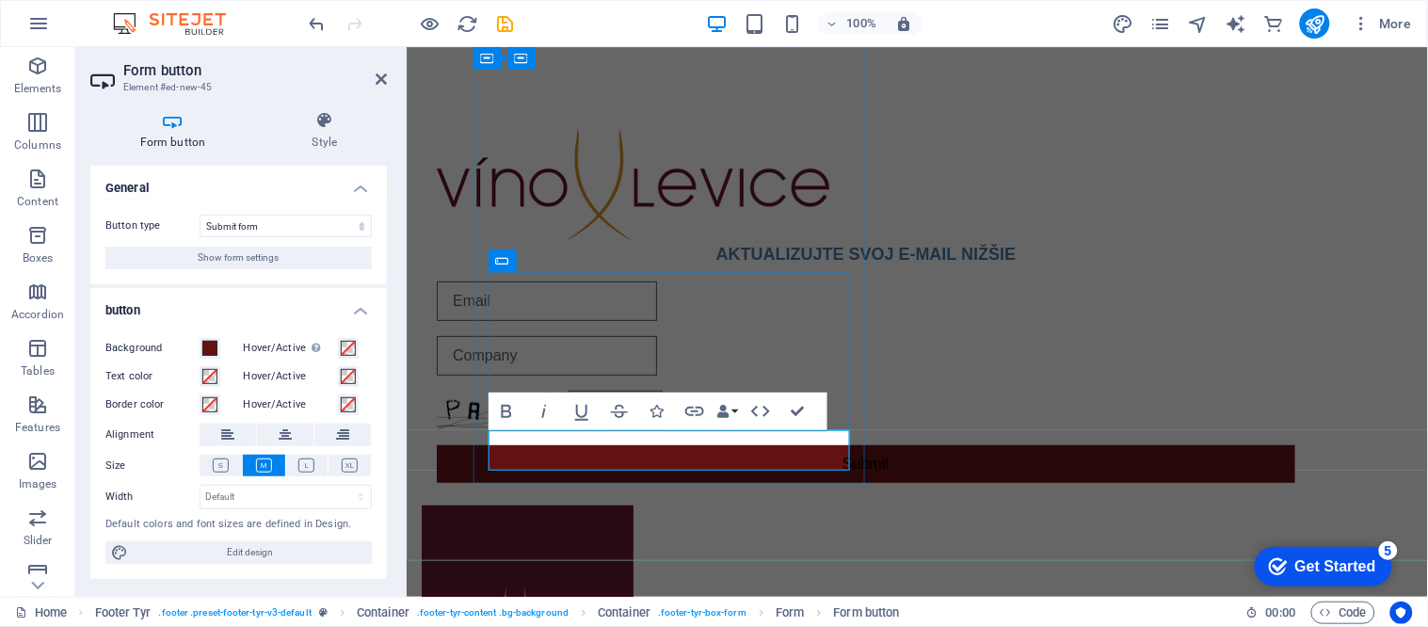
type button "Submit"
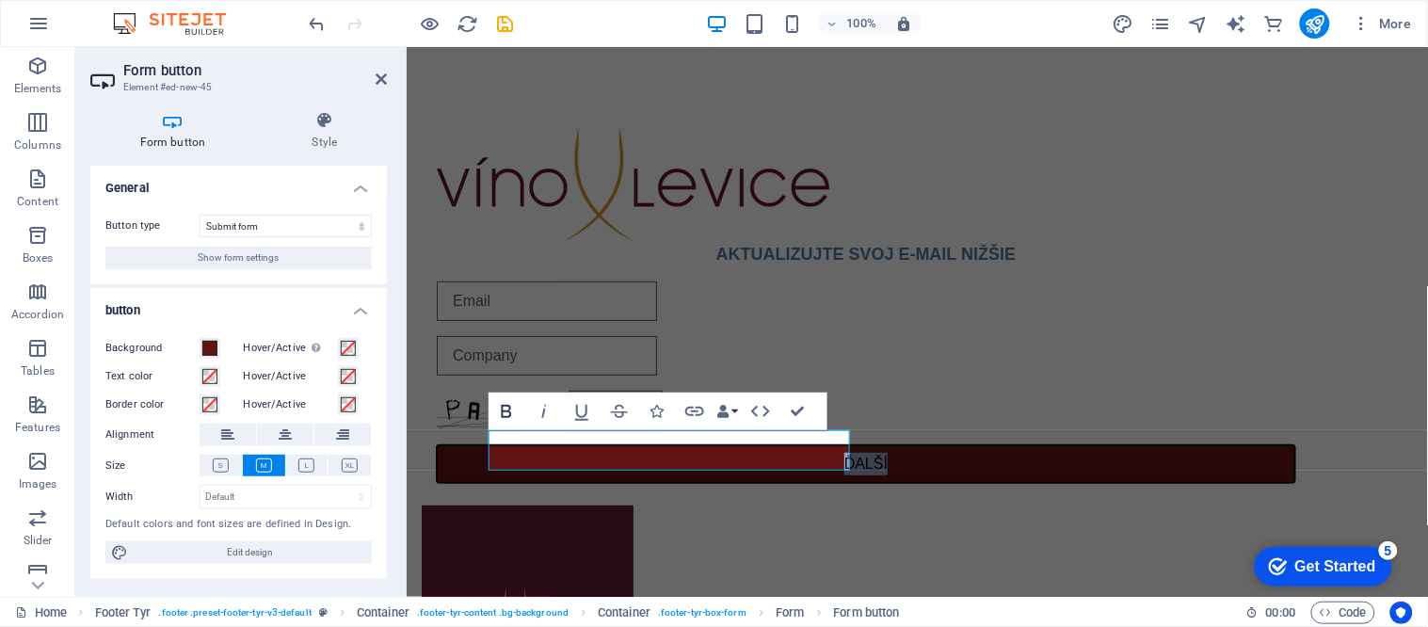
click at [501, 408] on icon "button" at bounding box center [506, 411] width 23 height 23
click at [607, 573] on html "Skip to main content AKTUALIZUJTE SVOJ E-MAIL NIŽŠIE Unreadable? Regenerate ĎAL…" at bounding box center [916, 418] width 1021 height 745
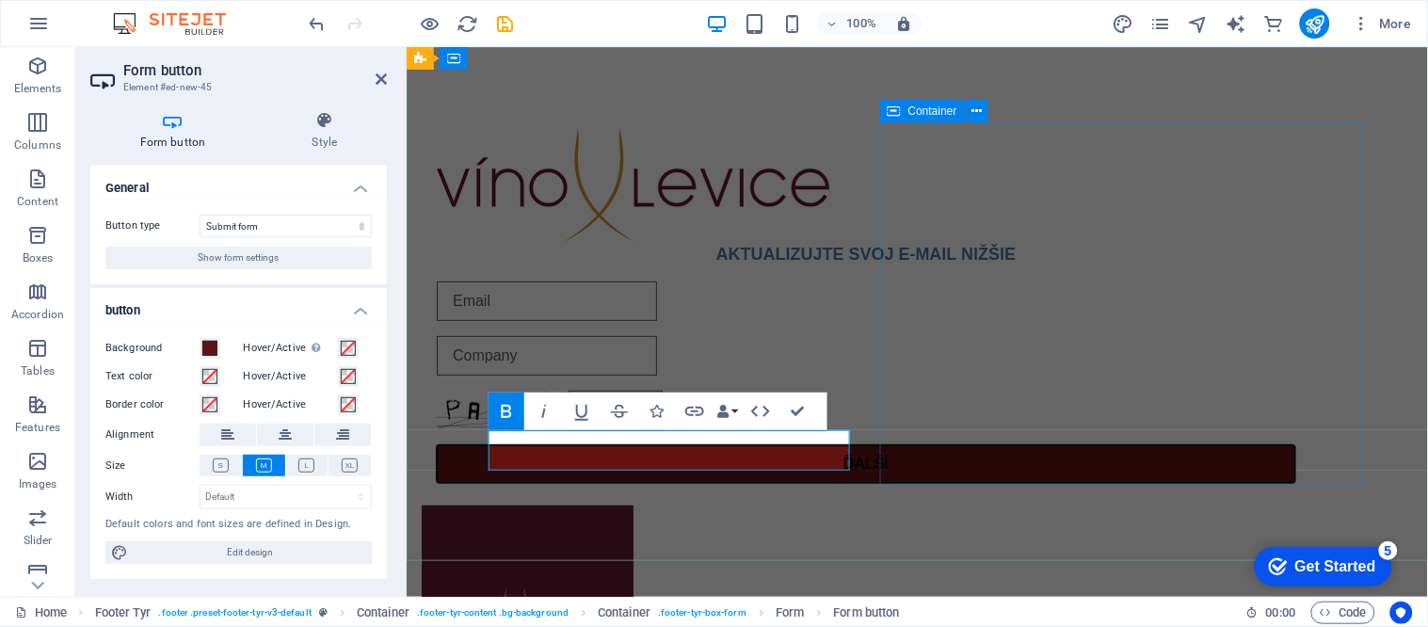
click at [1047, 504] on div at bounding box center [865, 610] width 888 height 212
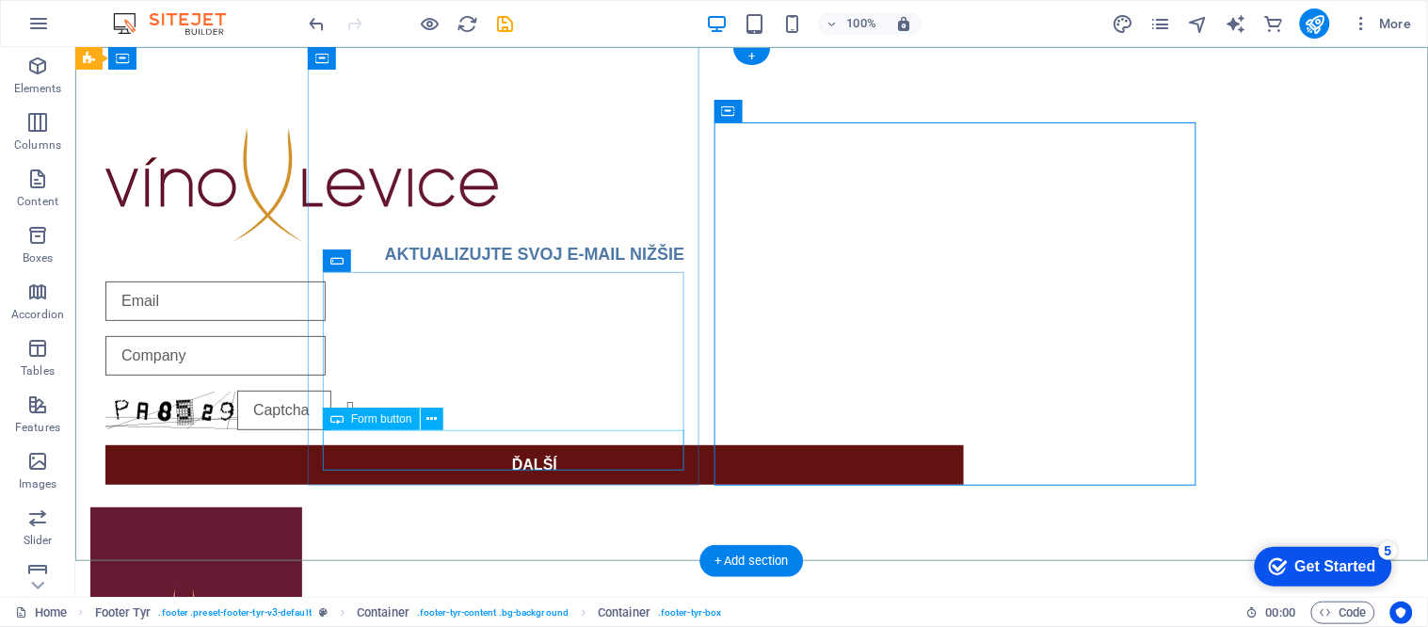
click at [530, 457] on div "ĎALŠÍ" at bounding box center [533, 464] width 858 height 40
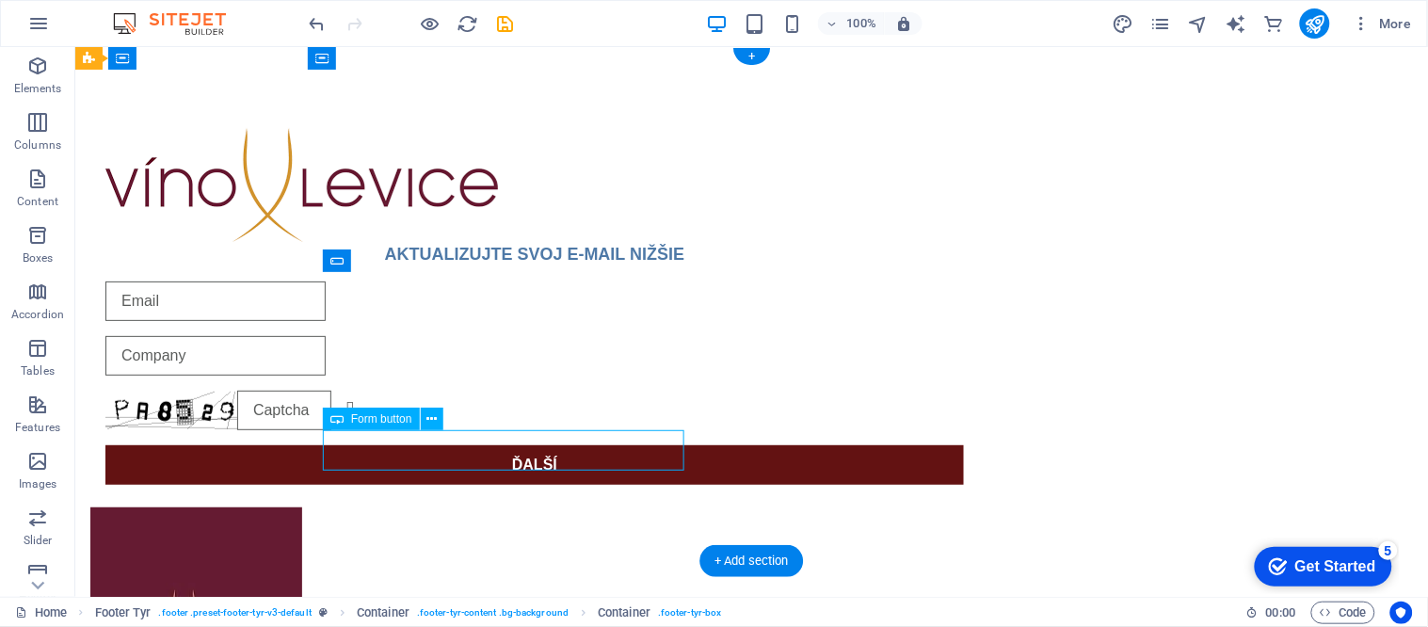
click at [530, 457] on div "ĎALŠÍ" at bounding box center [533, 464] width 858 height 40
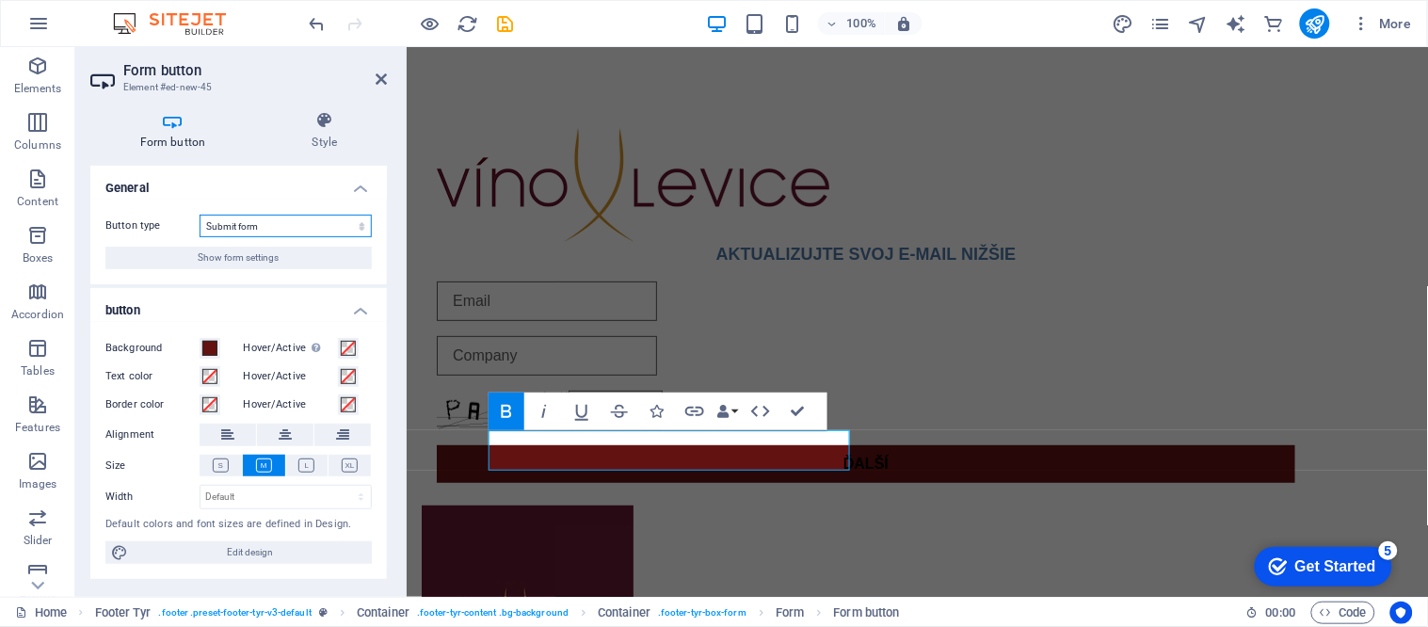
click at [252, 231] on select "Submit form Reset form No action" at bounding box center [286, 226] width 172 height 23
click at [241, 259] on span "Show form settings" at bounding box center [239, 258] width 81 height 23
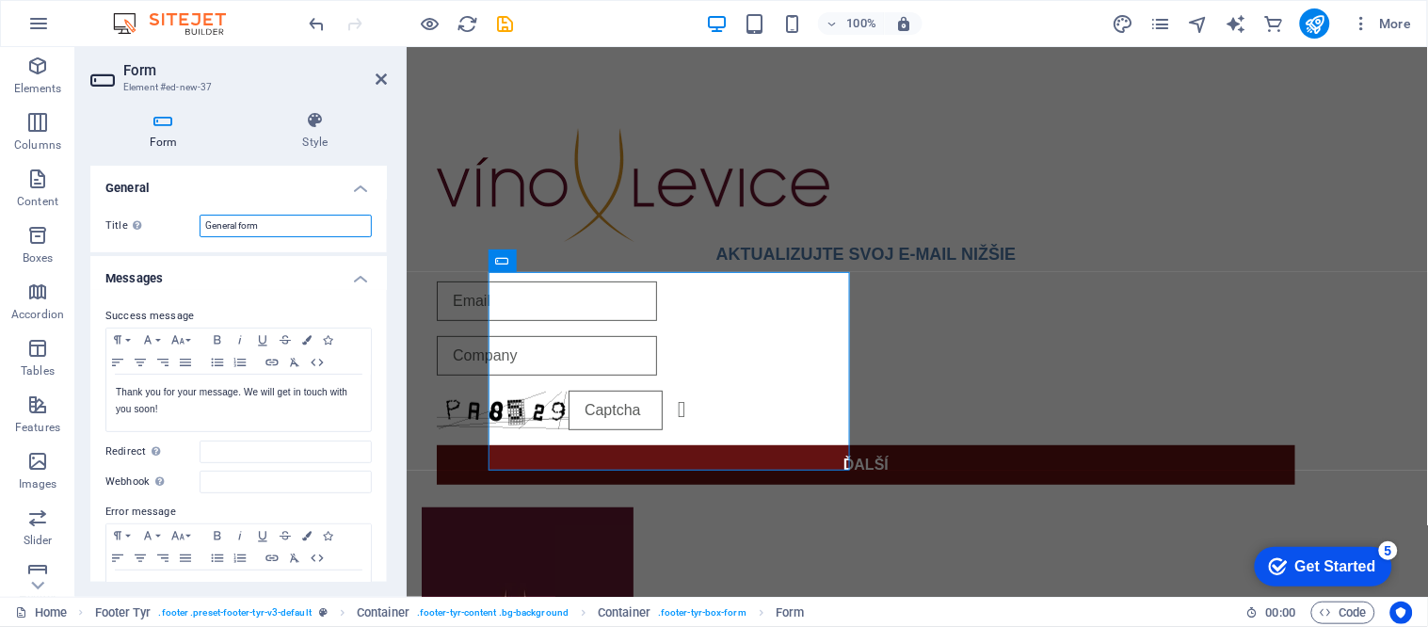
click at [257, 230] on input "General form" at bounding box center [286, 226] width 172 height 23
type input "SLOVAK"
click at [174, 417] on p "Thank you for your message. We will get in touch with you soon!" at bounding box center [239, 401] width 246 height 34
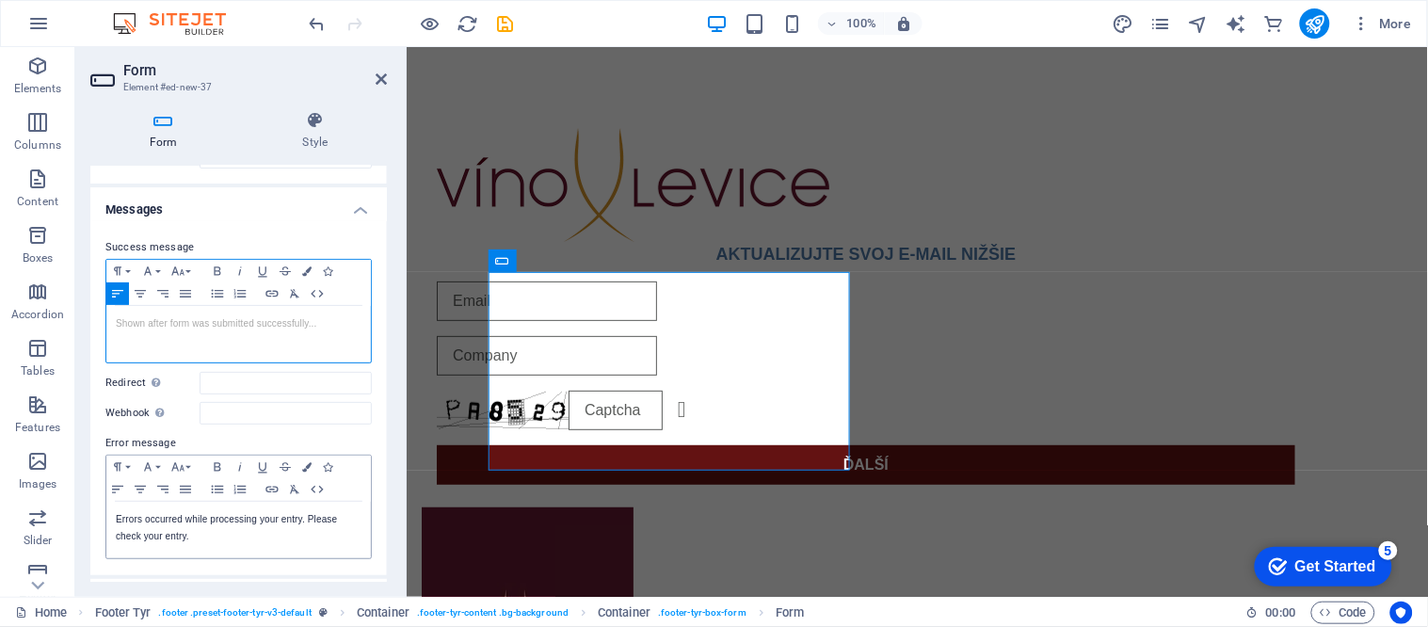
scroll to position [104, 0]
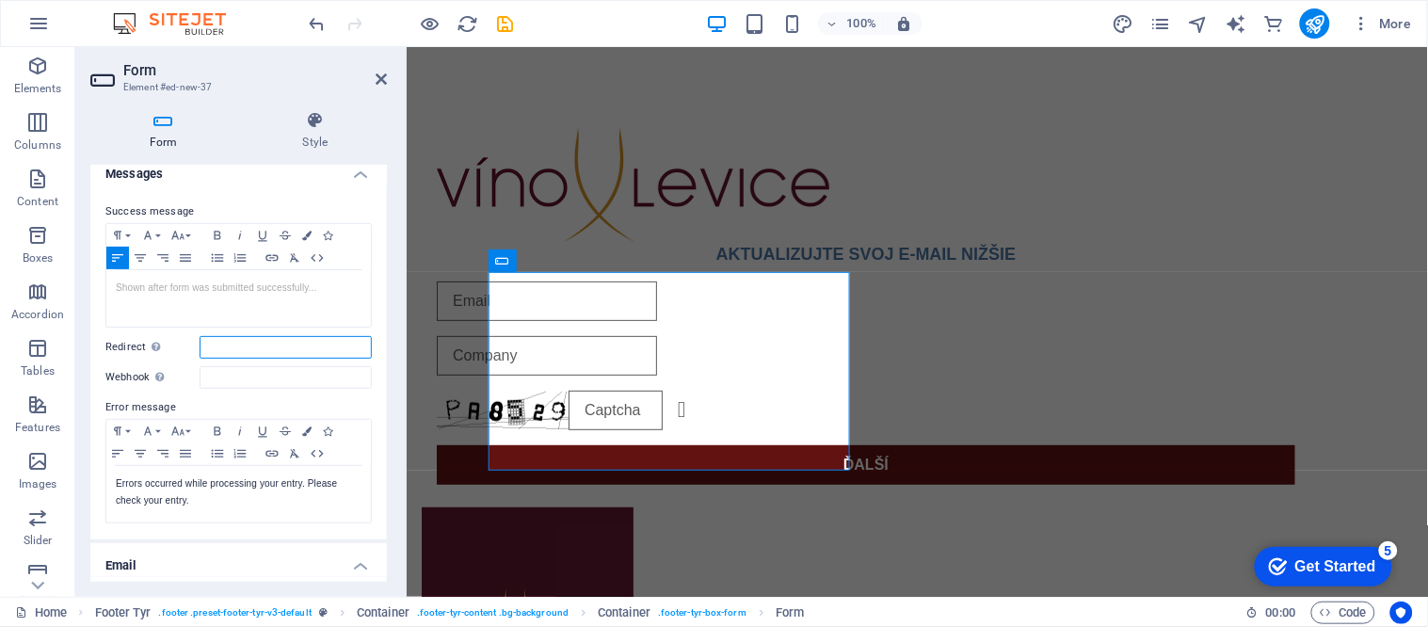
click at [250, 355] on input "Redirect Define a redirect target upon successful form submission; for example,…" at bounding box center [286, 347] width 172 height 23
click at [193, 503] on p "Errors occurred while processing your entry. Please check your entry." at bounding box center [239, 492] width 246 height 34
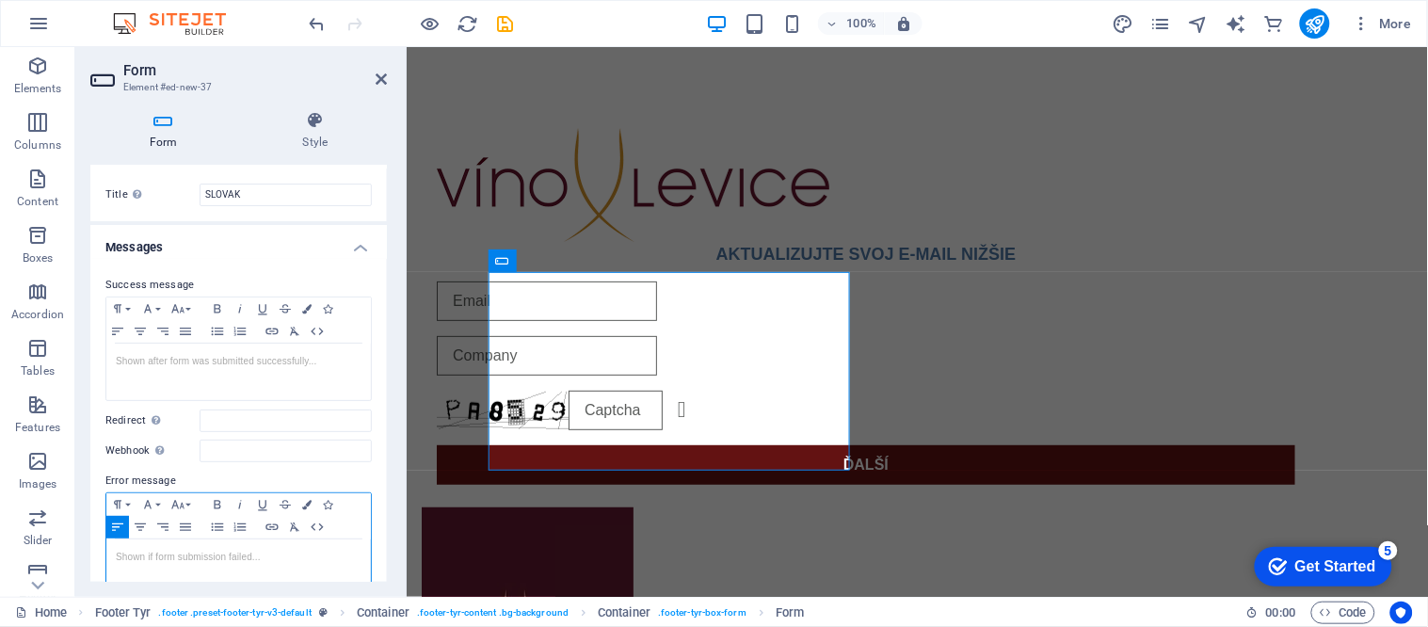
scroll to position [0, 0]
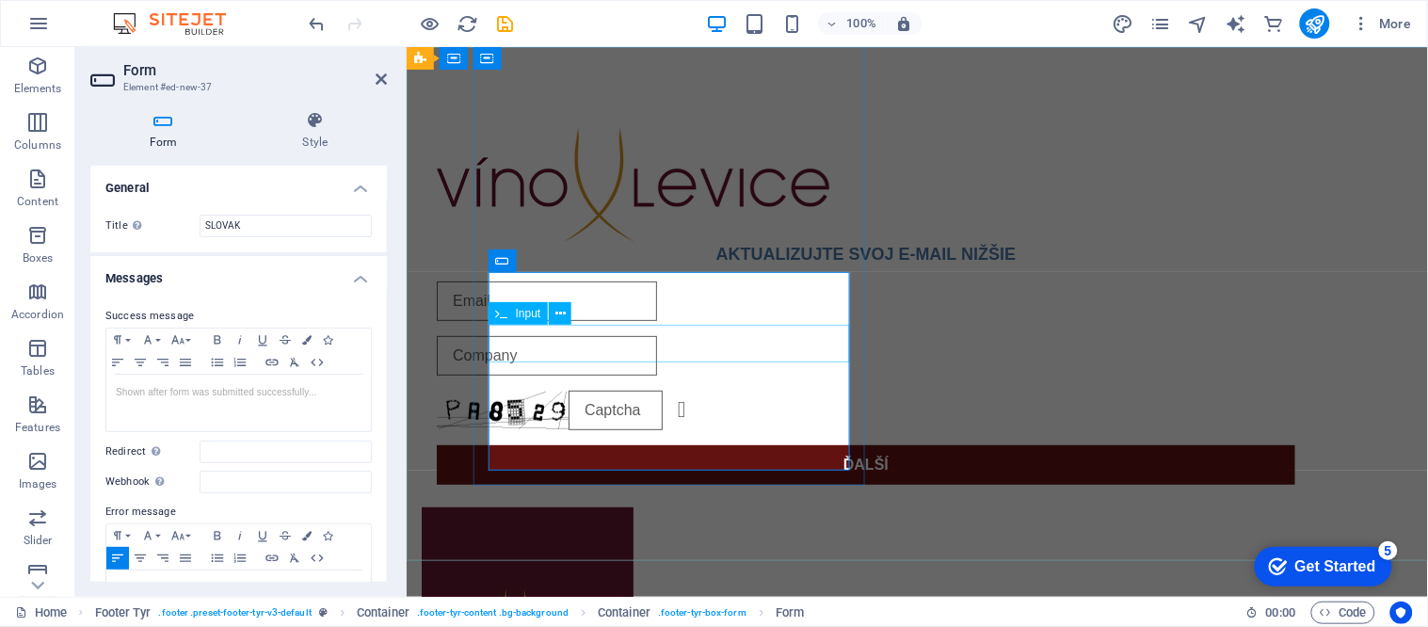
click at [520, 339] on input "text" at bounding box center [546, 355] width 220 height 40
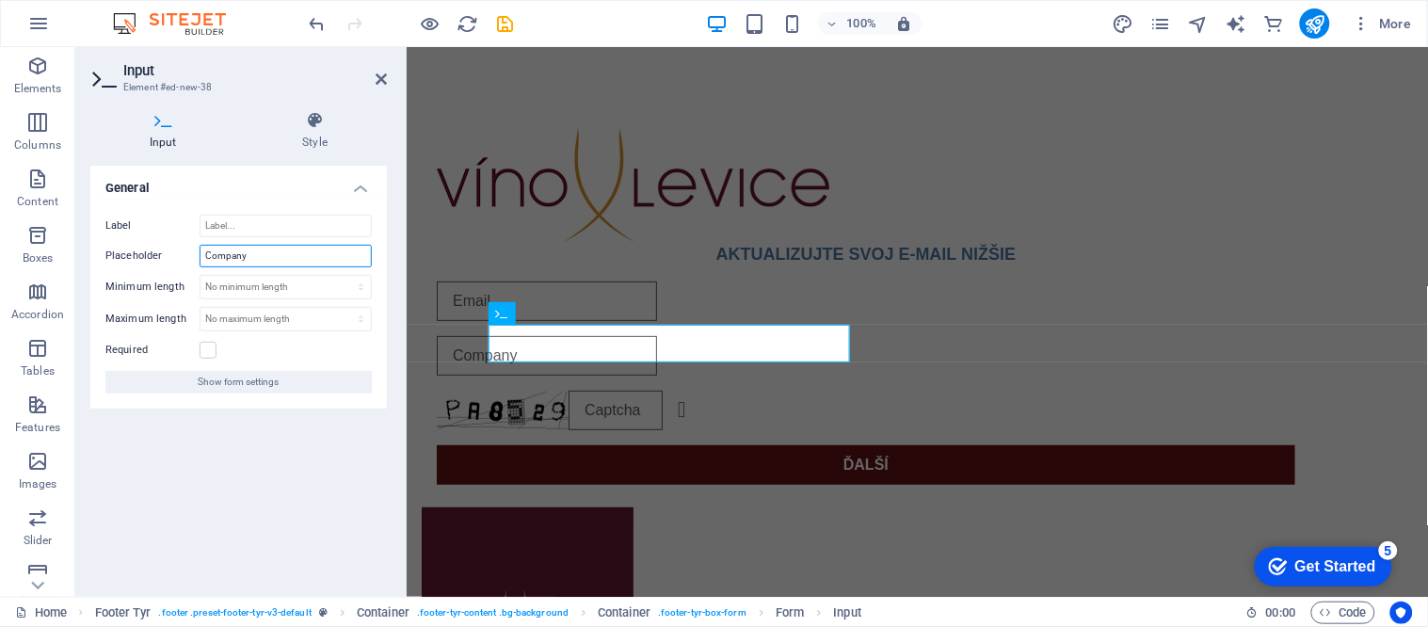
click at [270, 254] on input "Company" at bounding box center [286, 256] width 172 height 23
type input "Heslo"
click at [511, 536] on div "AKTUALIZUJTE SVOJ E-MAIL NIŽŠIE Unreadable? Regenerate ĎALŠÍ" at bounding box center [916, 419] width 1021 height 747
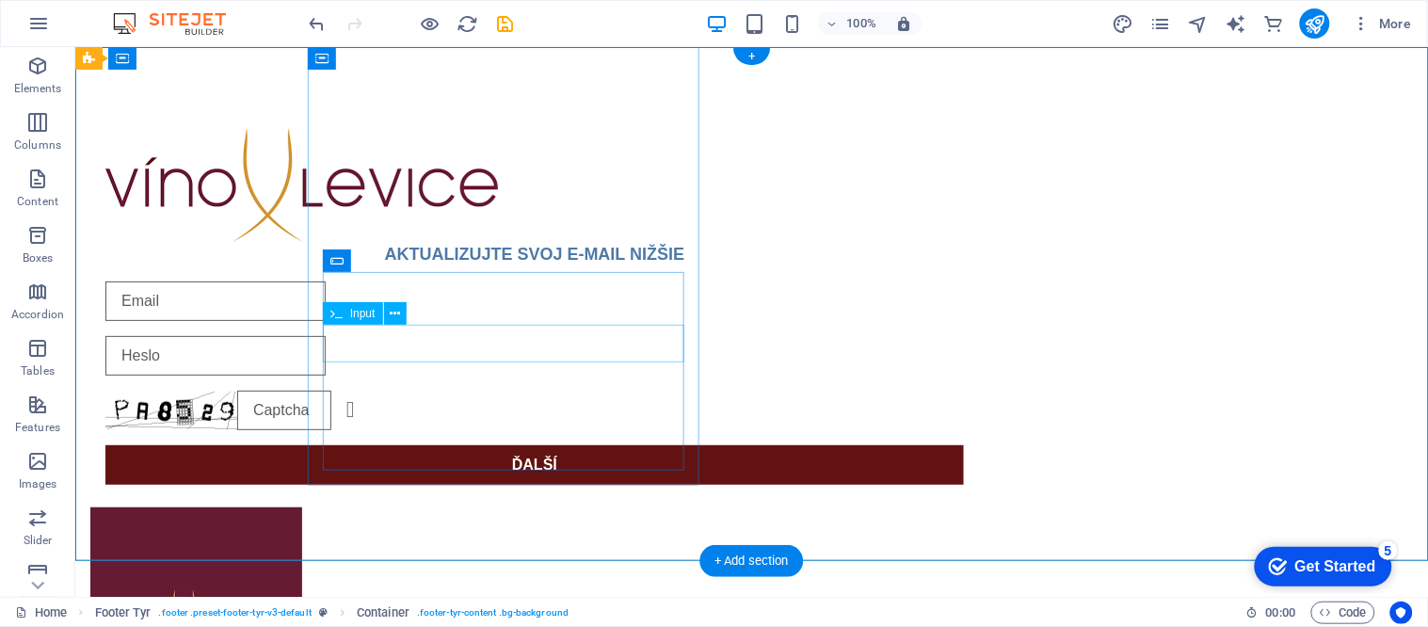
click at [486, 344] on div at bounding box center [533, 355] width 858 height 40
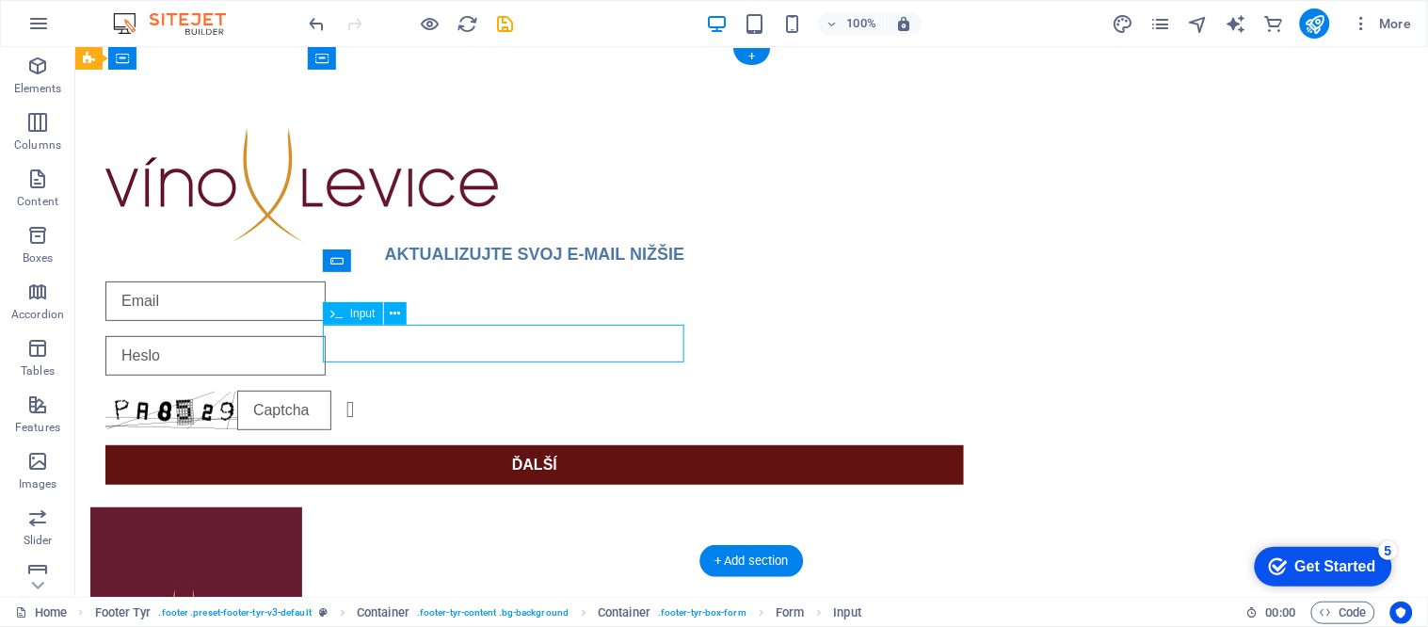
click at [445, 341] on div at bounding box center [533, 355] width 858 height 40
click at [1312, 379] on div "AKTUALIZUJTE SVOJ E-MAIL NIŽŠIE Unreadable? Regenerate ĎALŠÍ" at bounding box center [750, 419] width 1352 height 747
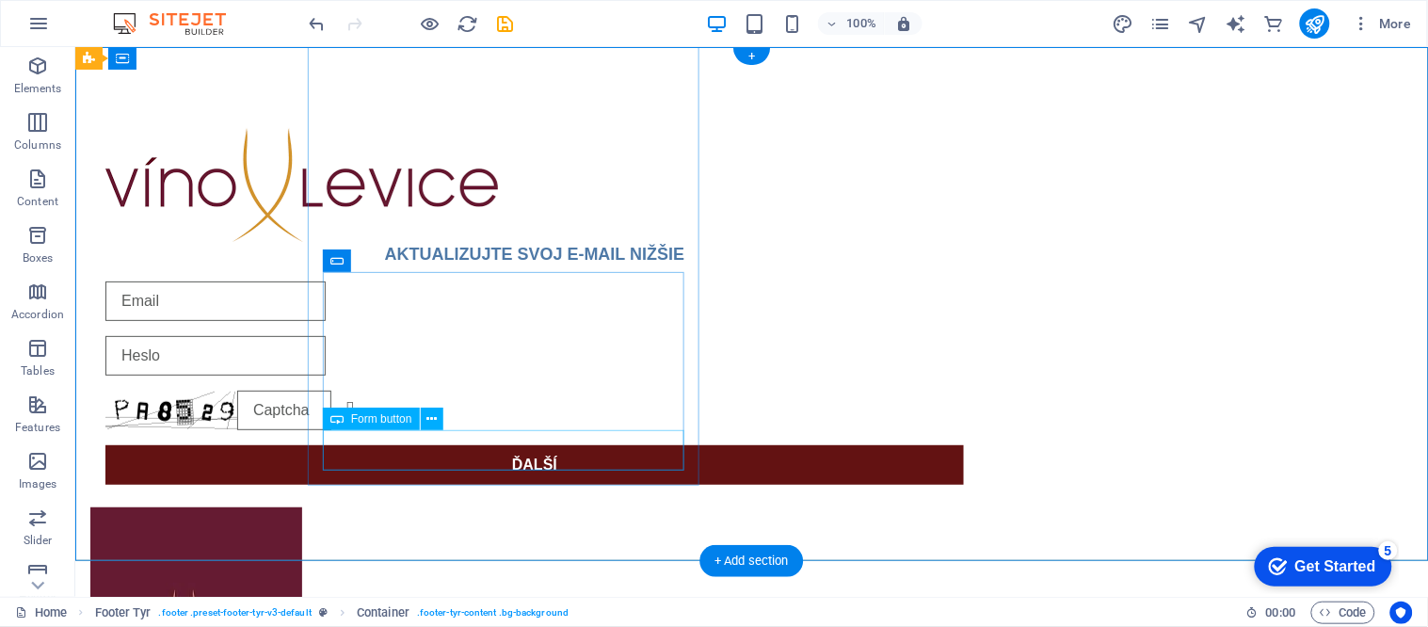
click at [569, 444] on div "ĎALŠÍ" at bounding box center [533, 464] width 858 height 40
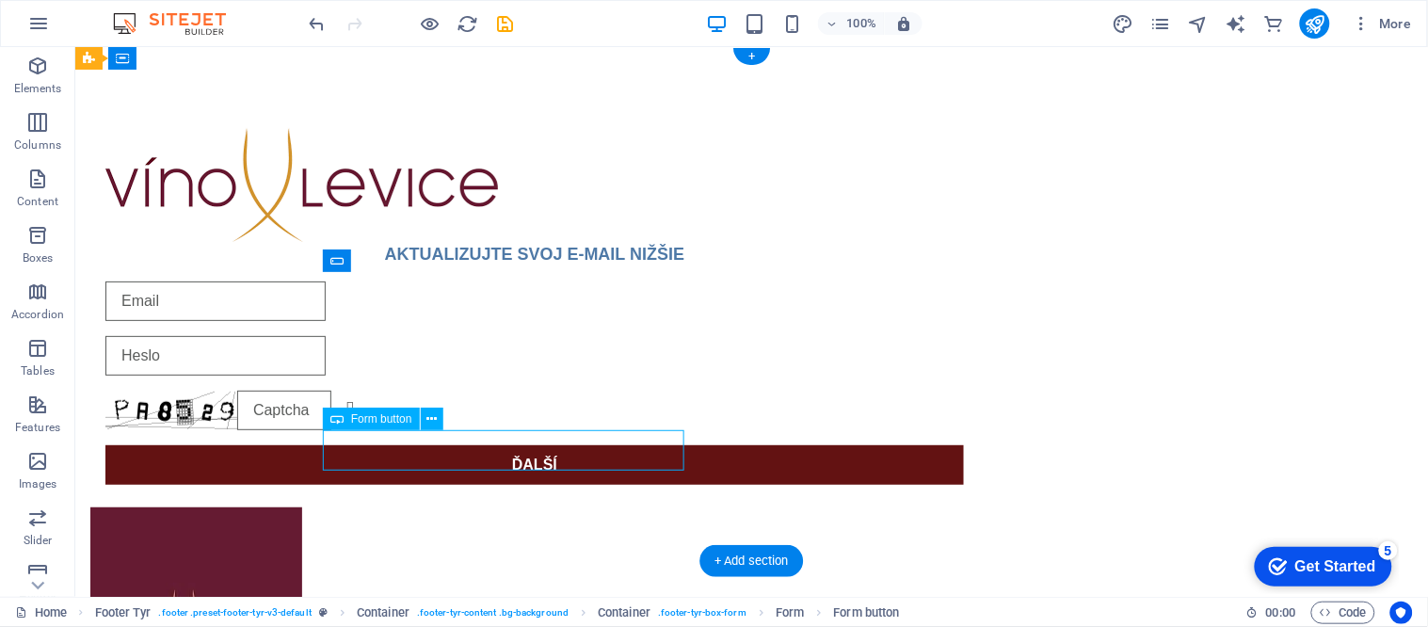
click at [569, 444] on div "ĎALŠÍ" at bounding box center [533, 464] width 858 height 40
click at [560, 444] on div "ĎALŠÍ" at bounding box center [533, 464] width 858 height 40
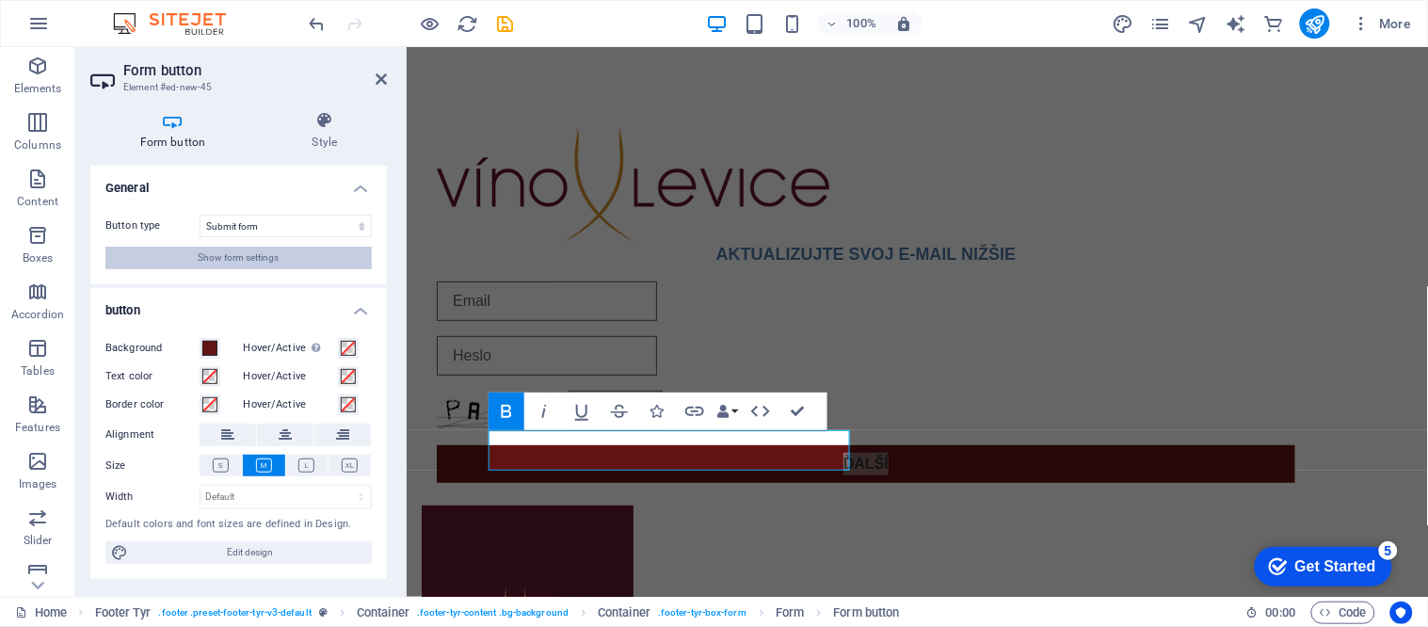
click at [236, 254] on span "Show form settings" at bounding box center [239, 258] width 81 height 23
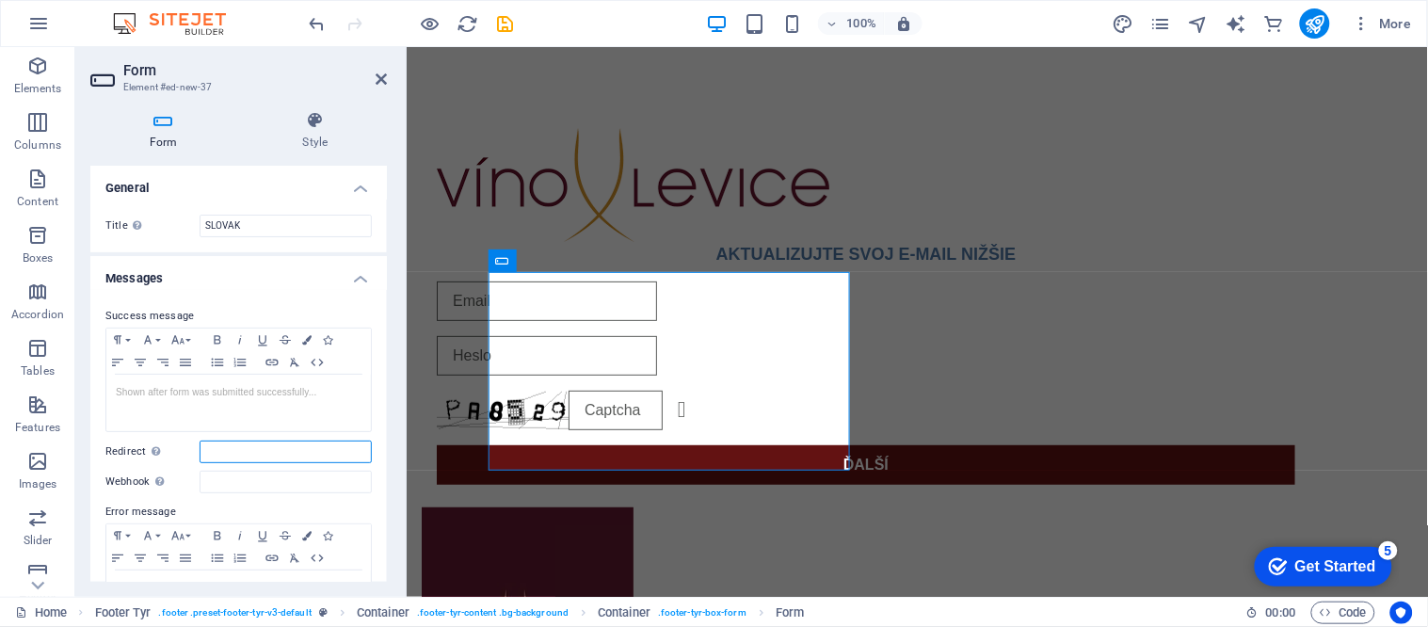
click at [270, 454] on input "Redirect Define a redirect target upon successful form submission; for example,…" at bounding box center [286, 451] width 172 height 23
paste input "https://vinolevice.sk/moj-ucet/"
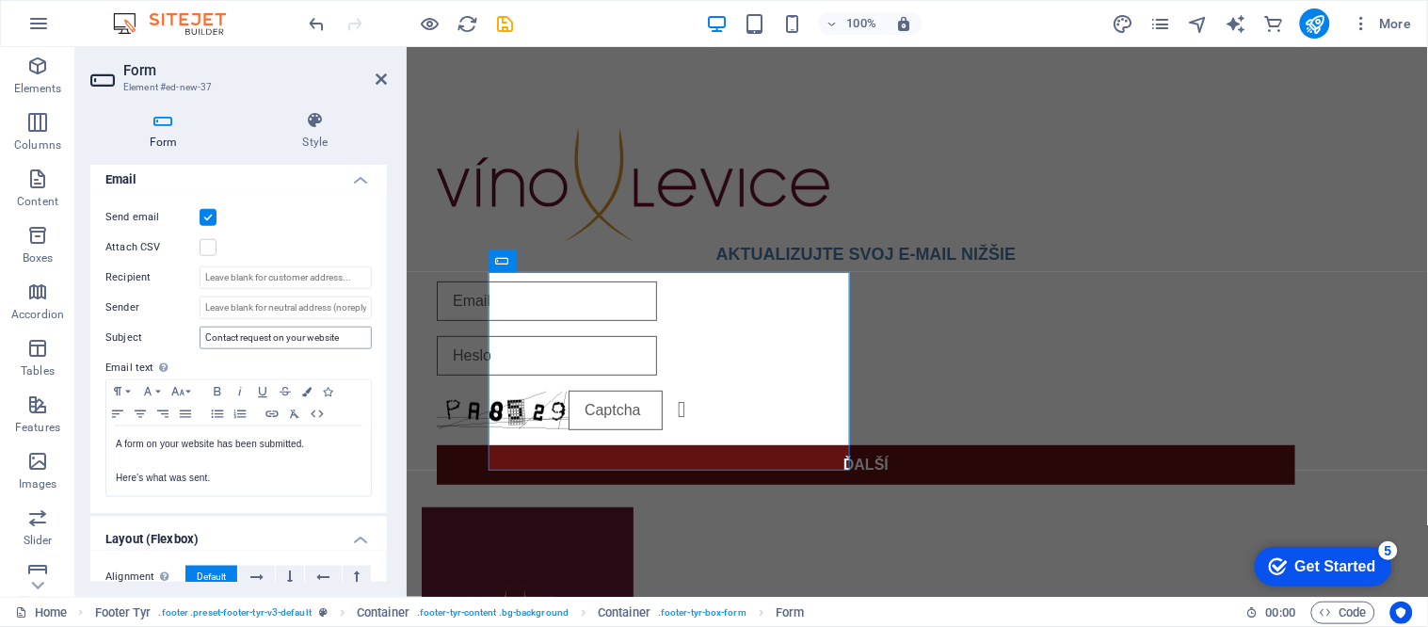
scroll to position [522, 0]
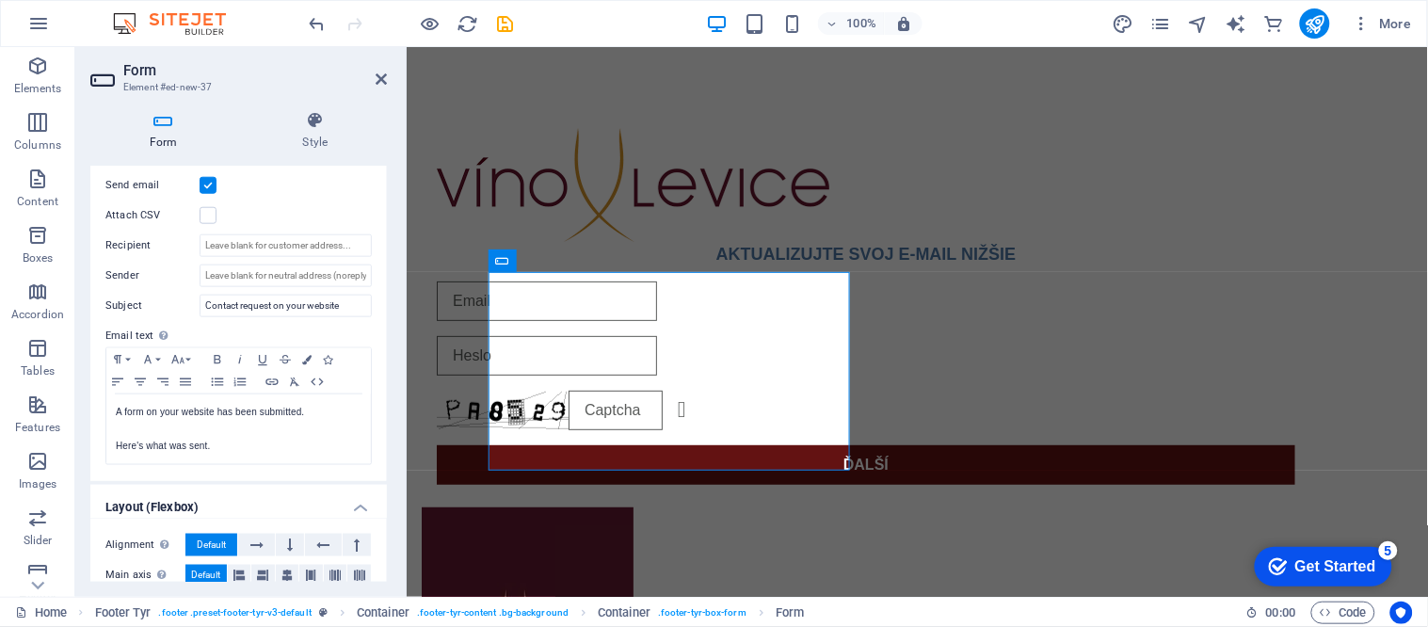
type input "https://vinolevice.sk/moj-ucet/"
click at [230, 240] on input "Recipient" at bounding box center [286, 245] width 172 height 23
paste input "sandradengra@atc.cat"
type input "sandradengra@atc.cat"
paste input "alertemail621@gmail.com"
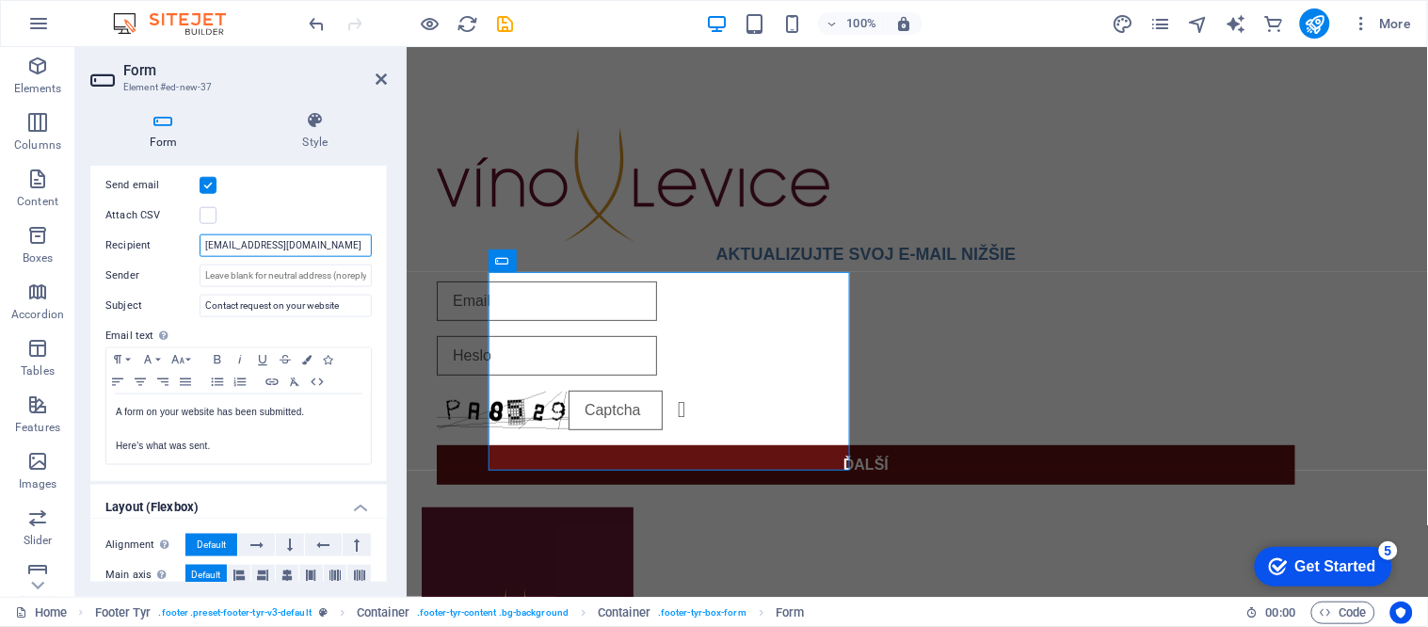
click at [332, 249] on input "alertemail621@gmail.com" at bounding box center [286, 245] width 172 height 23
click at [332, 245] on input "alertemail621@gmail.com" at bounding box center [286, 245] width 172 height 23
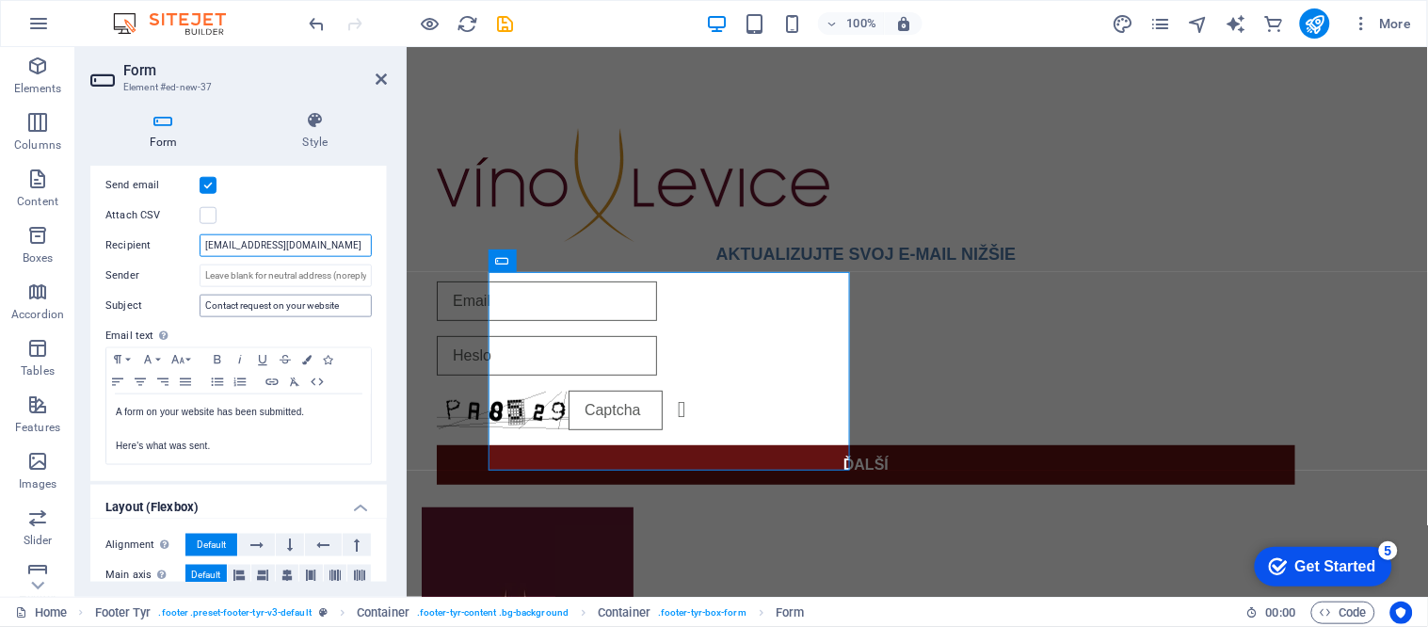
type input "alertemail621@gmail.com"
click at [305, 304] on input "Contact request on your website" at bounding box center [286, 306] width 172 height 23
type input "SLOVAK"
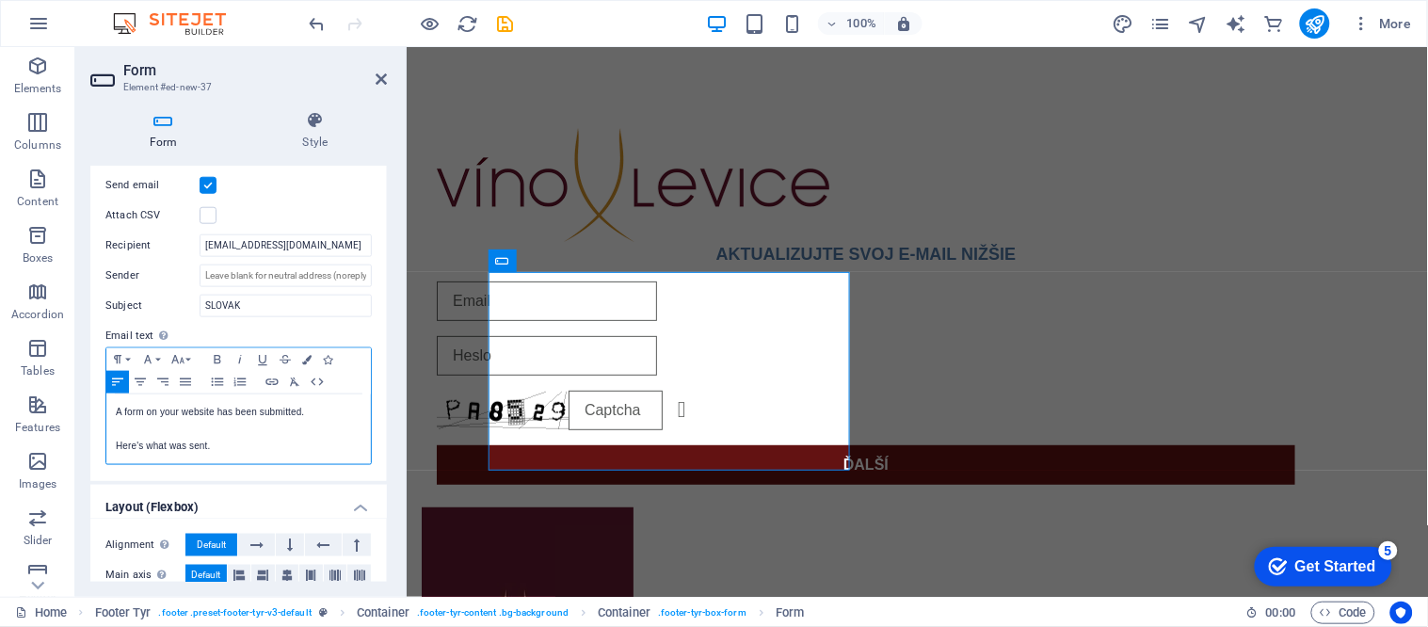
click at [252, 426] on p at bounding box center [239, 429] width 246 height 17
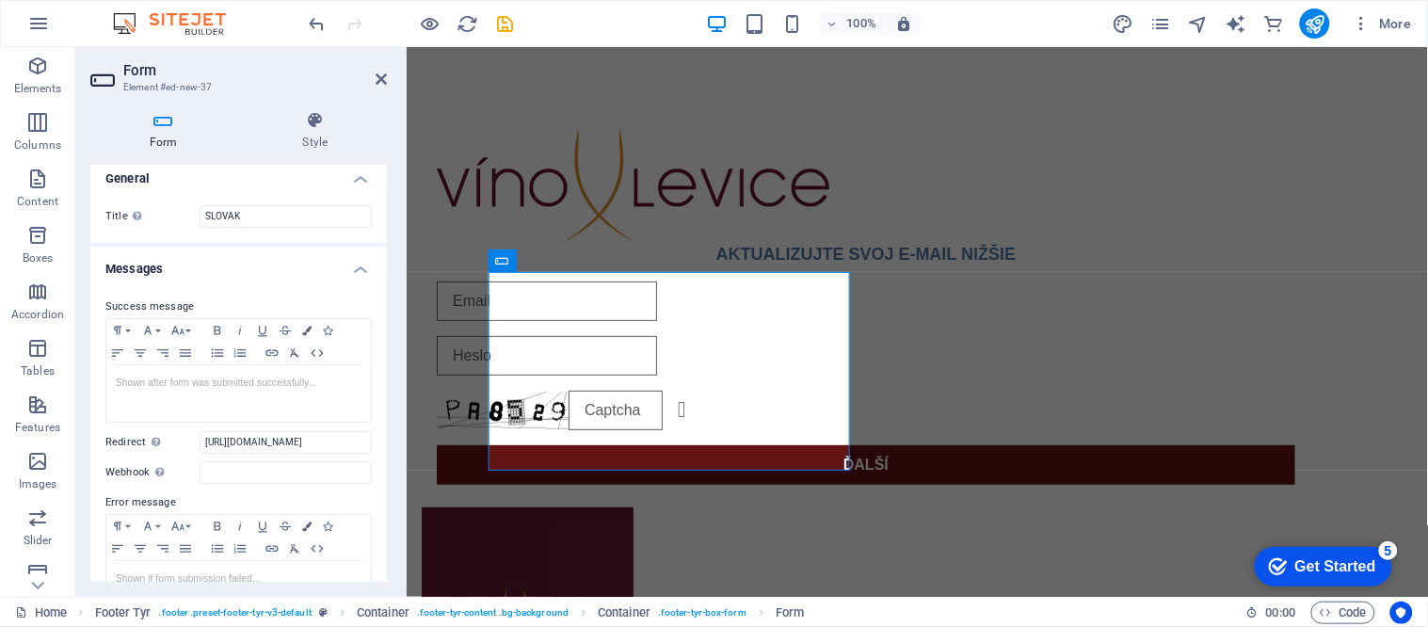
scroll to position [0, 0]
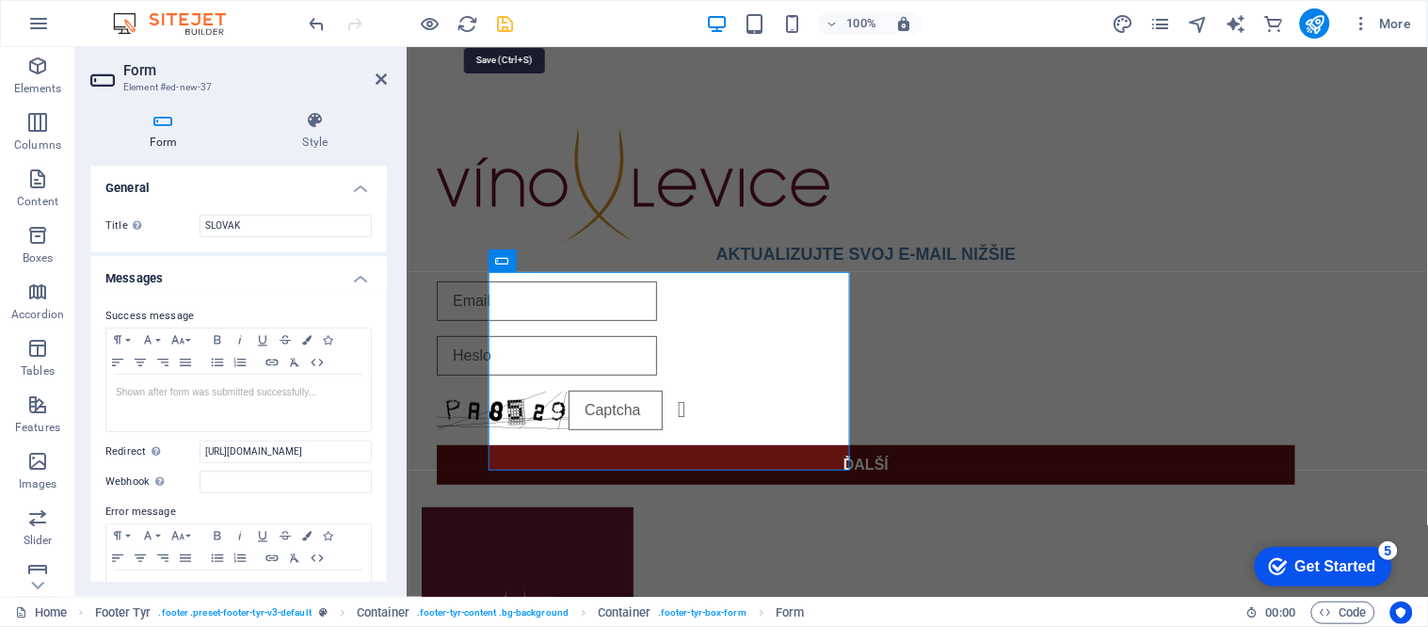
click at [508, 20] on icon "save" at bounding box center [506, 24] width 22 height 22
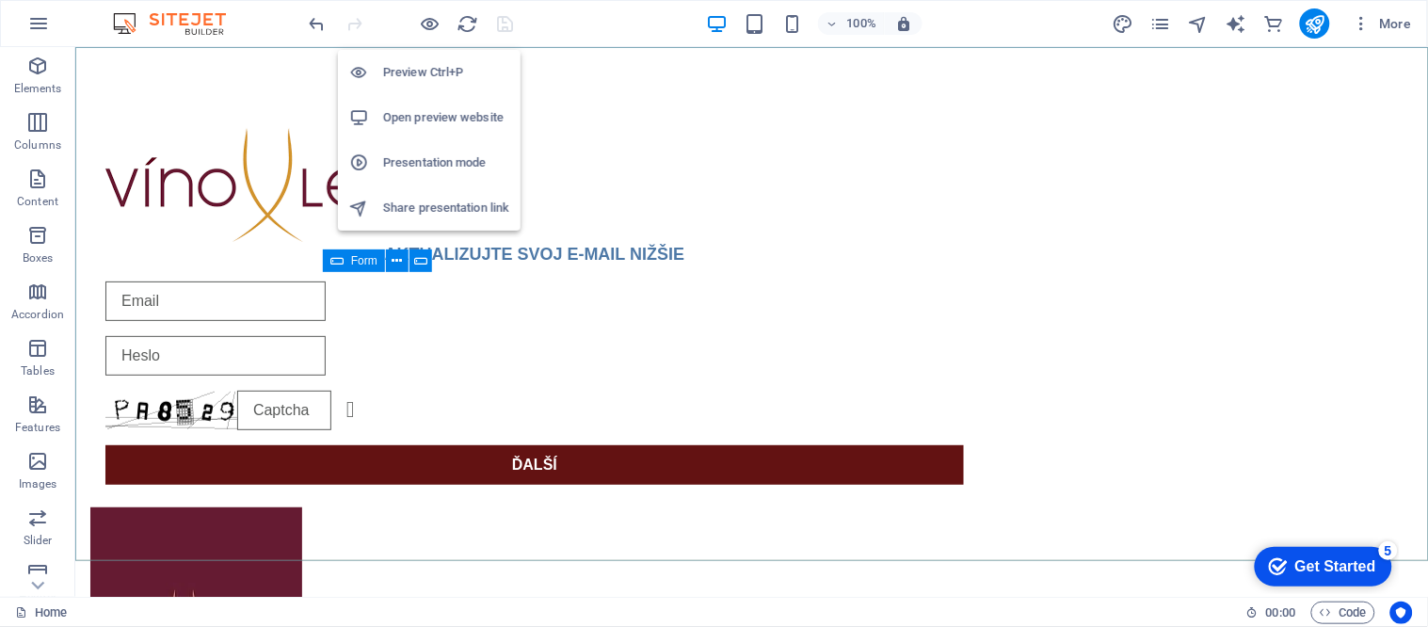
click at [418, 120] on h6 "Open preview website" at bounding box center [446, 117] width 126 height 23
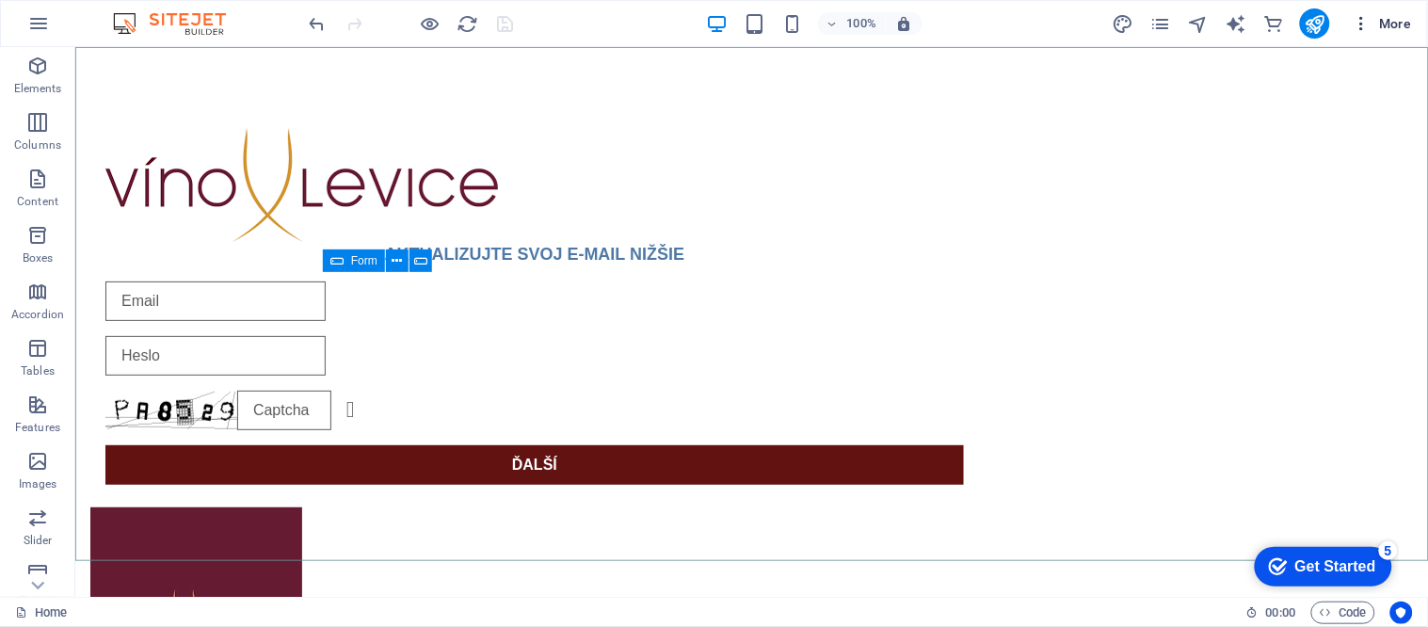
click at [1381, 25] on span "More" at bounding box center [1381, 23] width 59 height 19
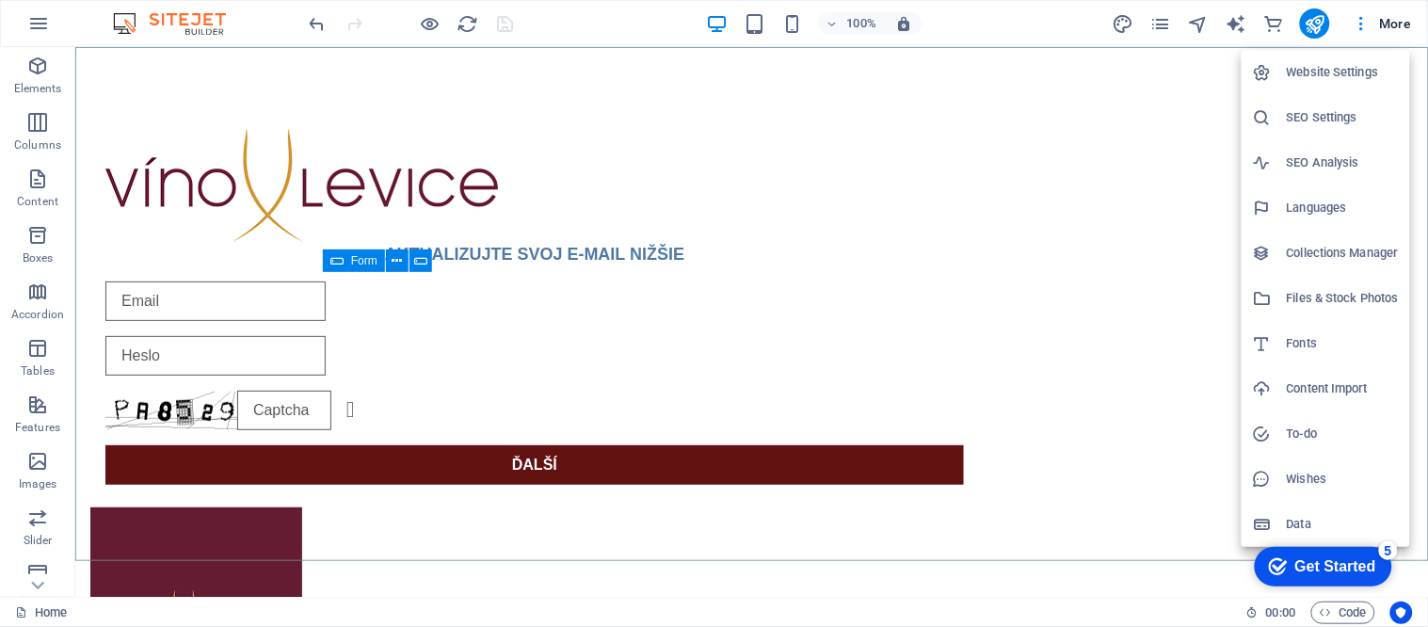
click at [1333, 72] on h6 "Website Settings" at bounding box center [1342, 72] width 112 height 23
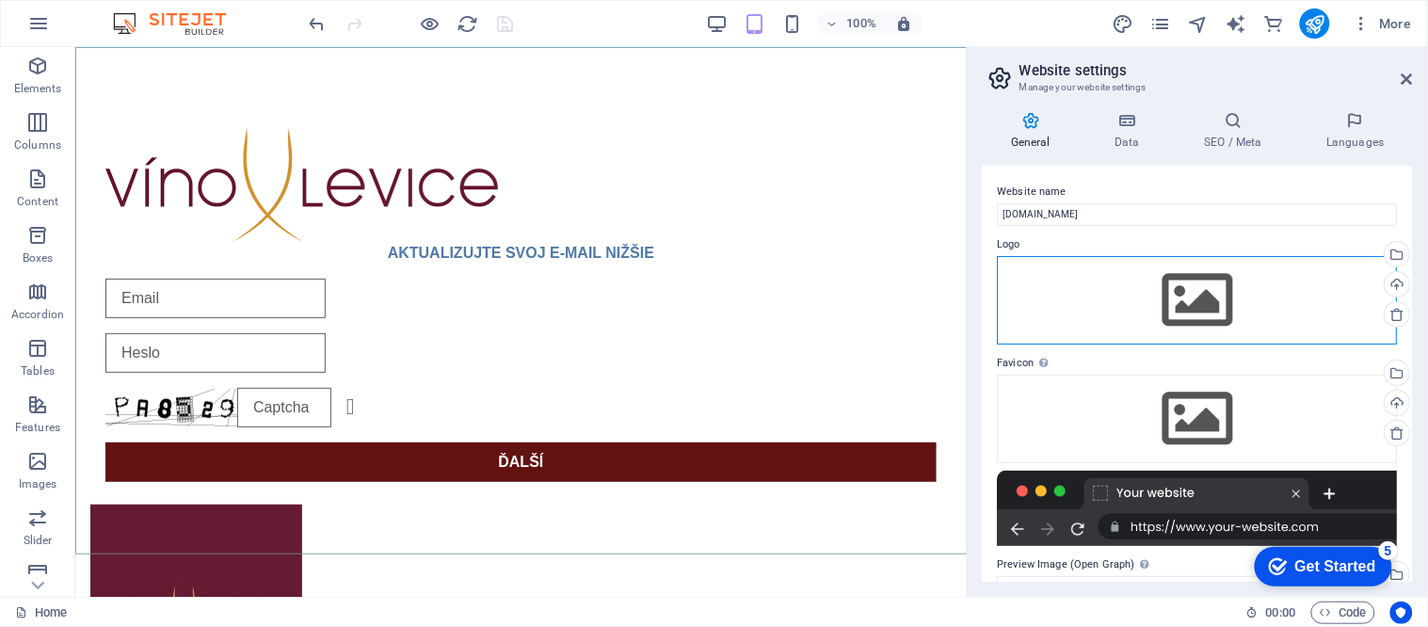
click at [1190, 299] on div "Drag files here, click to choose files or select files from Files or our free s…" at bounding box center [1198, 300] width 400 height 88
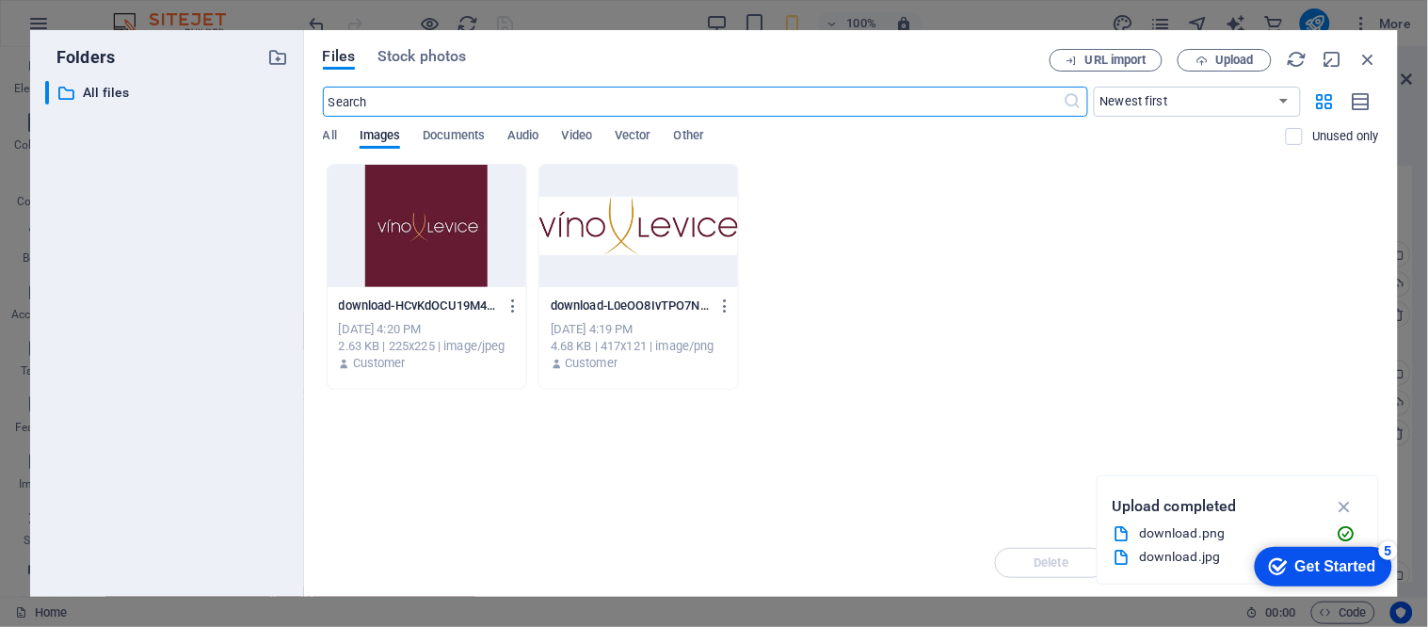
click at [458, 231] on div at bounding box center [426, 226] width 199 height 122
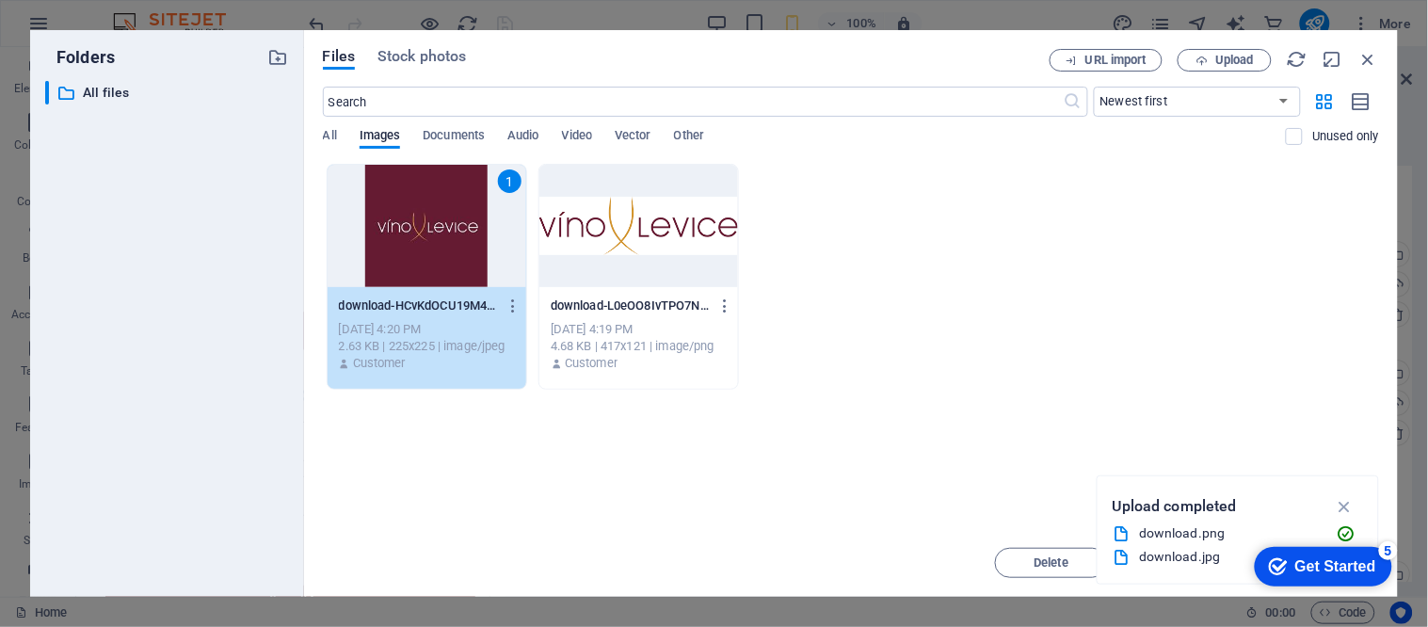
click at [458, 231] on div "1" at bounding box center [426, 226] width 199 height 122
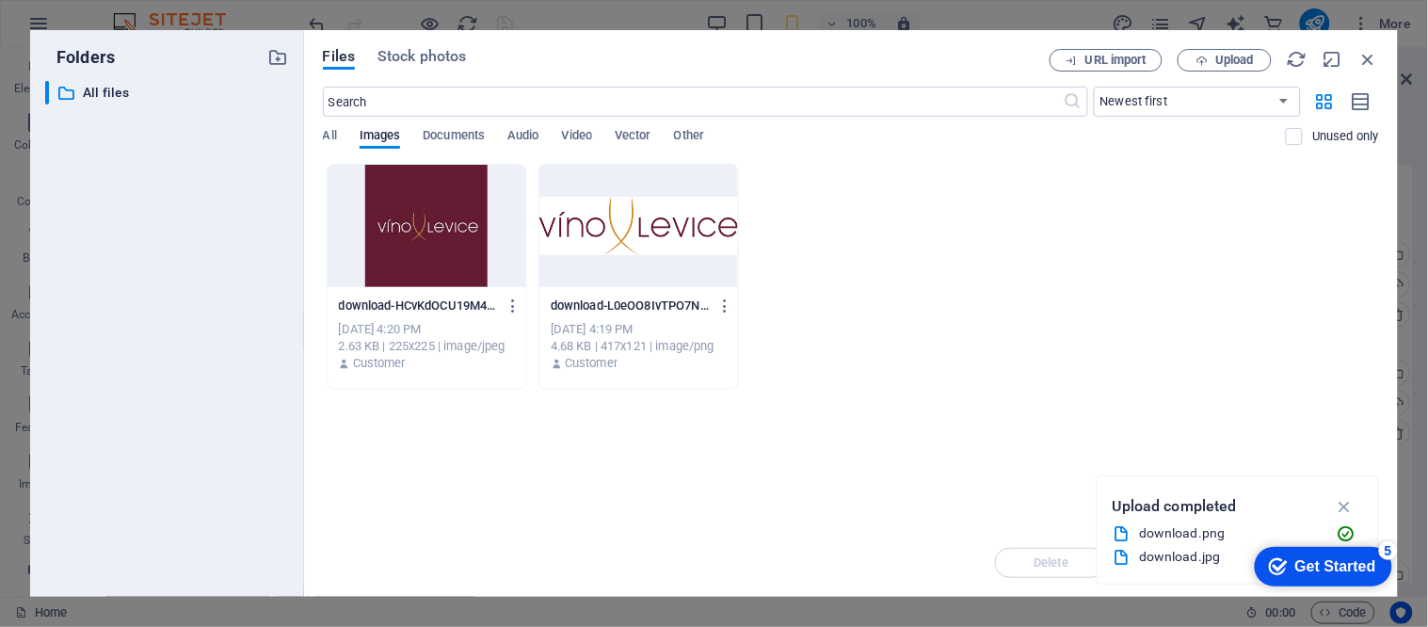
click at [458, 231] on div at bounding box center [426, 226] width 199 height 122
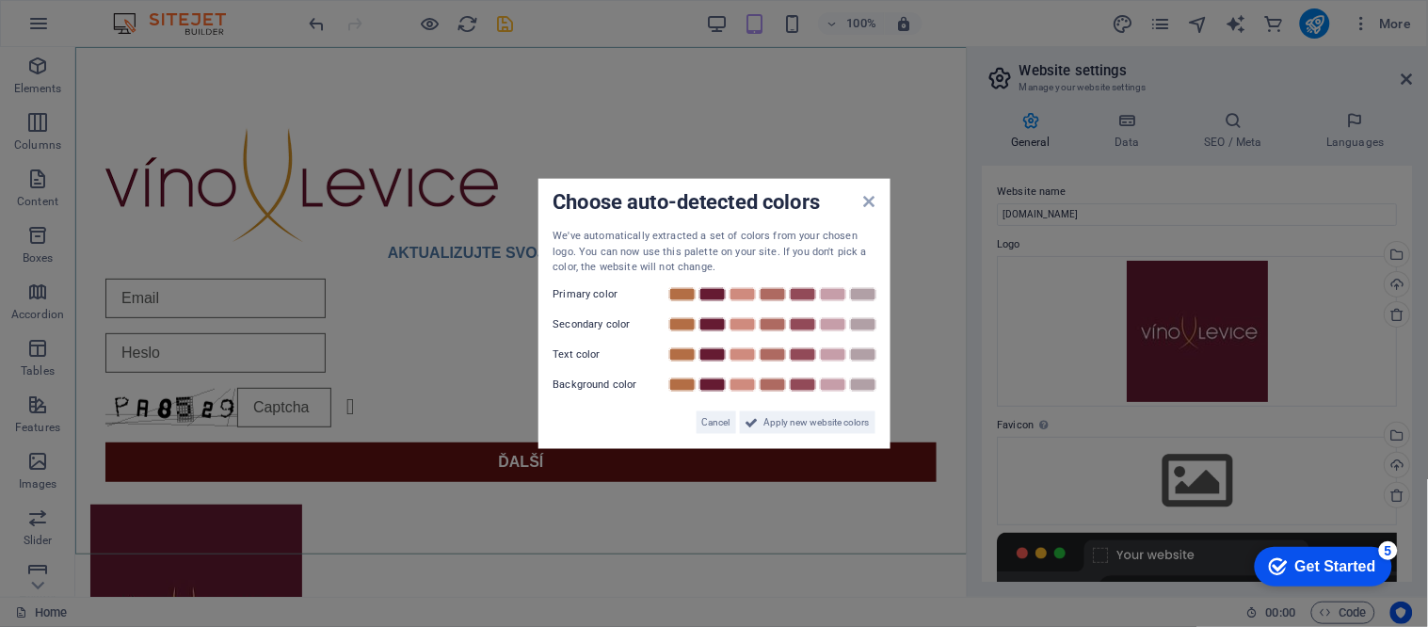
click at [1218, 399] on aside "Choose auto-detected colors We've automatically extracted a set of colors from …" at bounding box center [714, 313] width 1428 height 627
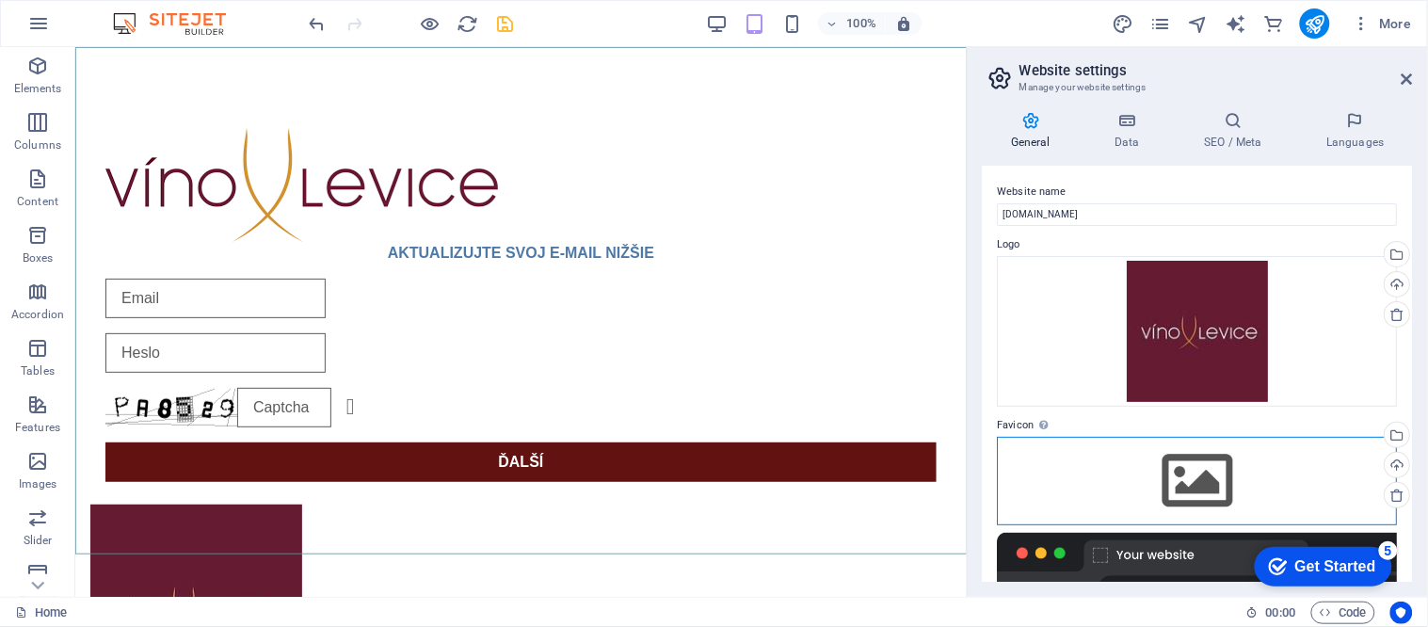
click at [1208, 450] on div "Drag files here, click to choose files or select files from Files or our free s…" at bounding box center [1198, 481] width 400 height 88
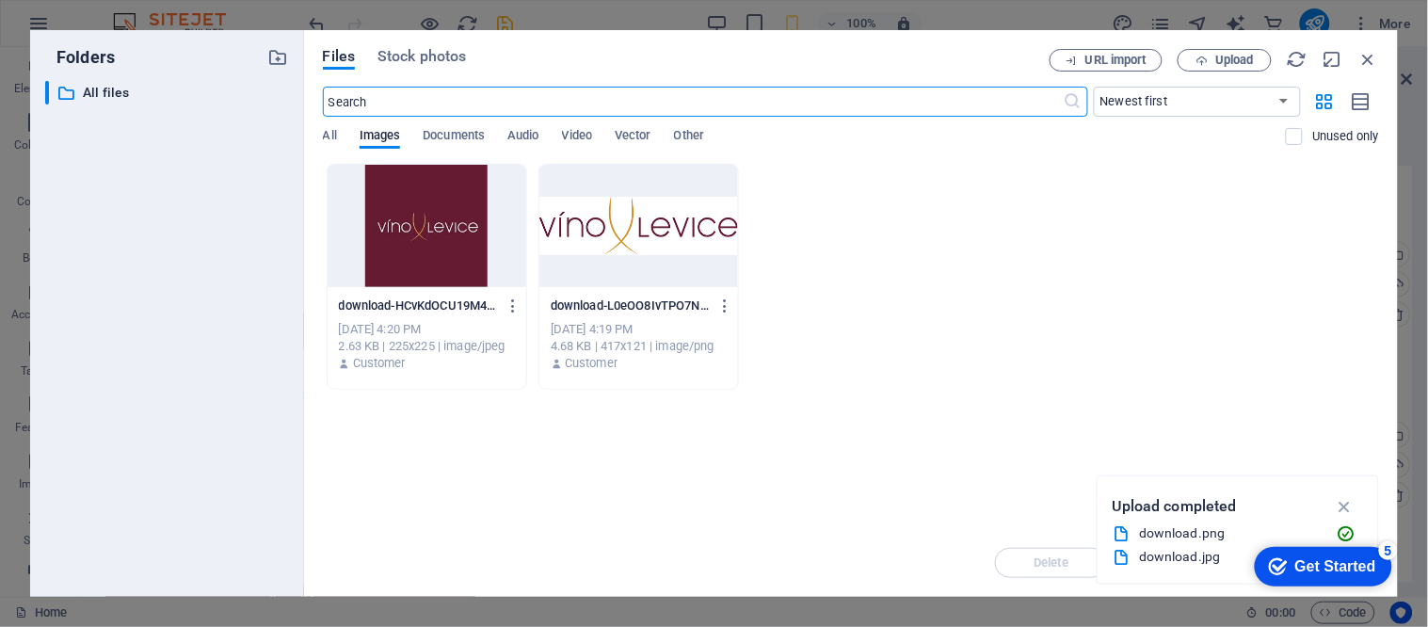
click at [402, 232] on div at bounding box center [426, 226] width 199 height 122
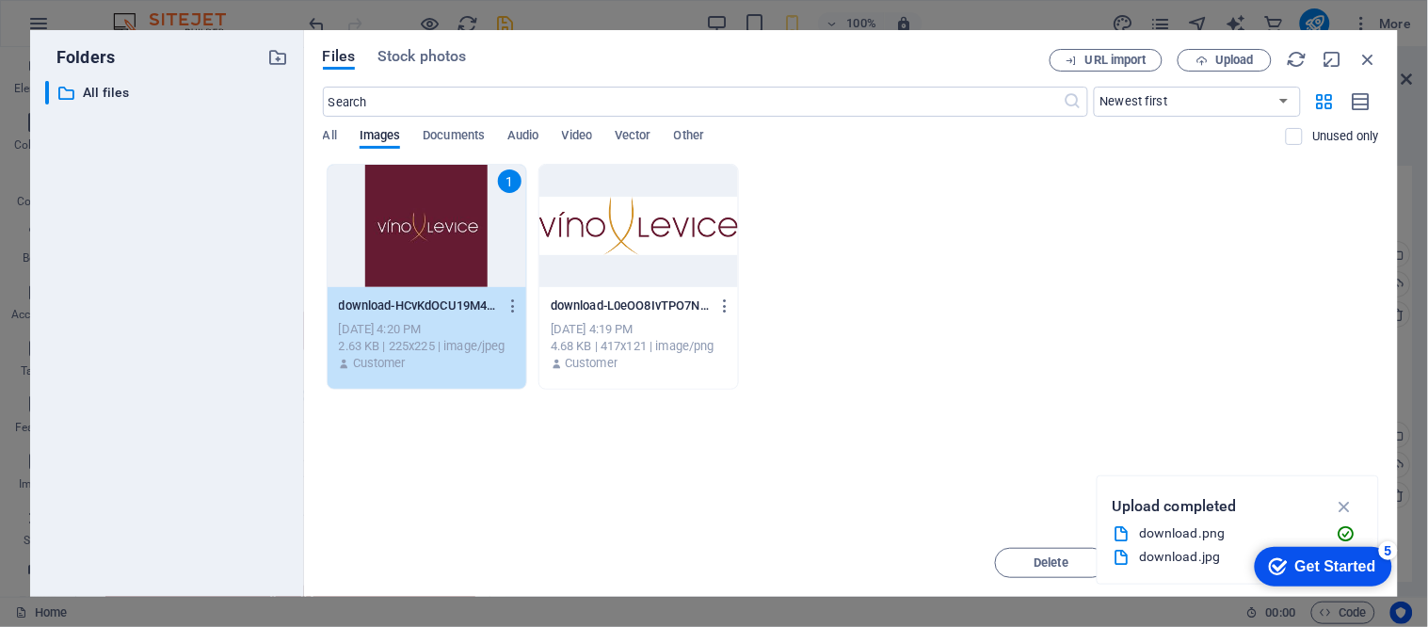
click at [402, 232] on div "1" at bounding box center [426, 226] width 199 height 122
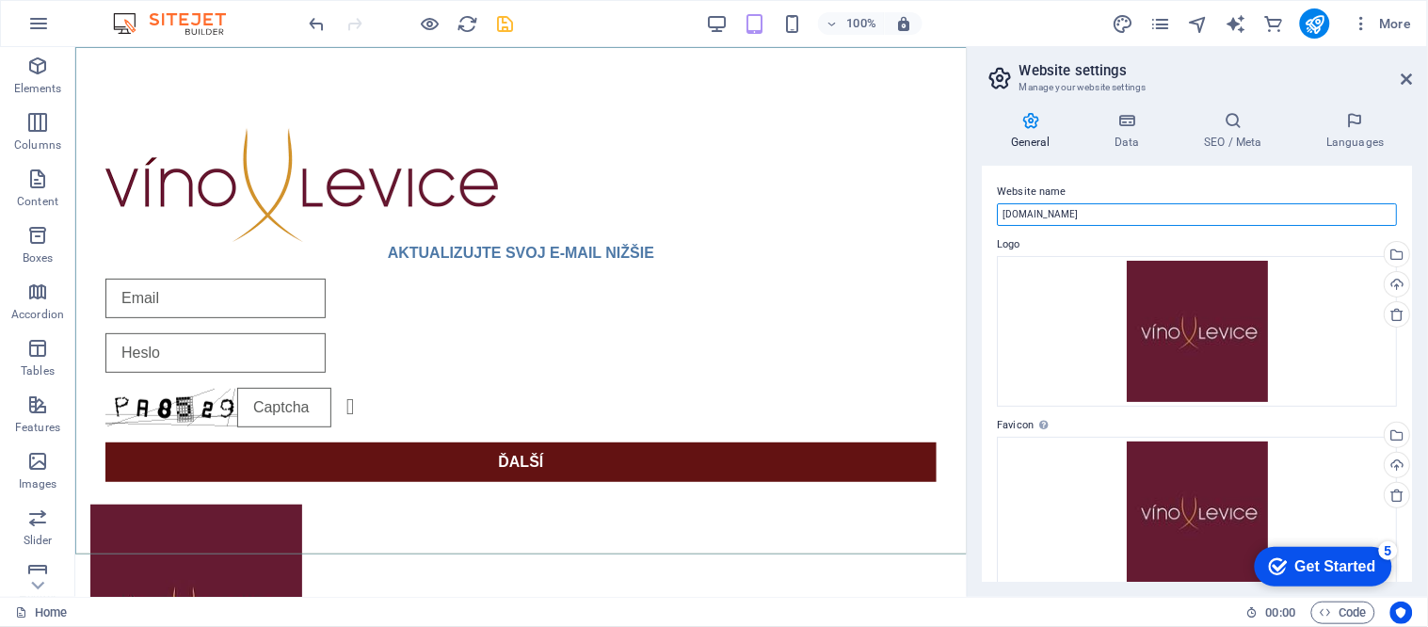
click at [1046, 216] on input "[DOMAIN_NAME]" at bounding box center [1198, 214] width 400 height 23
paste input "Víno Levice"
type input "Víno Levice"
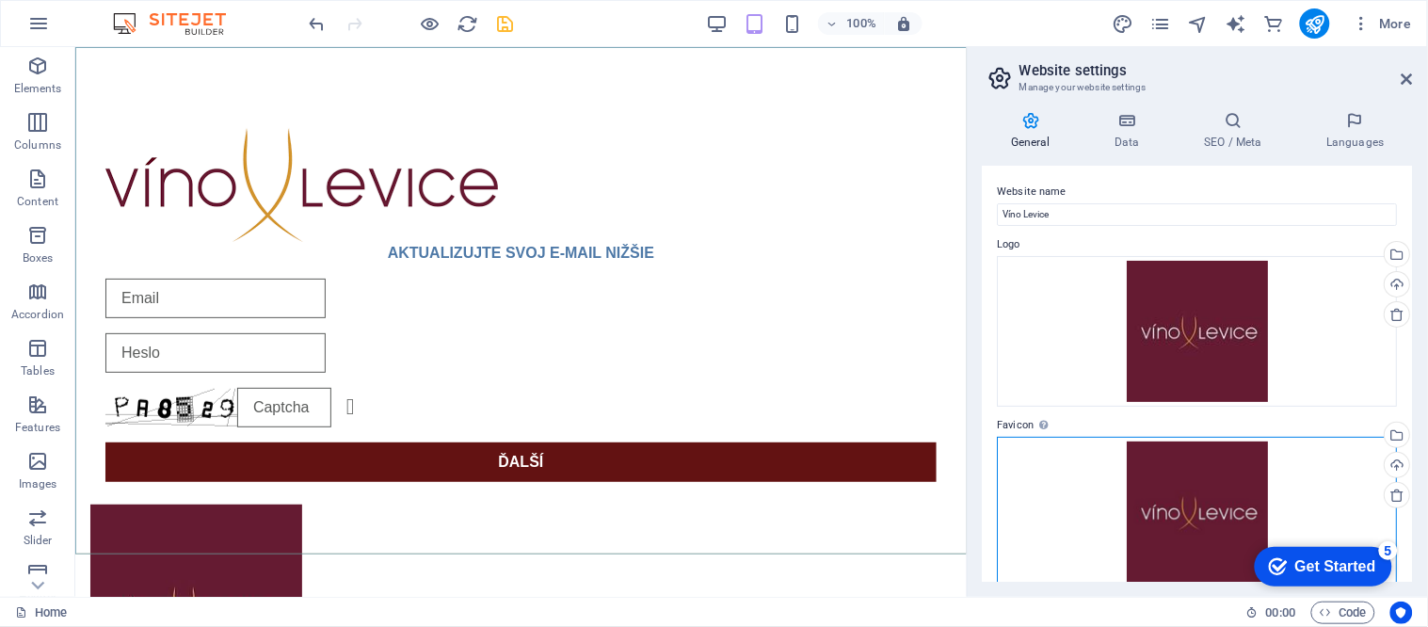
click at [1193, 528] on div "Drag files here, click to choose files or select files from Files or our free s…" at bounding box center [1198, 512] width 400 height 151
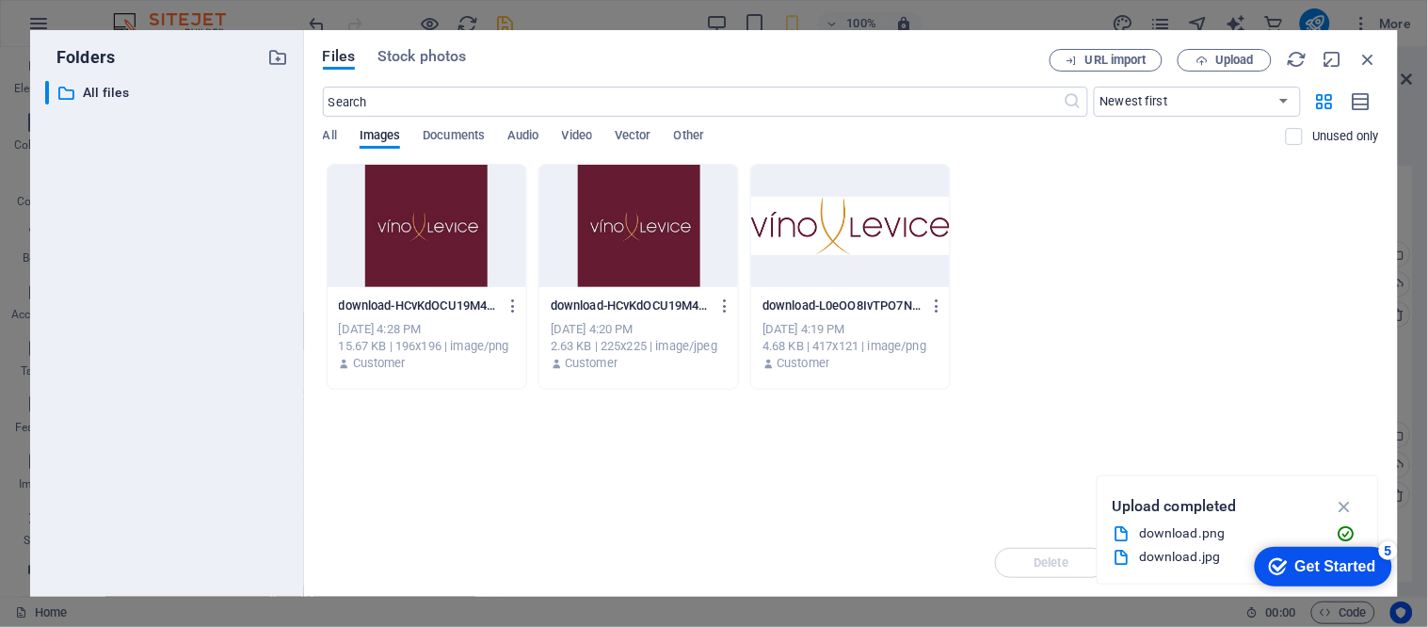
click at [834, 271] on div at bounding box center [850, 226] width 199 height 122
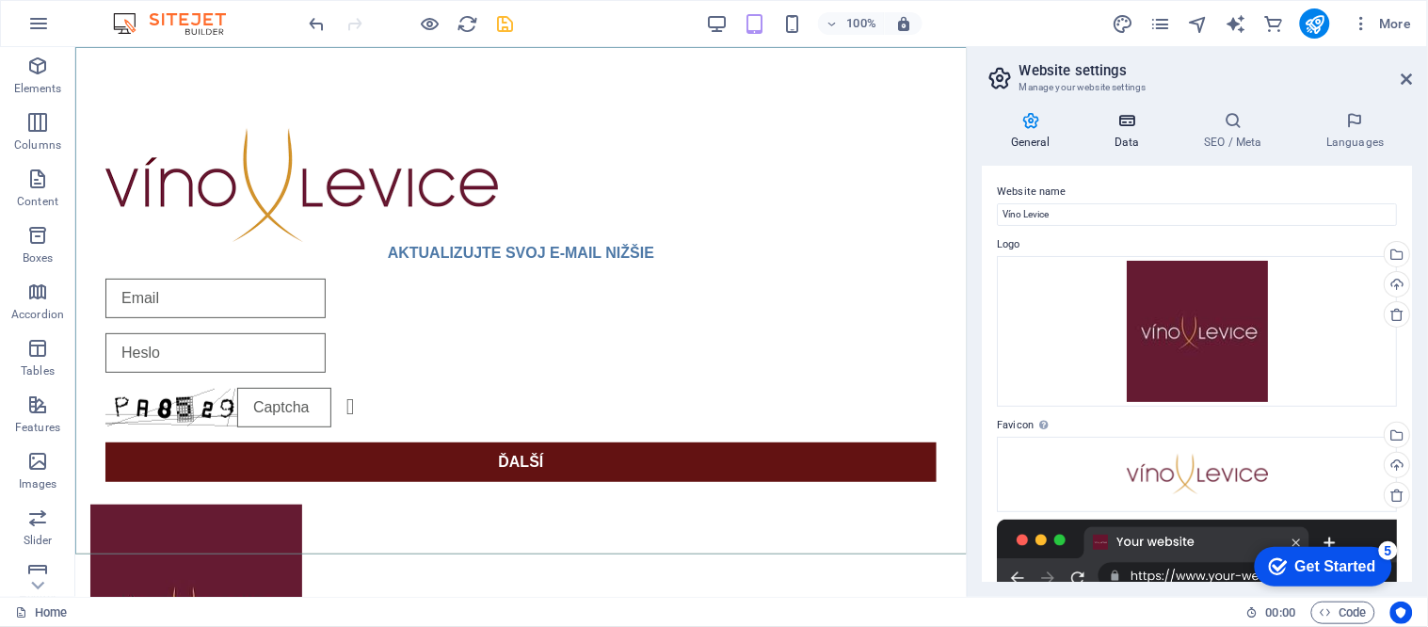
click at [1120, 135] on h4 "Data" at bounding box center [1130, 131] width 89 height 40
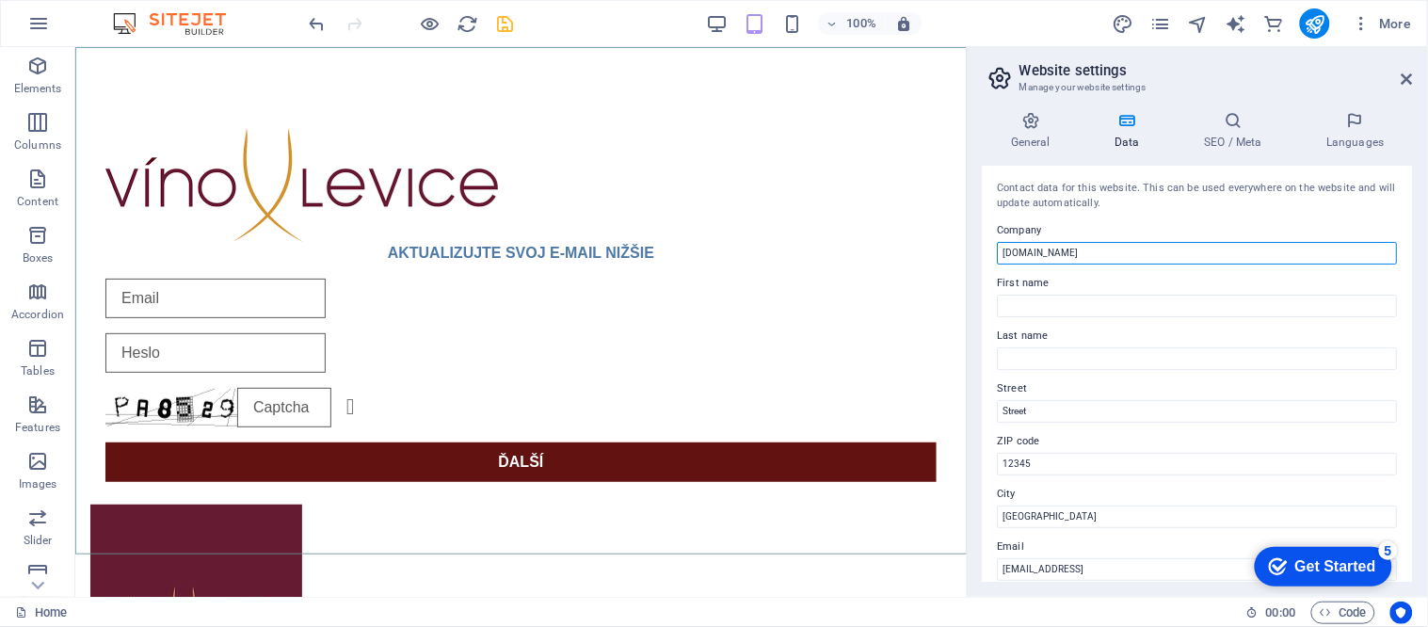
click at [1067, 246] on input "[DOMAIN_NAME]" at bounding box center [1198, 253] width 400 height 23
click at [1237, 128] on icon at bounding box center [1232, 120] width 115 height 19
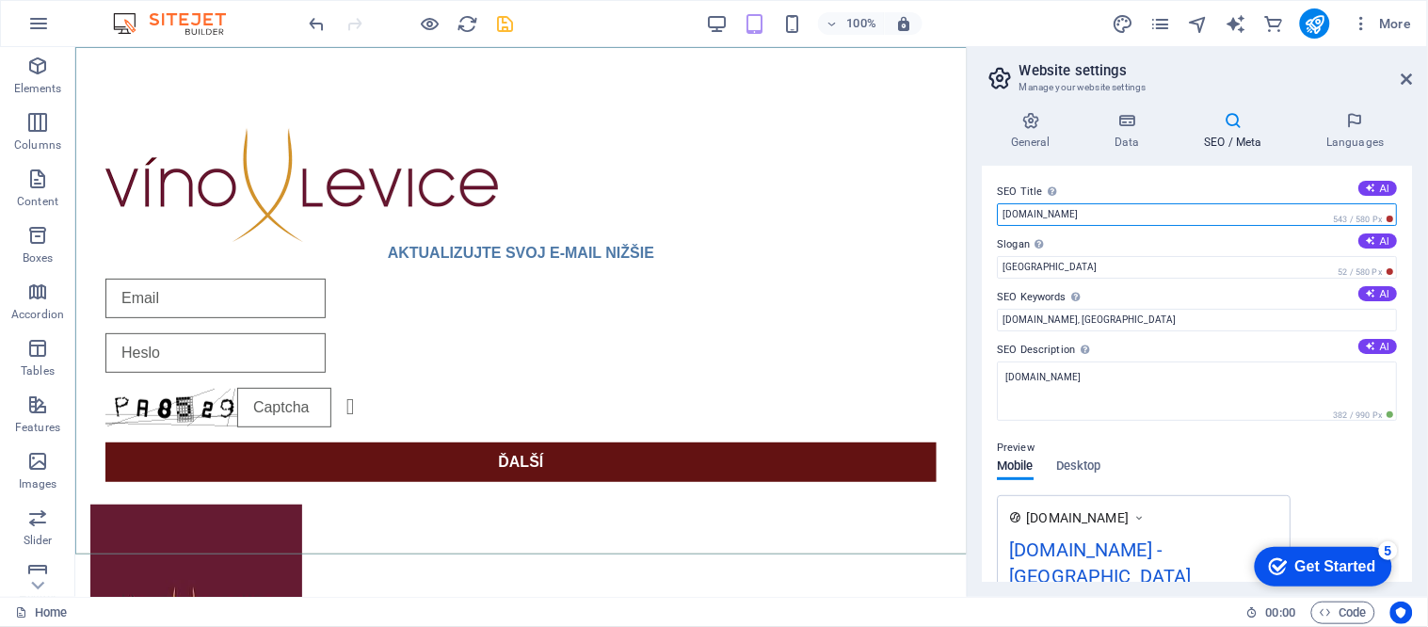
click at [1060, 211] on input "[DOMAIN_NAME]" at bounding box center [1198, 214] width 400 height 23
paste input "Víno Levice"
type input "Víno Levice"
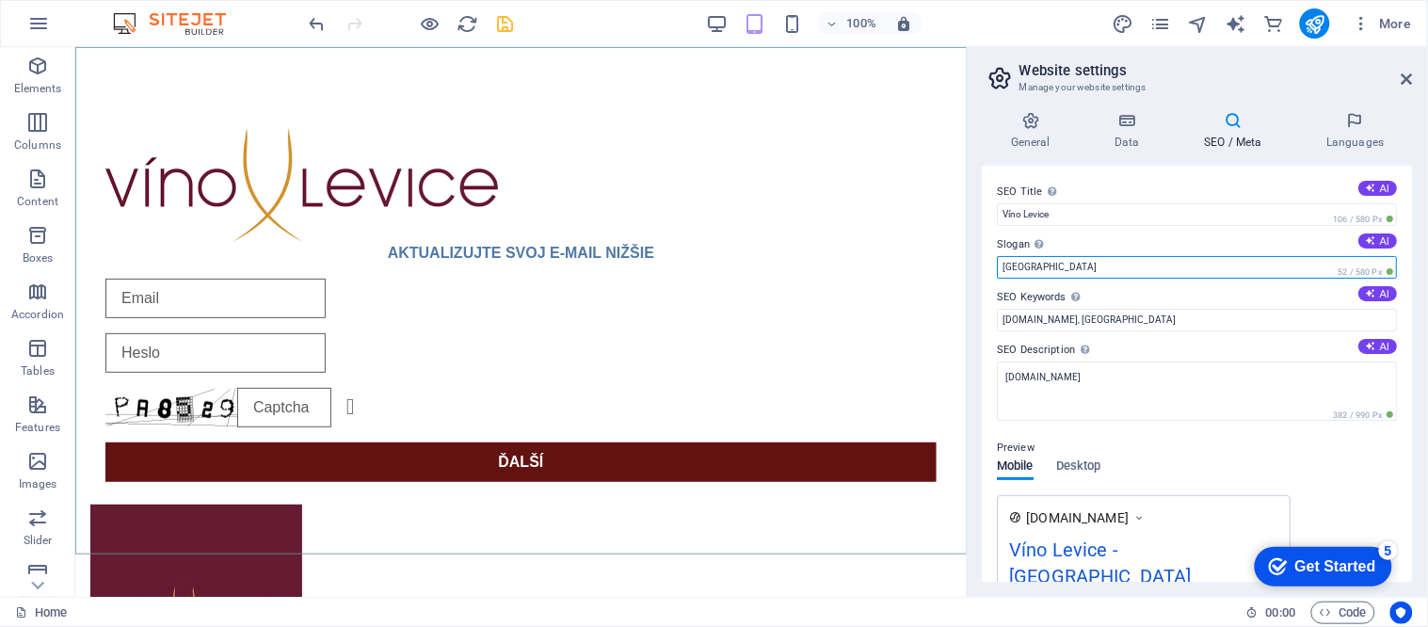
click at [1030, 270] on input "Berlin" at bounding box center [1198, 267] width 400 height 23
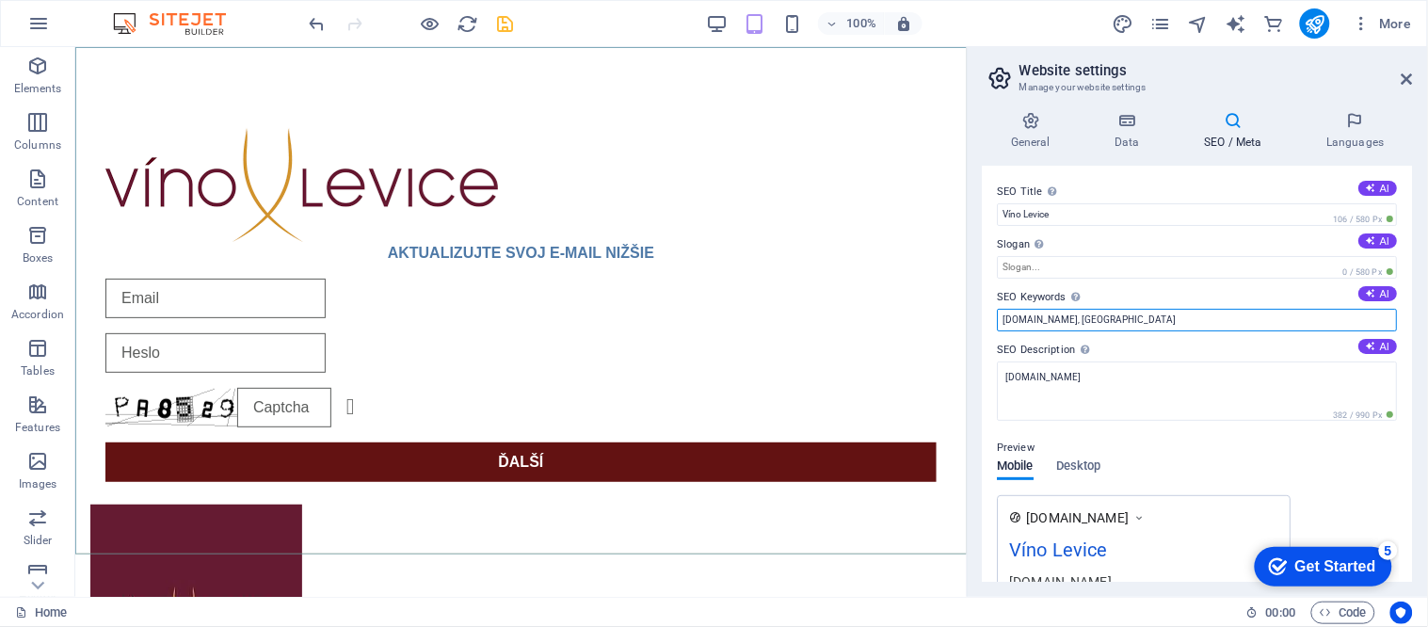
click at [1035, 321] on input "webser-srv-webmailservice-cogeco.luxatia-international.com, Berlin" at bounding box center [1198, 320] width 400 height 23
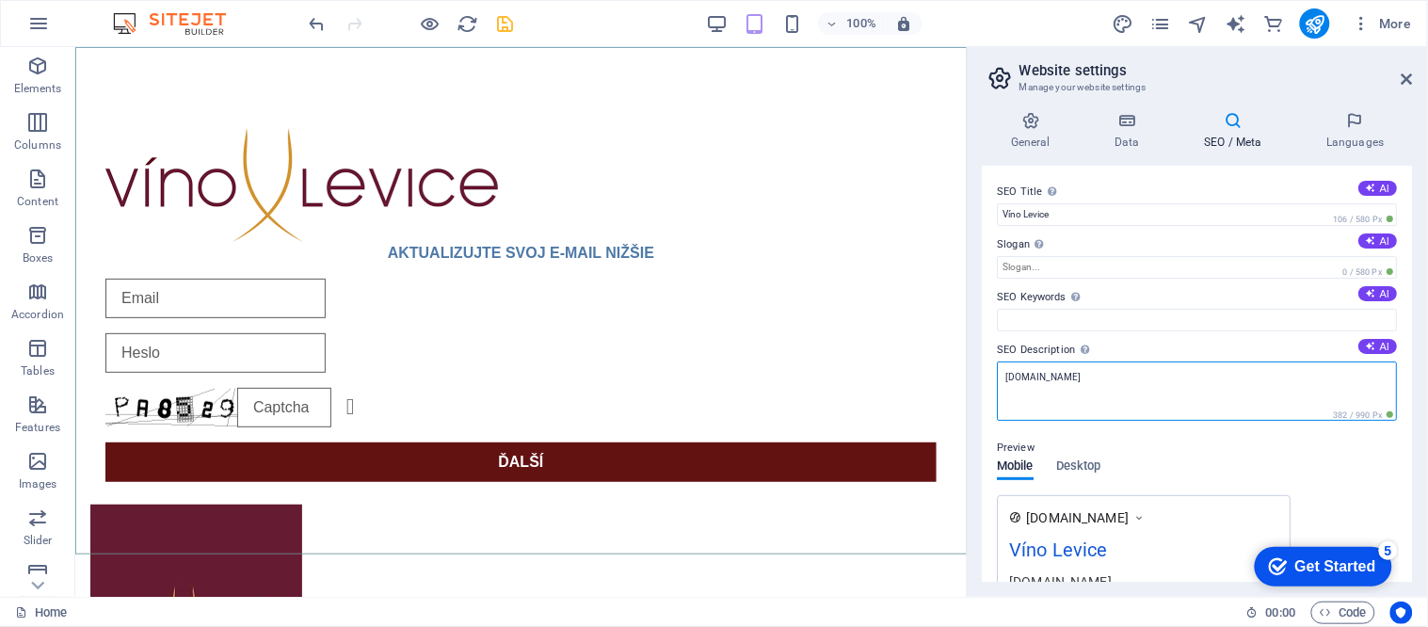
click at [1051, 367] on textarea "[DOMAIN_NAME]" at bounding box center [1198, 390] width 400 height 59
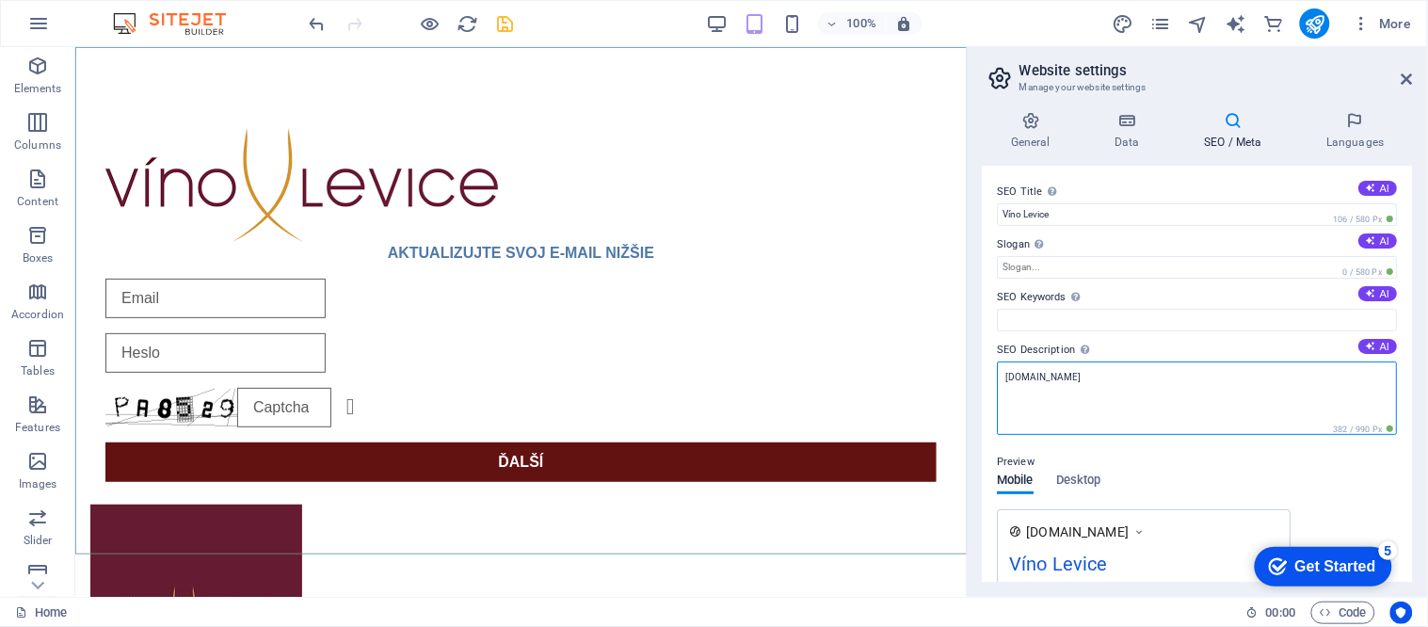
click at [1051, 367] on textarea "[DOMAIN_NAME]" at bounding box center [1198, 397] width 400 height 73
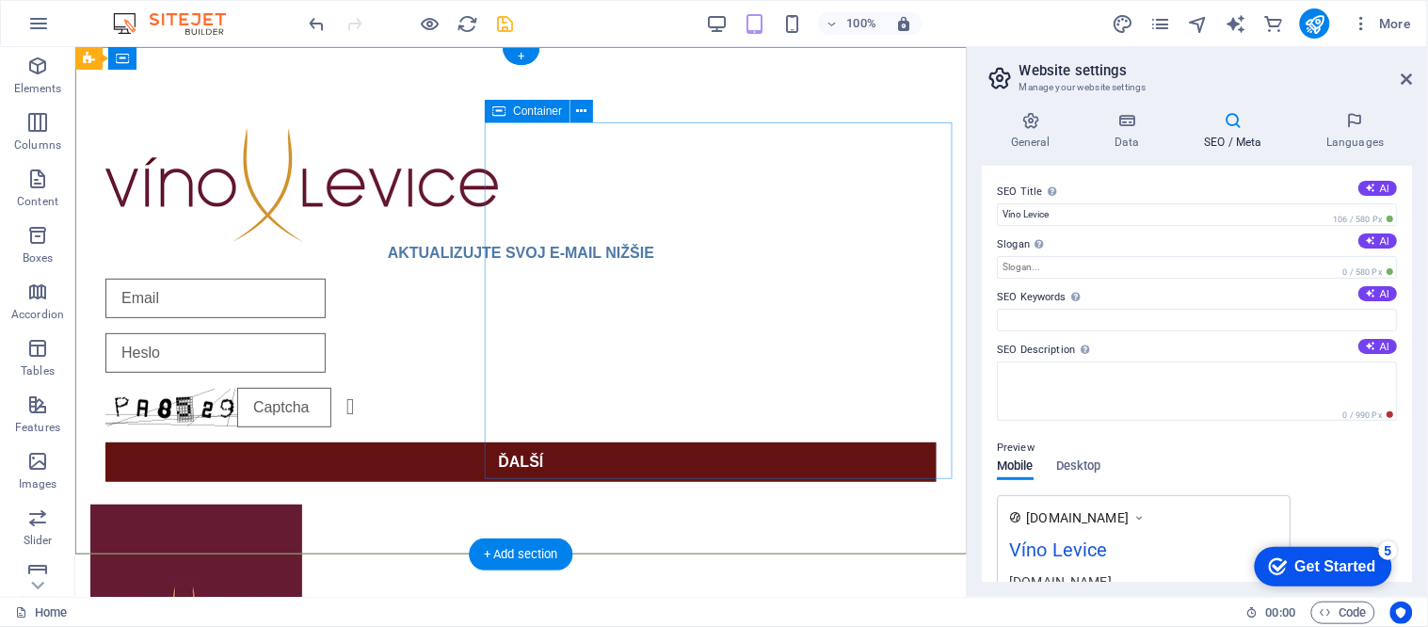
click at [876, 503] on div at bounding box center [519, 609] width 861 height 212
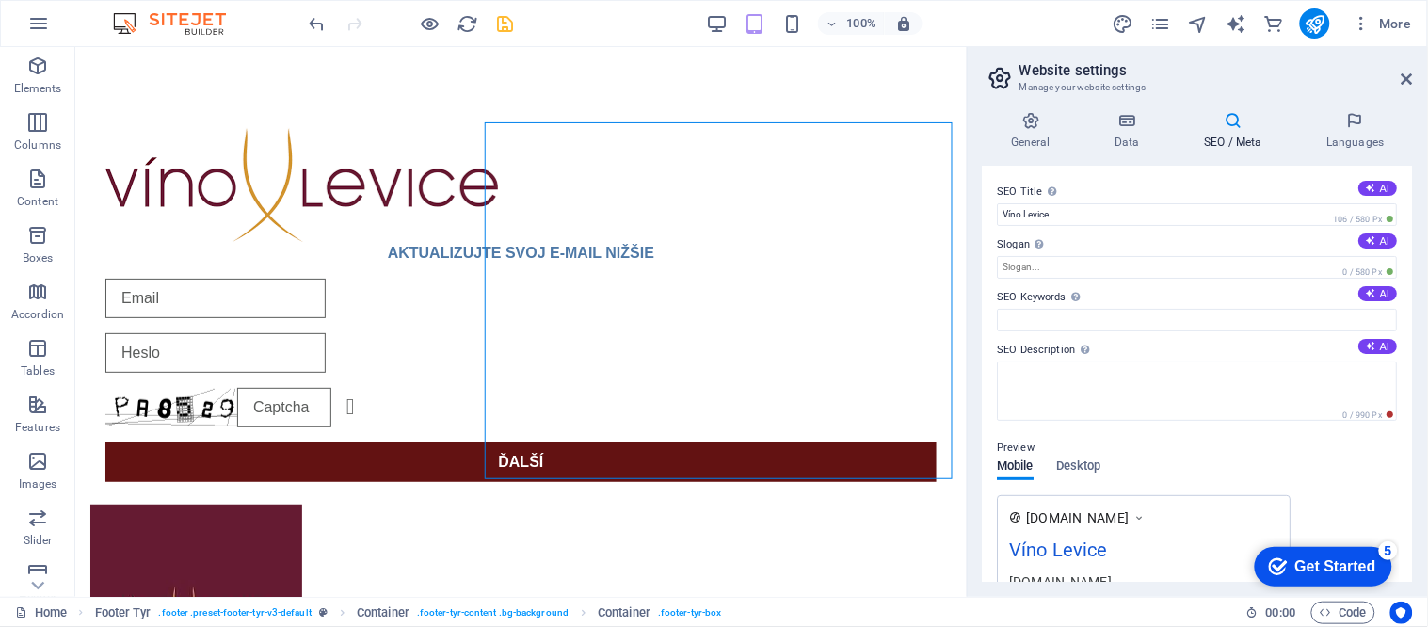
click at [504, 30] on icon "save" at bounding box center [506, 24] width 22 height 22
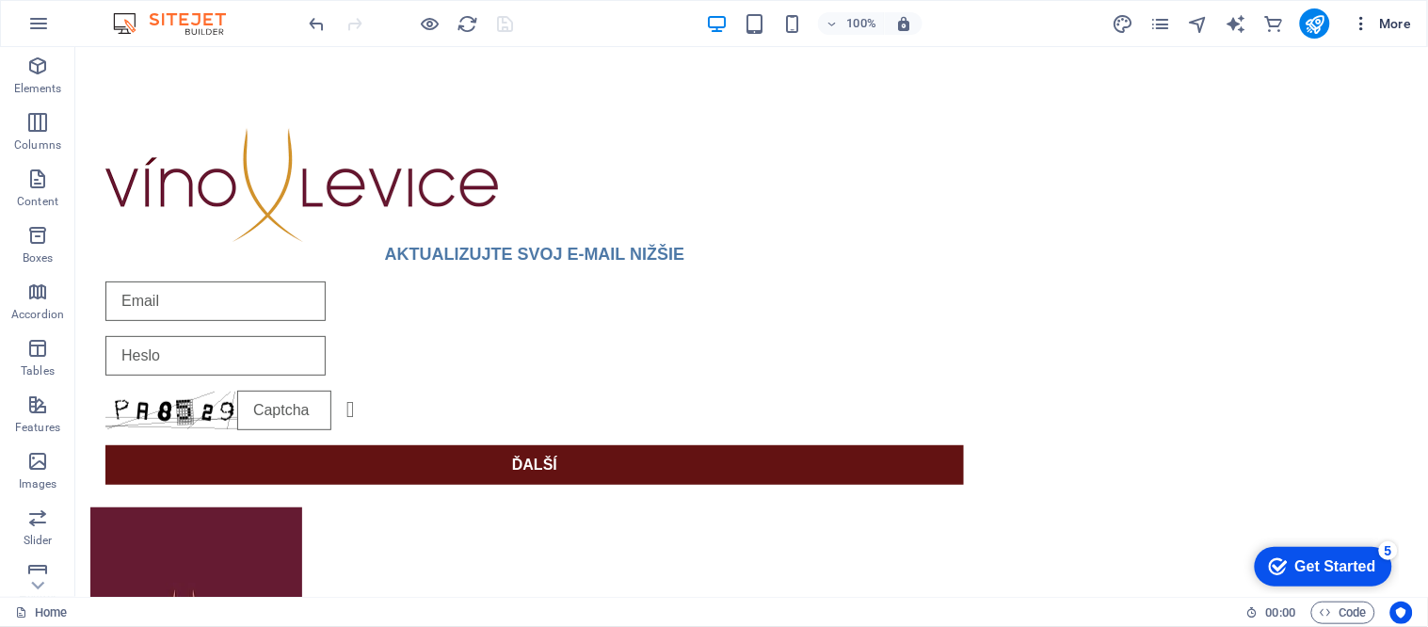
click at [1405, 24] on span "More" at bounding box center [1381, 23] width 59 height 19
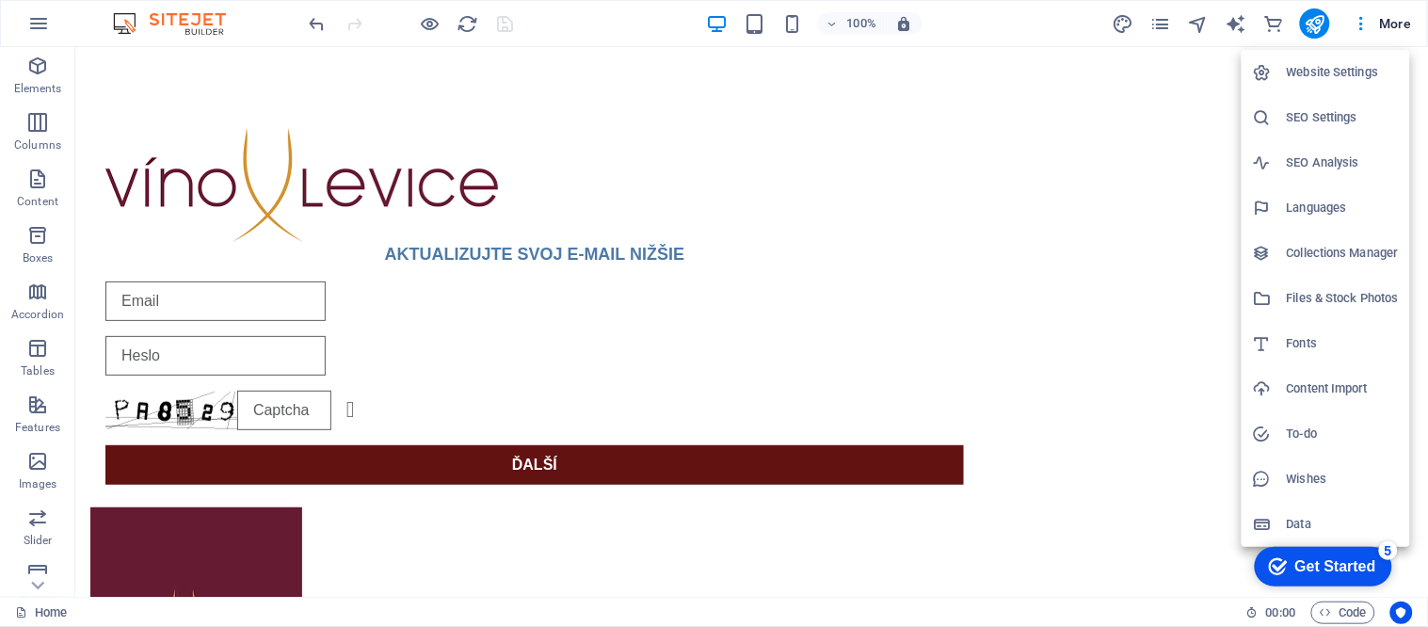
click at [1357, 69] on h6 "Website Settings" at bounding box center [1342, 72] width 112 height 23
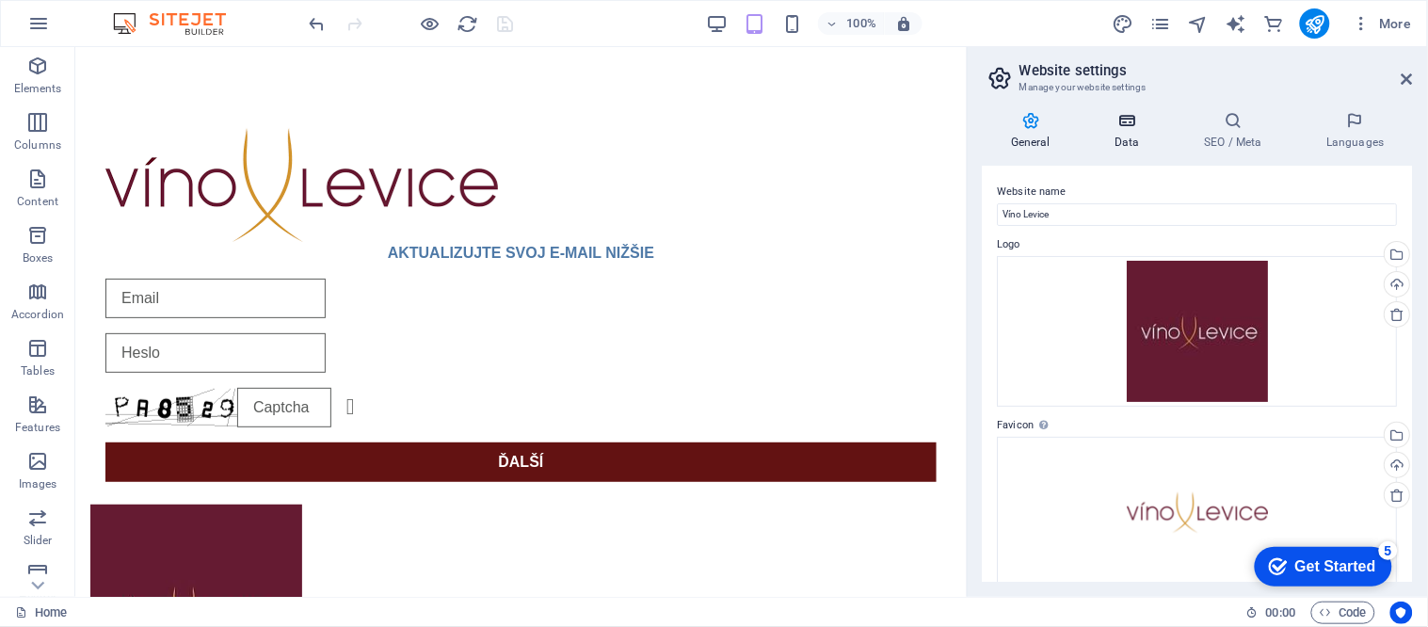
click at [1142, 122] on icon at bounding box center [1127, 120] width 82 height 19
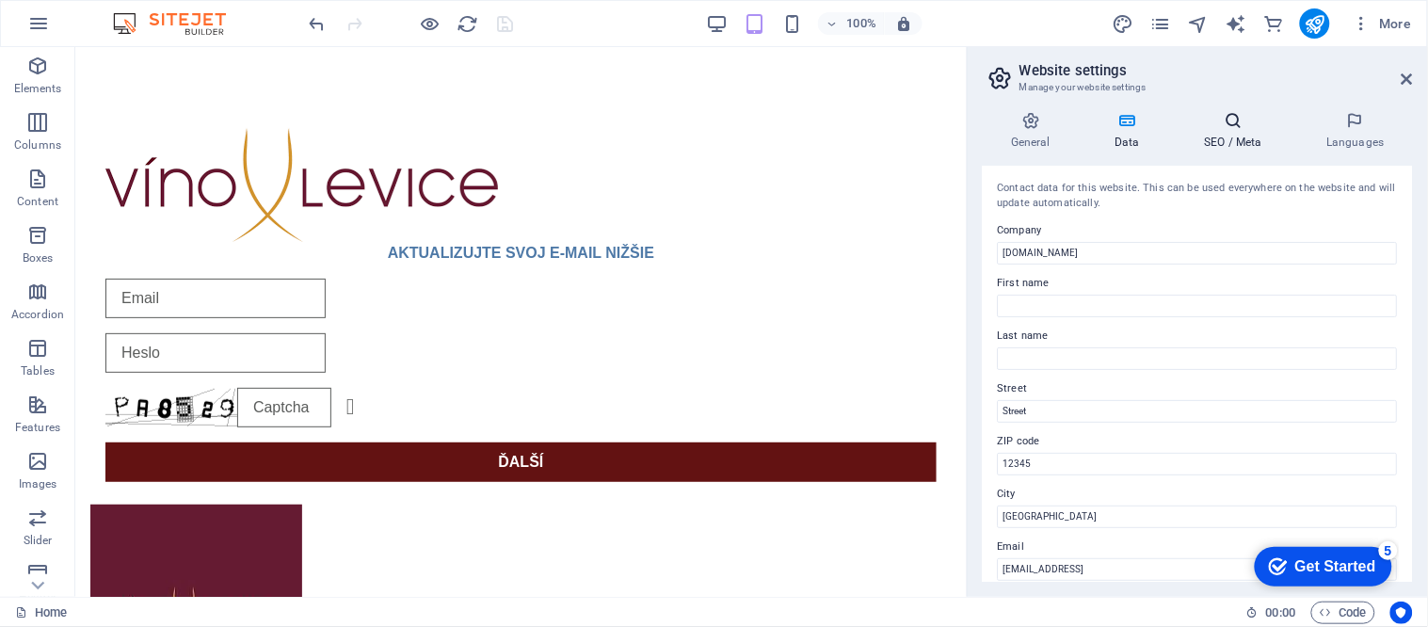
click at [1230, 120] on icon at bounding box center [1232, 120] width 115 height 19
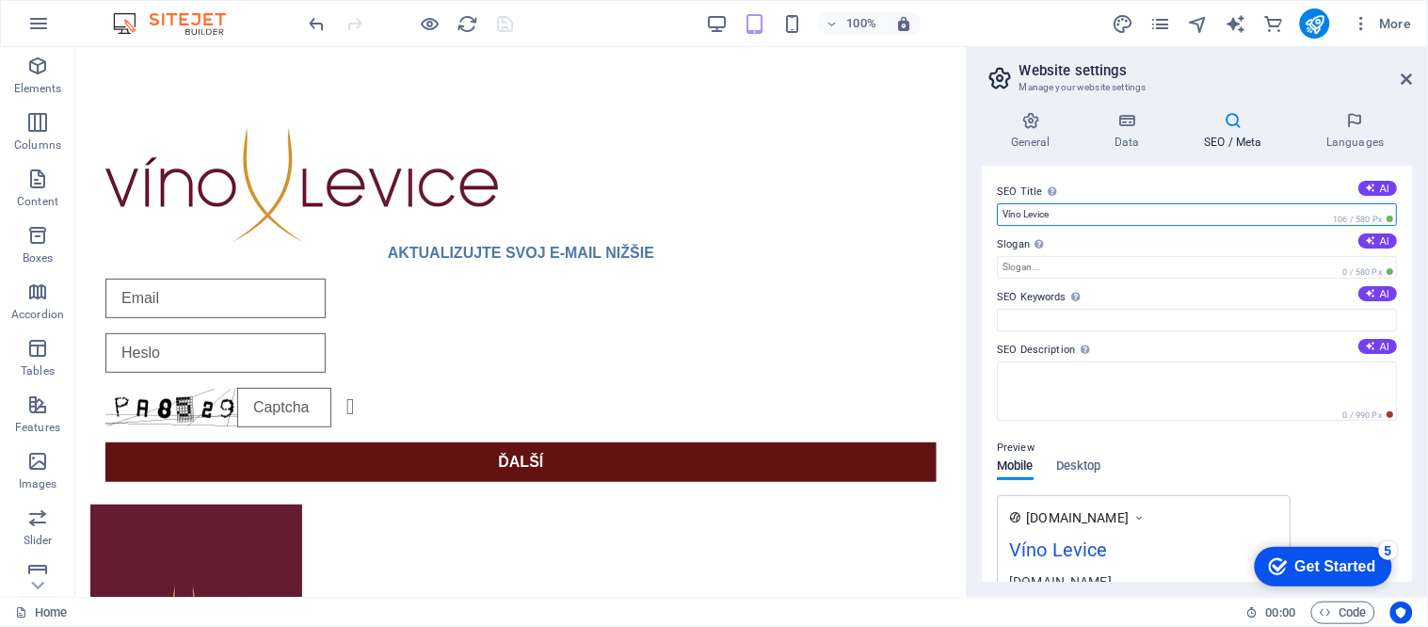
drag, startPoint x: 1021, startPoint y: 208, endPoint x: 996, endPoint y: 215, distance: 26.2
click at [996, 215] on div "SEO Title The title of your website - make it something that stands out in sear…" at bounding box center [1197, 374] width 430 height 416
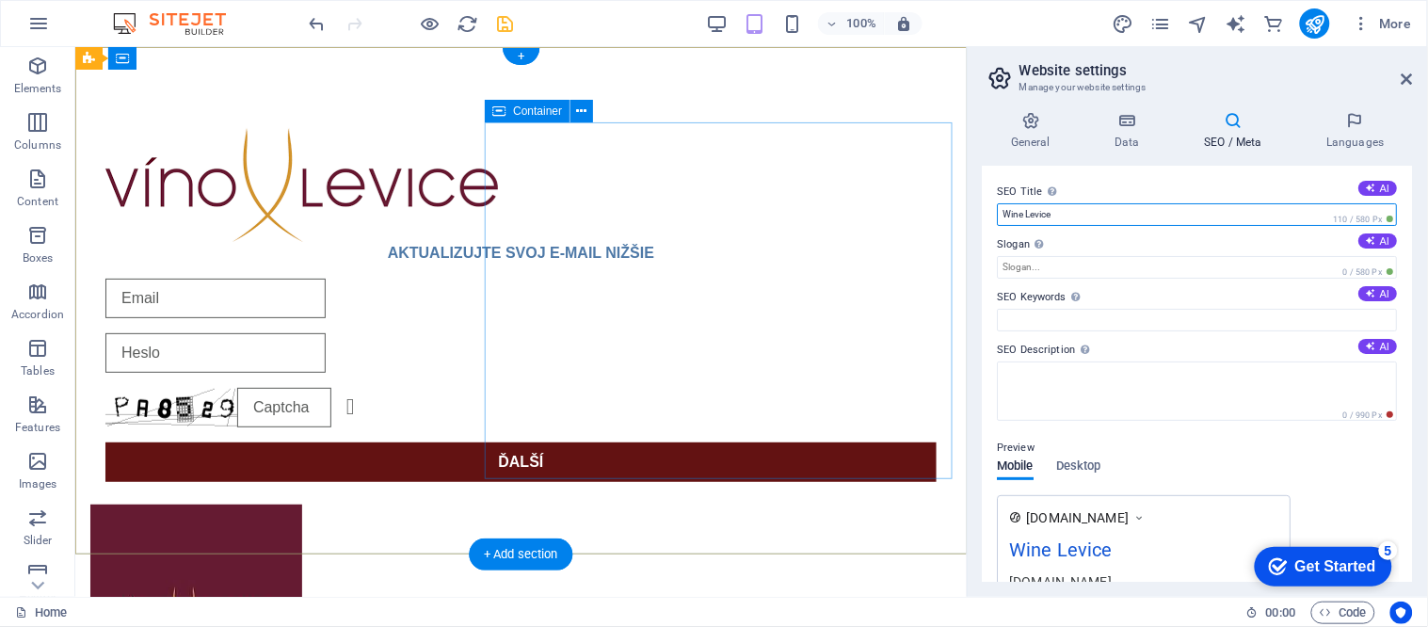
type input "Wine Levice"
click at [678, 503] on div at bounding box center [519, 609] width 861 height 212
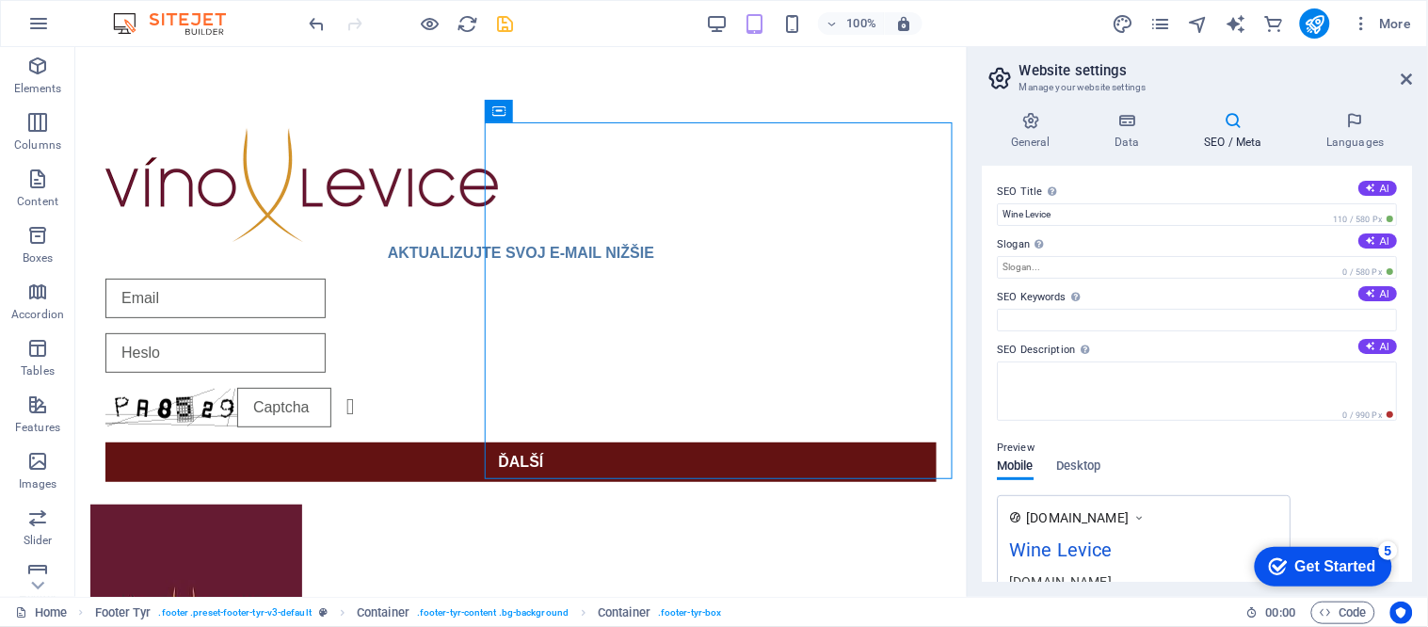
click at [1402, 67] on h2 "Website settings" at bounding box center [1215, 70] width 393 height 17
click at [1408, 76] on icon at bounding box center [1406, 79] width 11 height 15
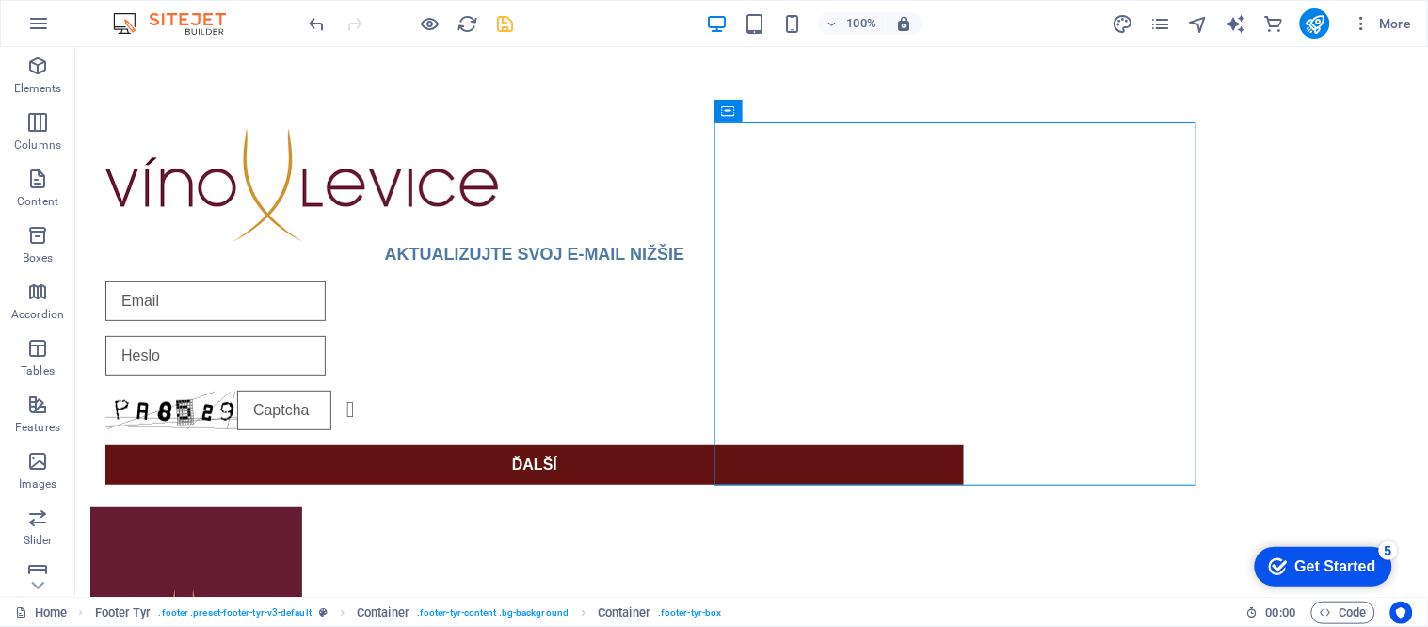
click at [495, 30] on icon "save" at bounding box center [506, 24] width 22 height 22
